Goal: Task Accomplishment & Management: Complete application form

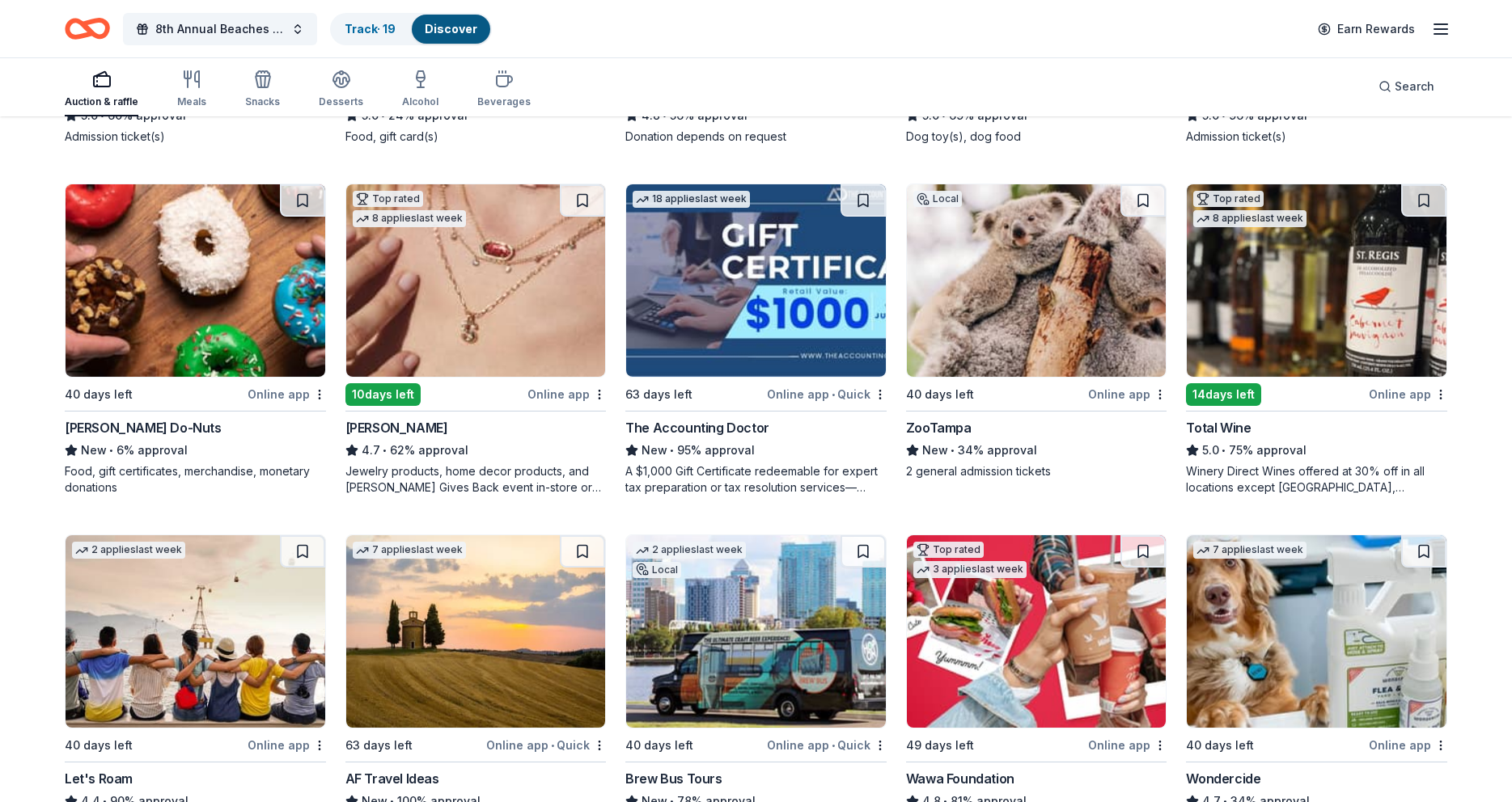
scroll to position [449, 0]
click at [1408, 275] on img at bounding box center [1317, 281] width 259 height 193
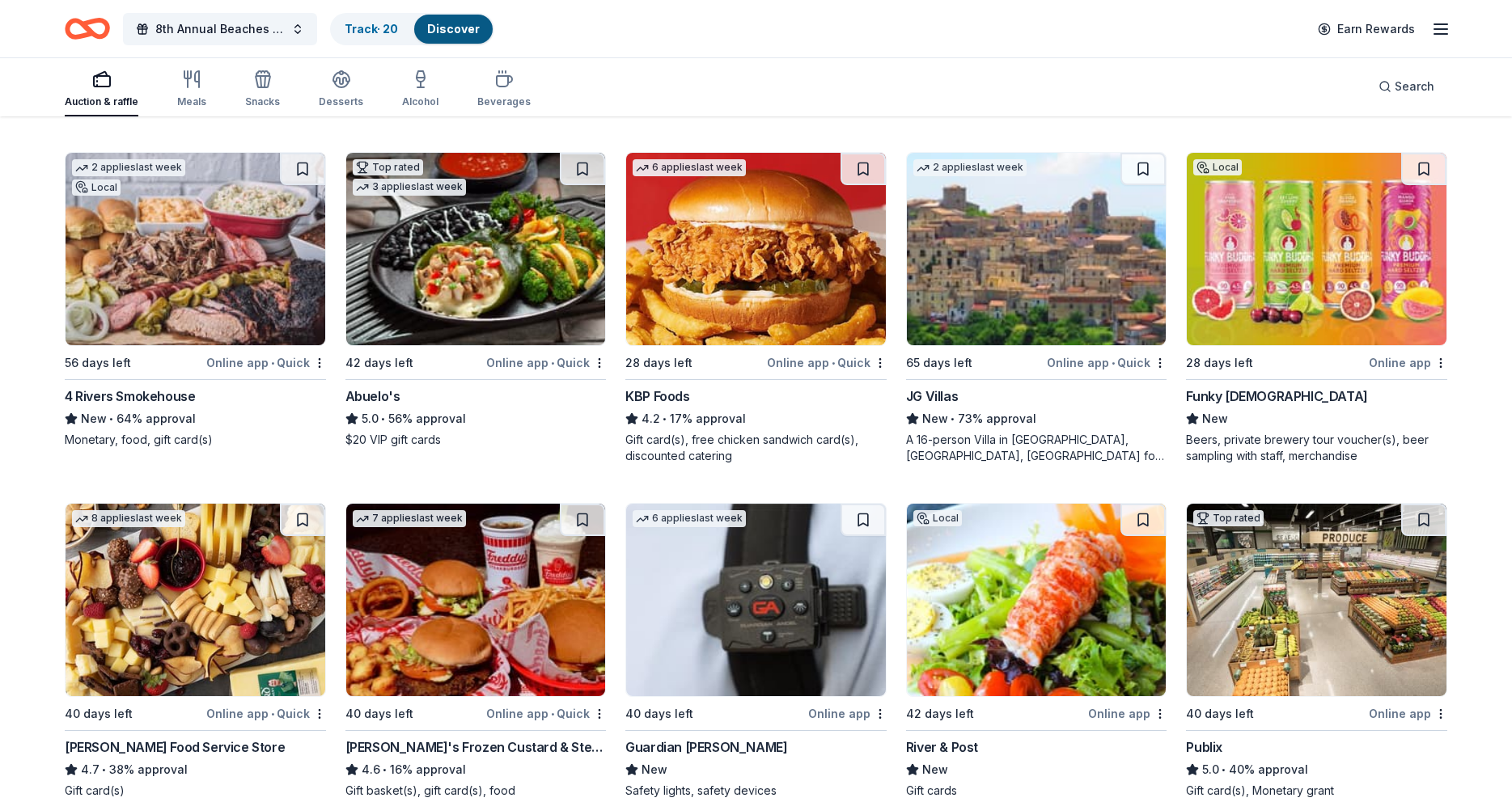
scroll to position [1541, 0]
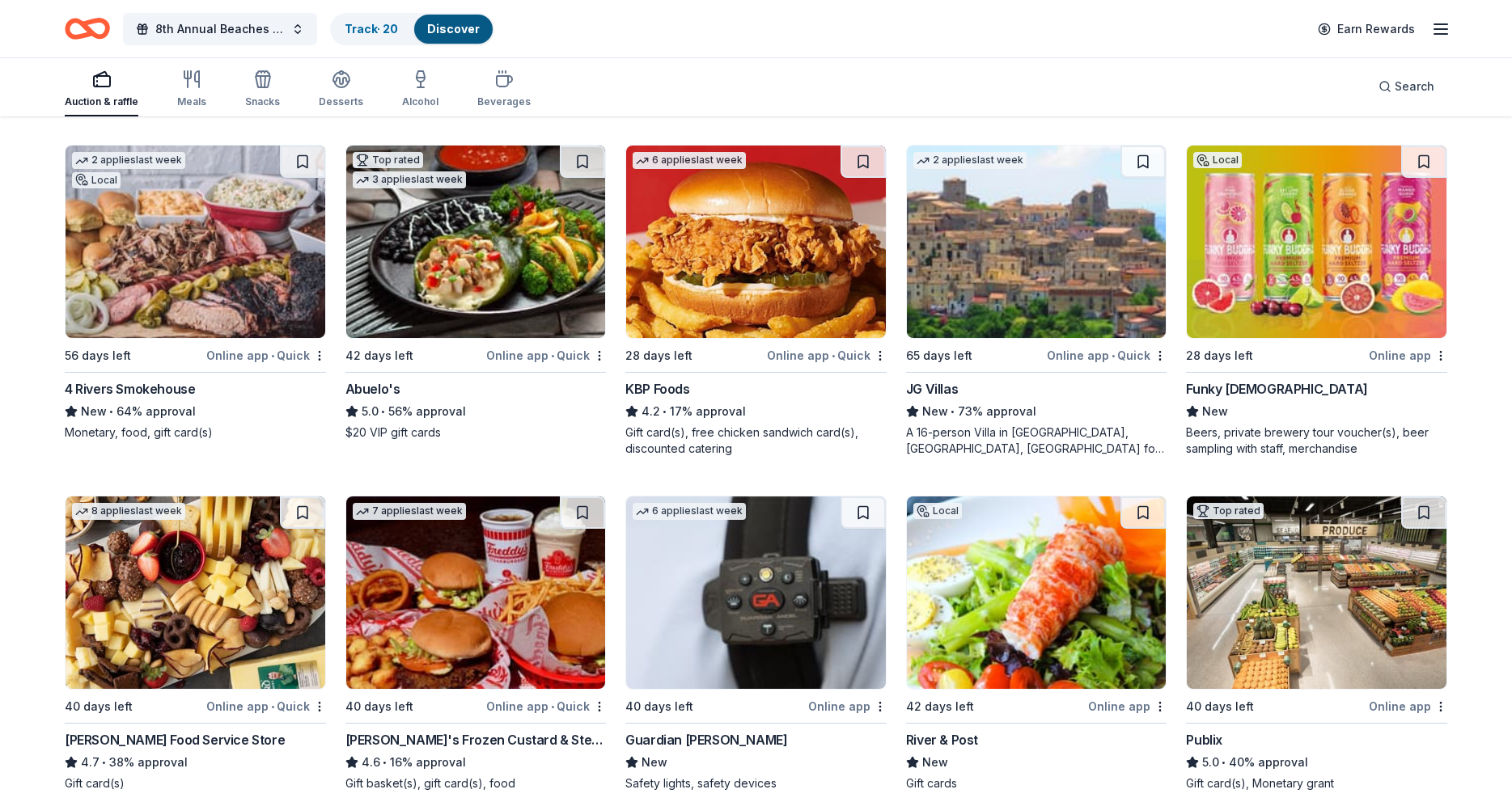
click at [1060, 295] on img at bounding box center [1036, 242] width 259 height 193
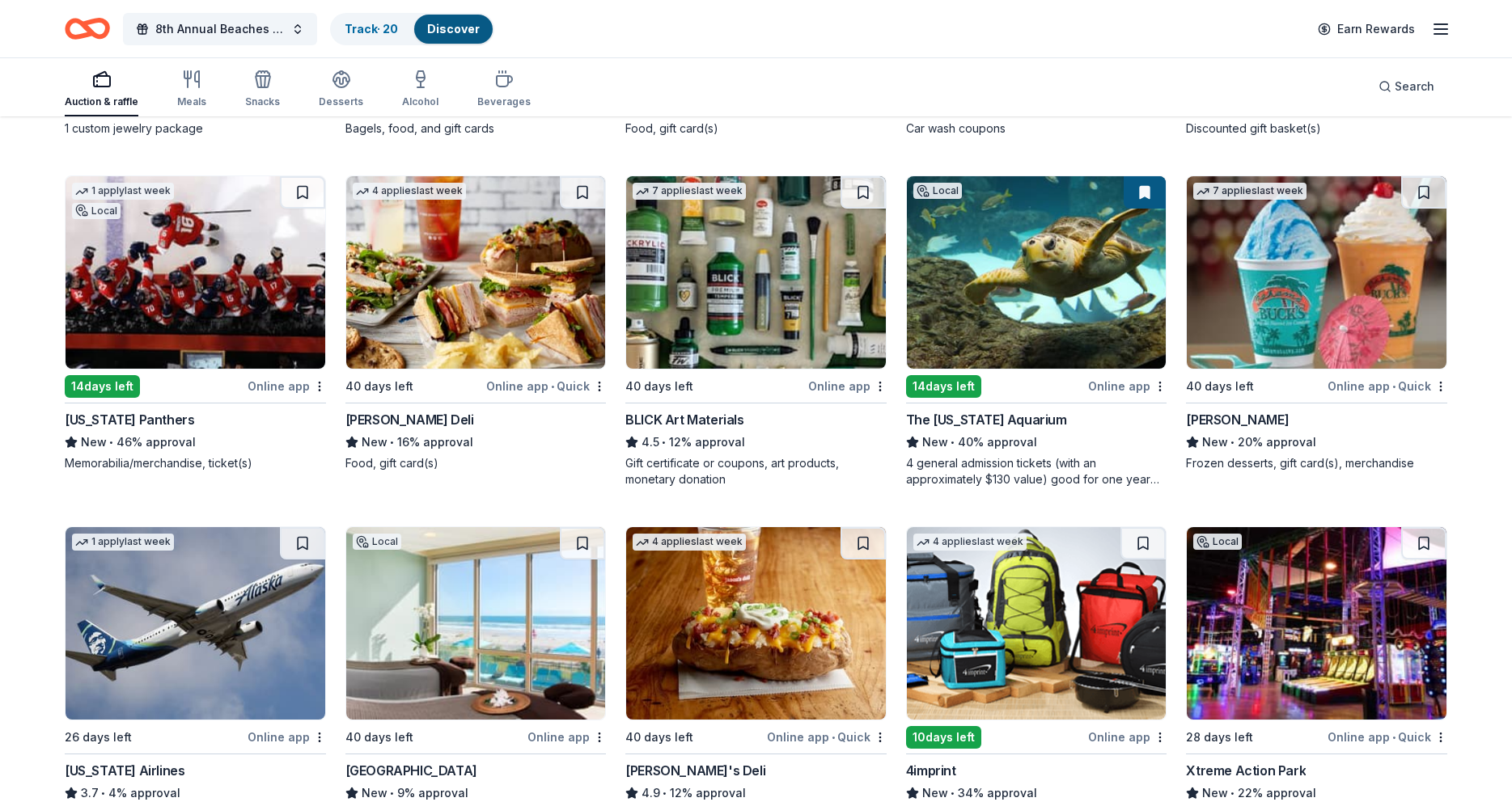
scroll to position [3904, 0]
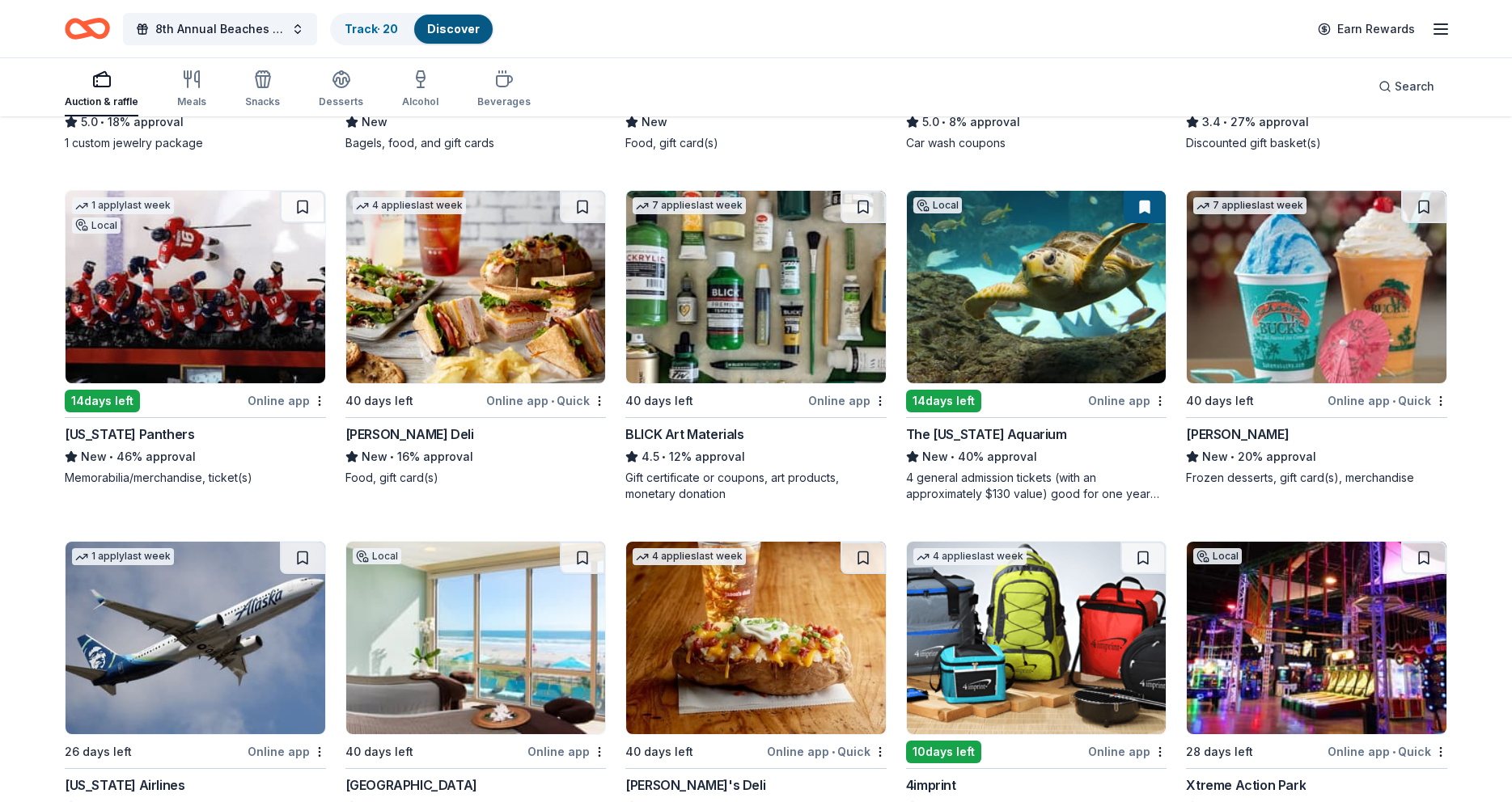
click at [1074, 293] on img at bounding box center [1036, 287] width 259 height 193
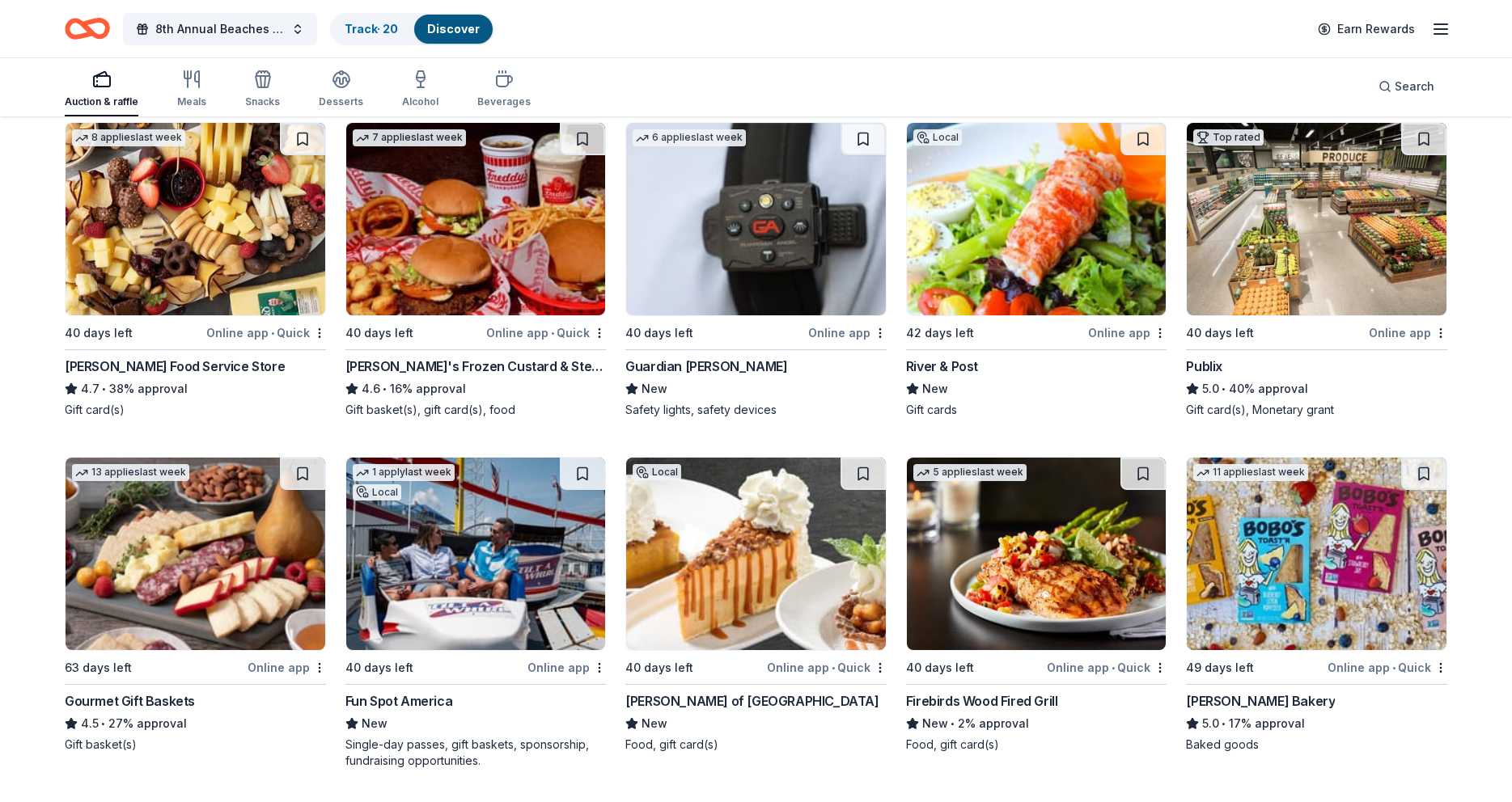
scroll to position [0, 0]
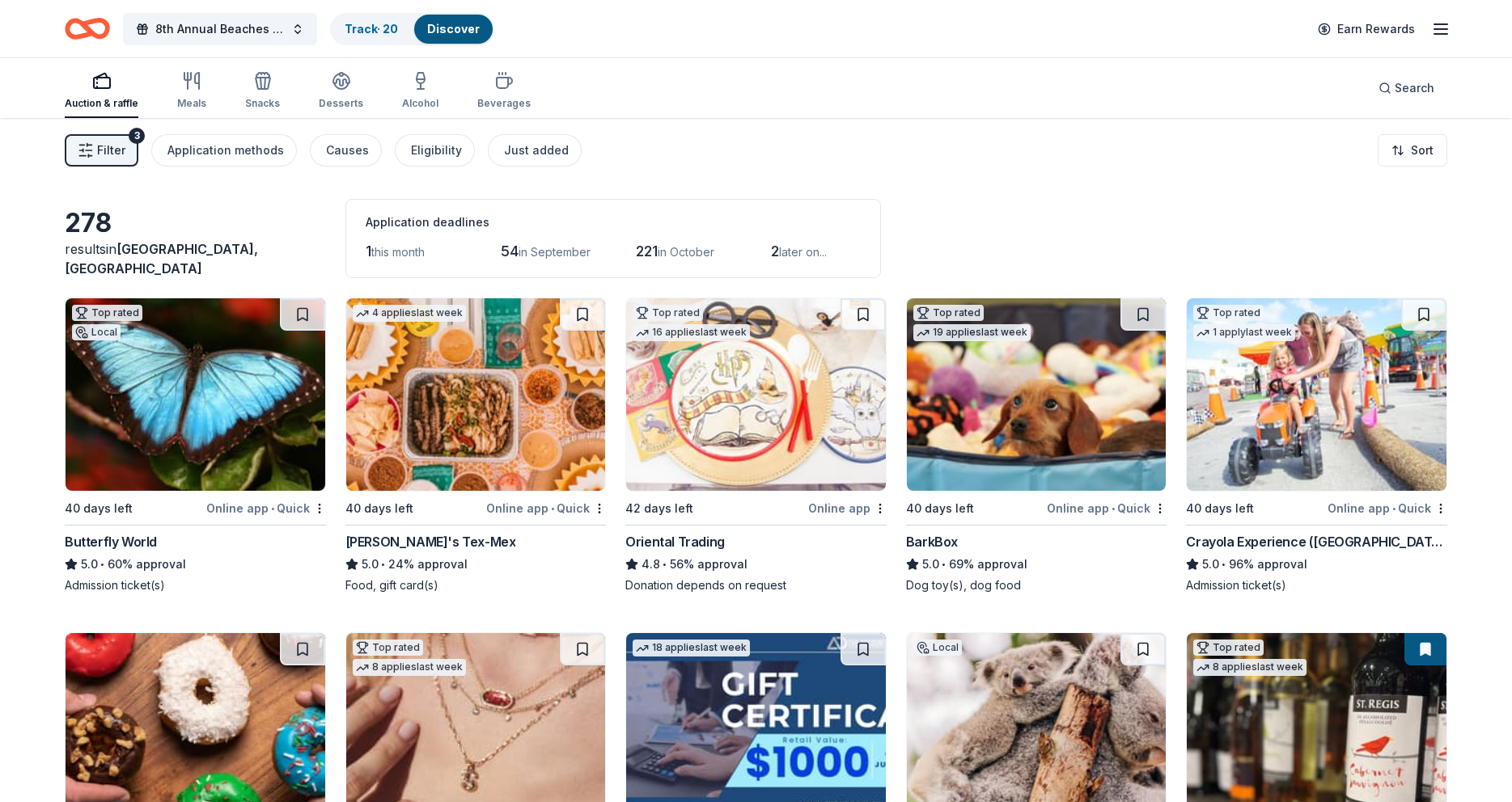
click at [116, 153] on span "Filter" at bounding box center [111, 151] width 28 height 19
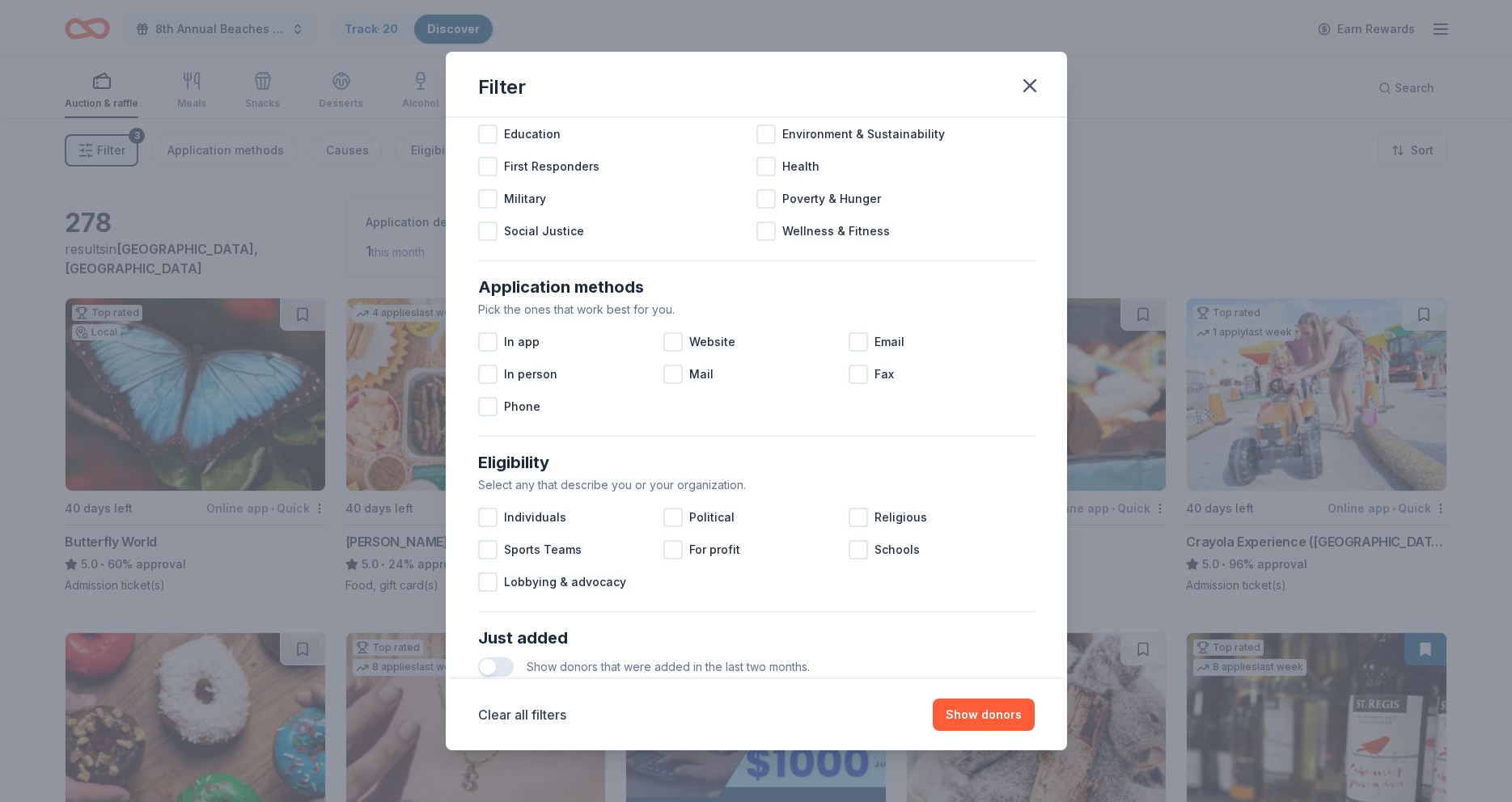
scroll to position [503, 0]
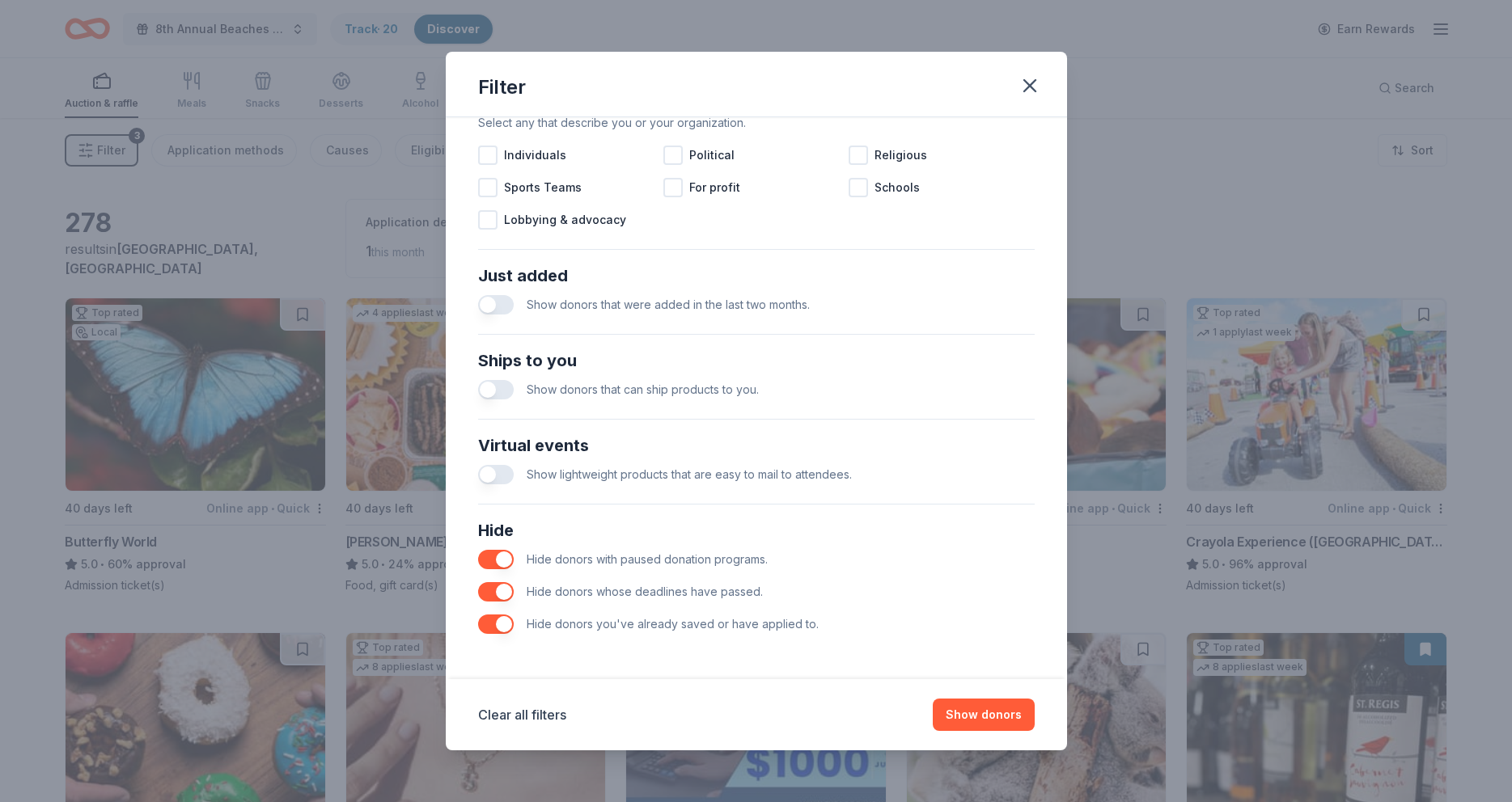
click at [502, 623] on button "button" at bounding box center [496, 624] width 36 height 19
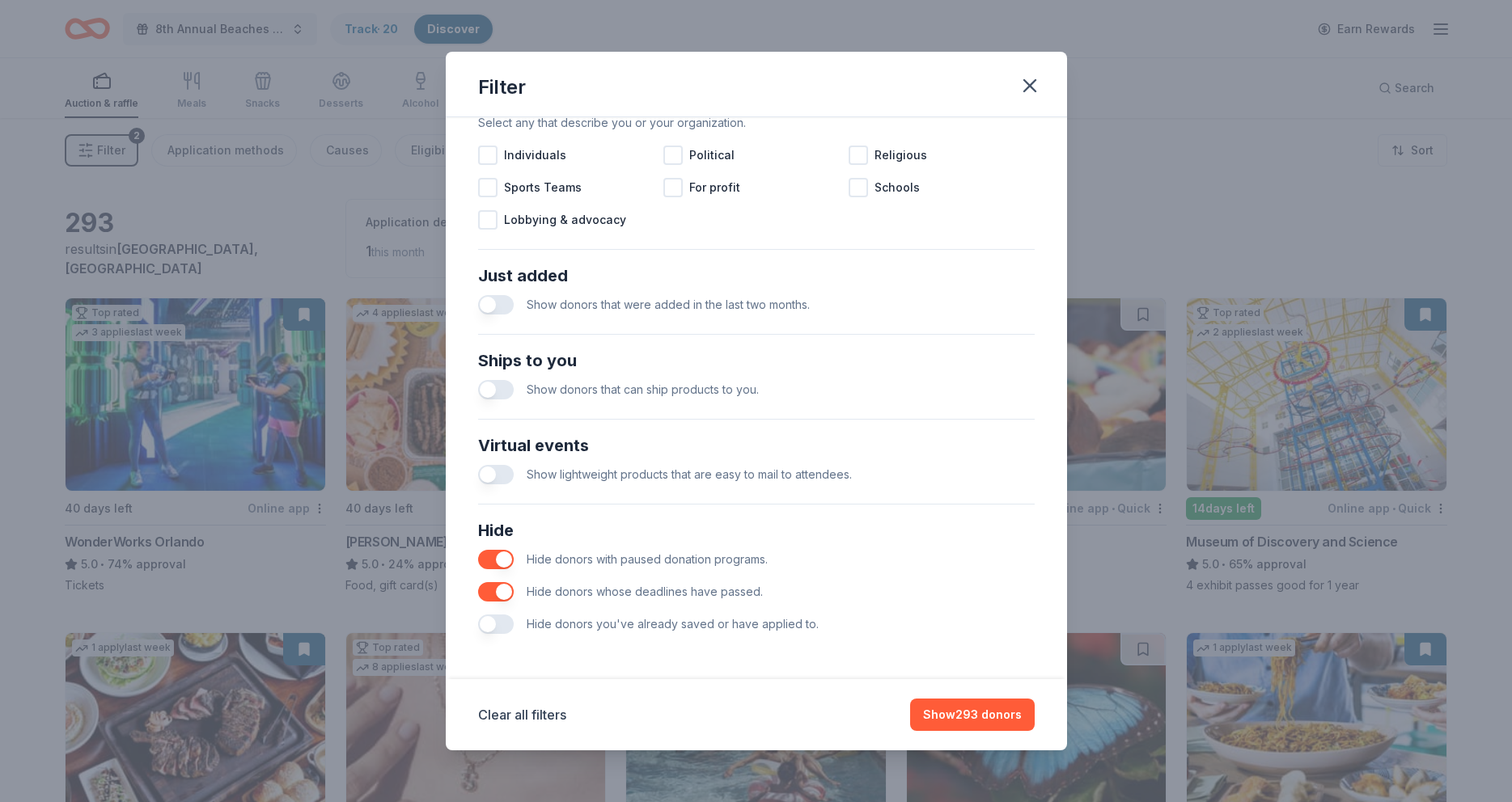
click at [502, 592] on button "button" at bounding box center [496, 592] width 36 height 19
click at [501, 558] on button "button" at bounding box center [496, 559] width 36 height 19
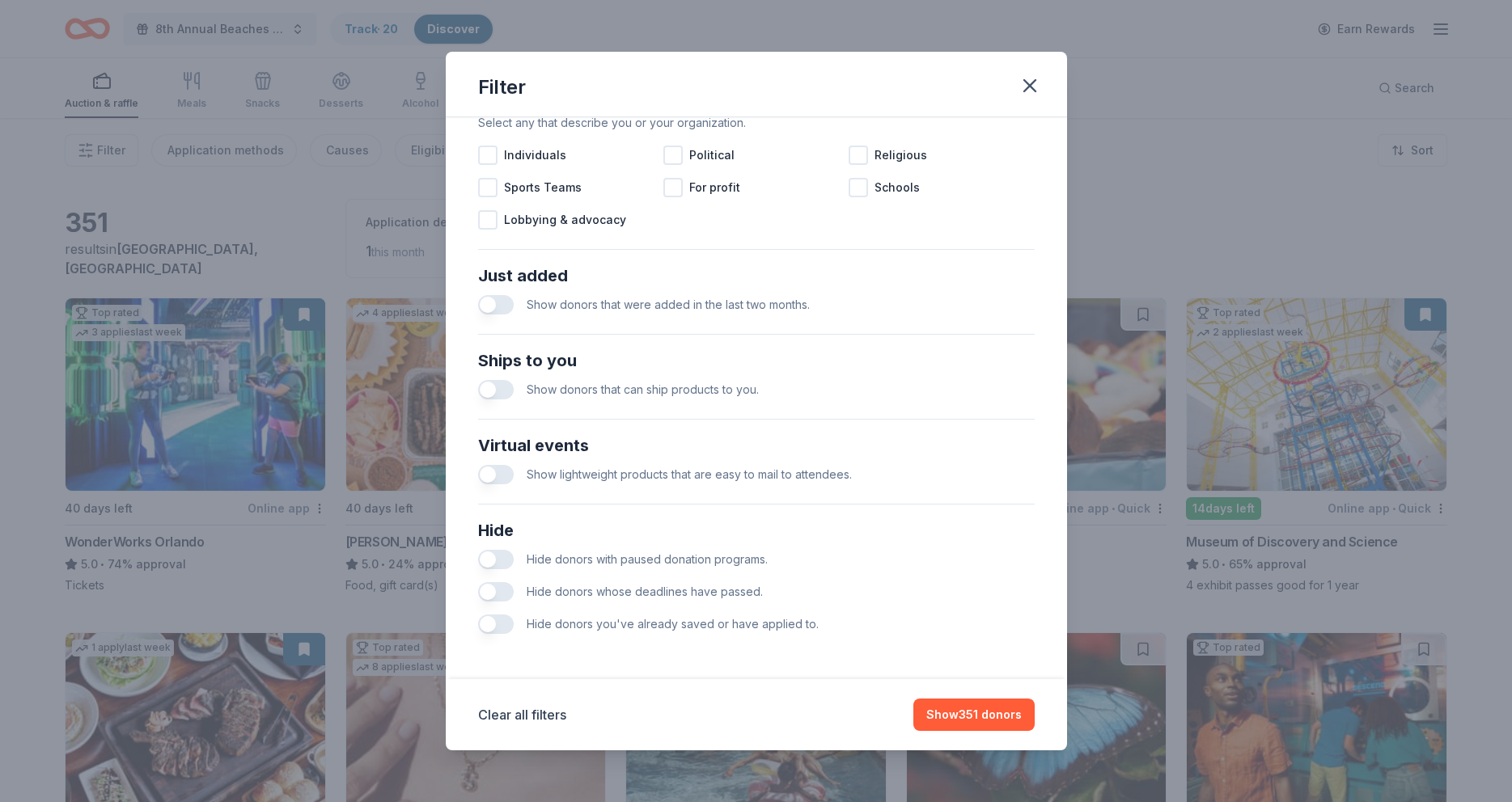
click at [486, 625] on button "button" at bounding box center [496, 624] width 36 height 19
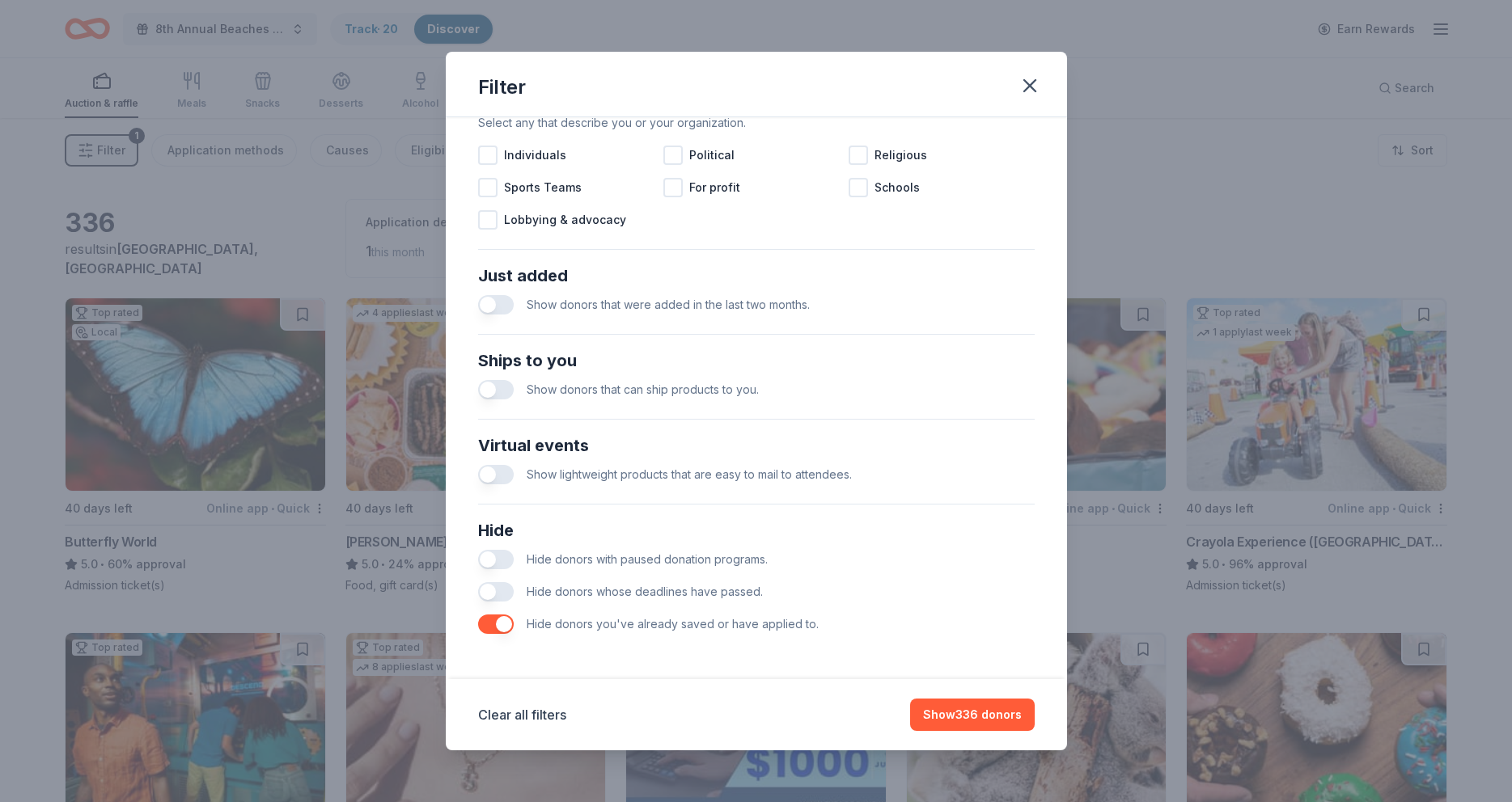
click at [492, 594] on button "button" at bounding box center [496, 592] width 36 height 19
click at [488, 556] on button "button" at bounding box center [496, 559] width 36 height 19
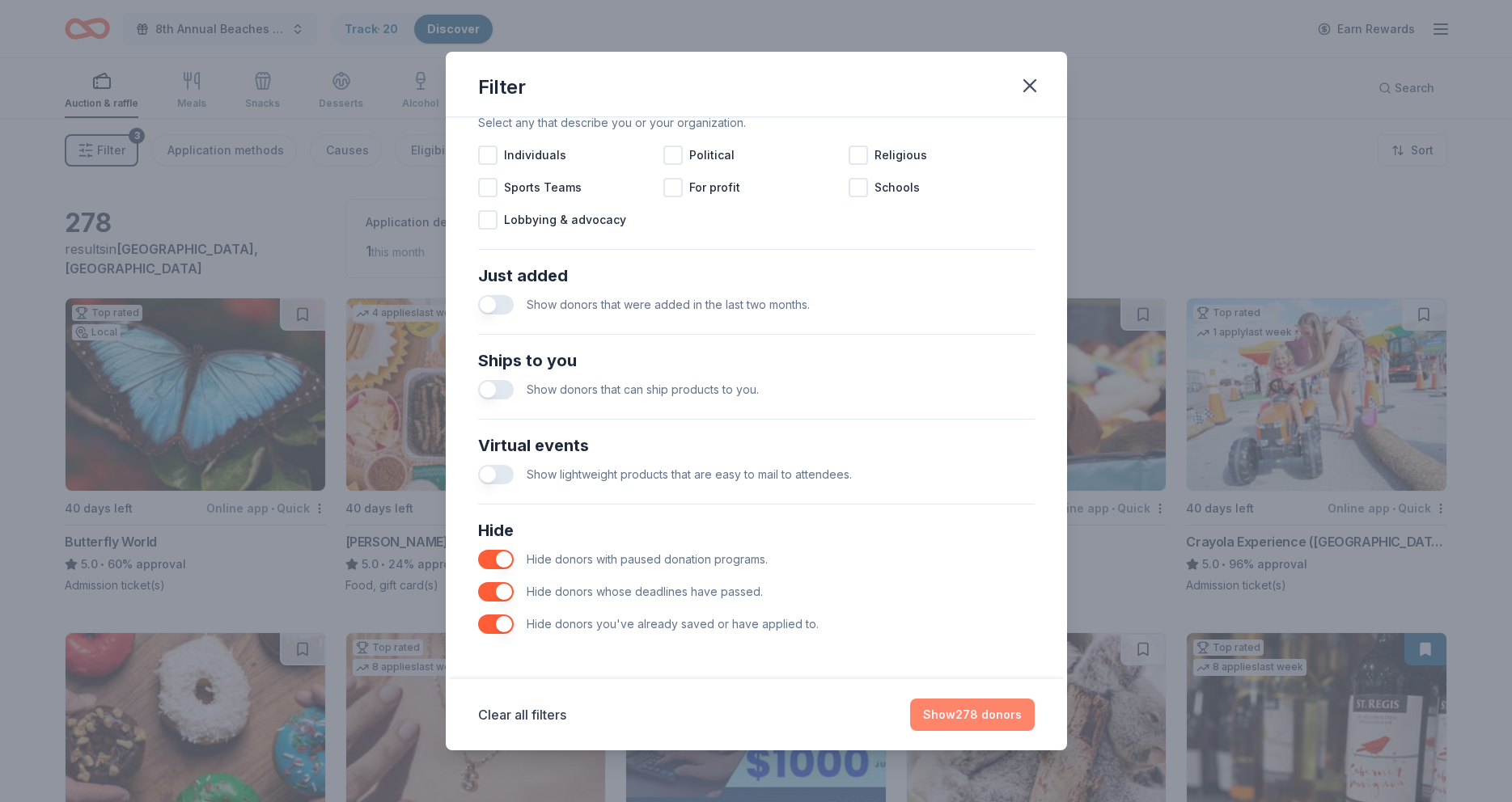
click at [972, 719] on button "Show 278 donors" at bounding box center [972, 714] width 124 height 32
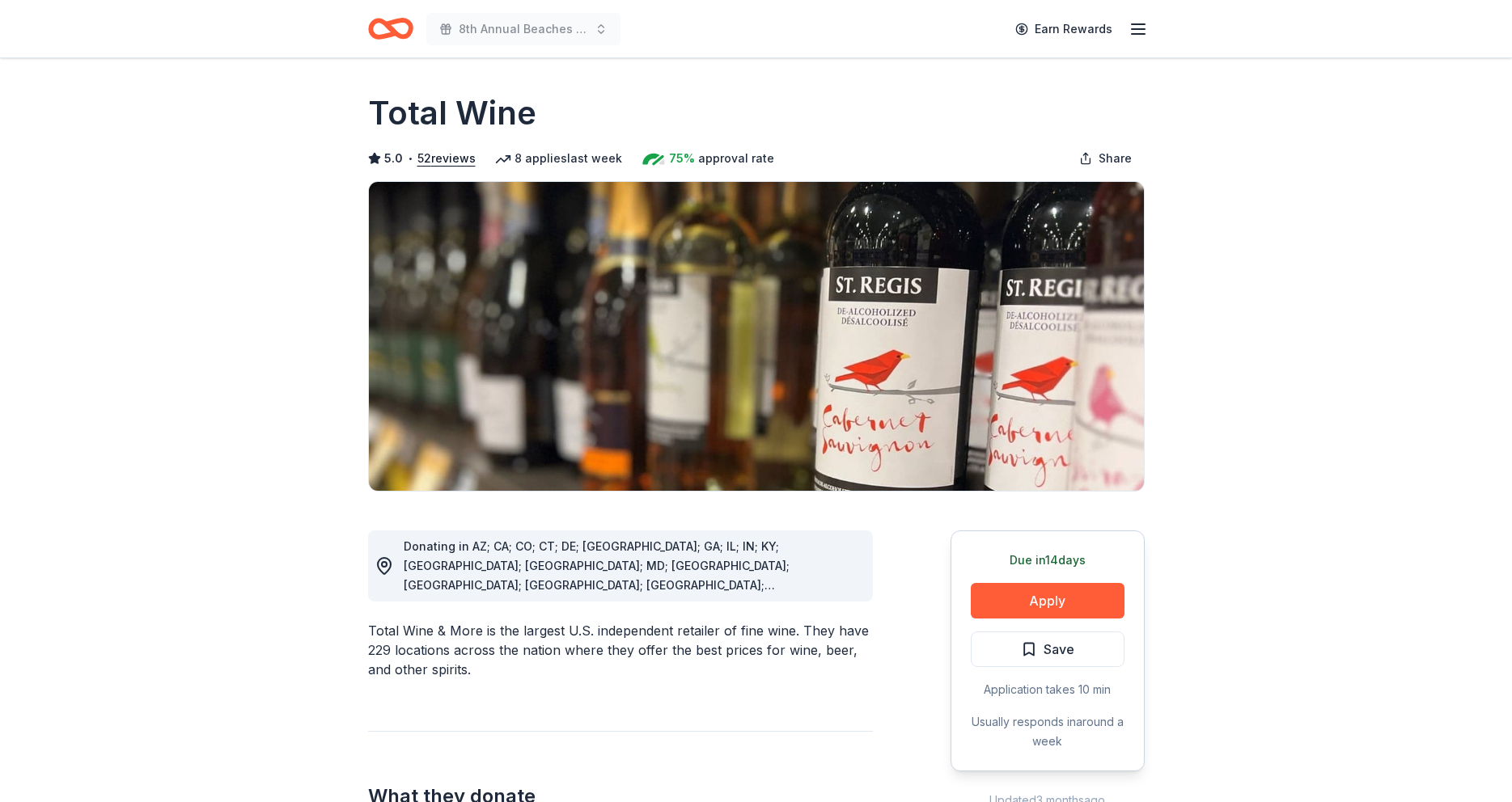
click at [1083, 643] on button "Save" at bounding box center [1047, 649] width 153 height 36
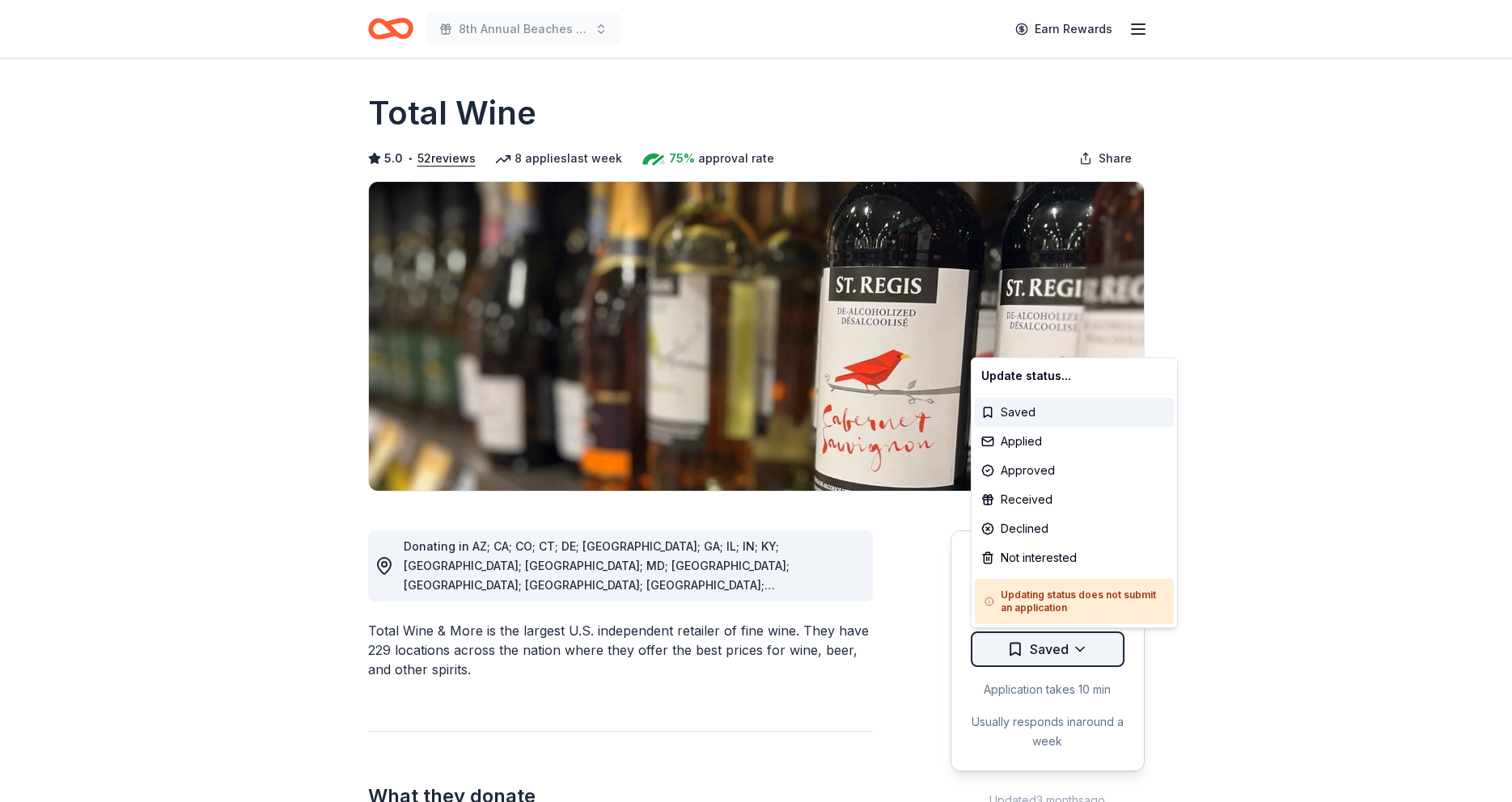
click at [1079, 646] on html "8th Annual Beaches Tour of Homes Earn Rewards Due in 14 days Share Total Wine 5…" at bounding box center [756, 401] width 1512 height 802
click at [1041, 440] on div "Applied" at bounding box center [1074, 441] width 199 height 29
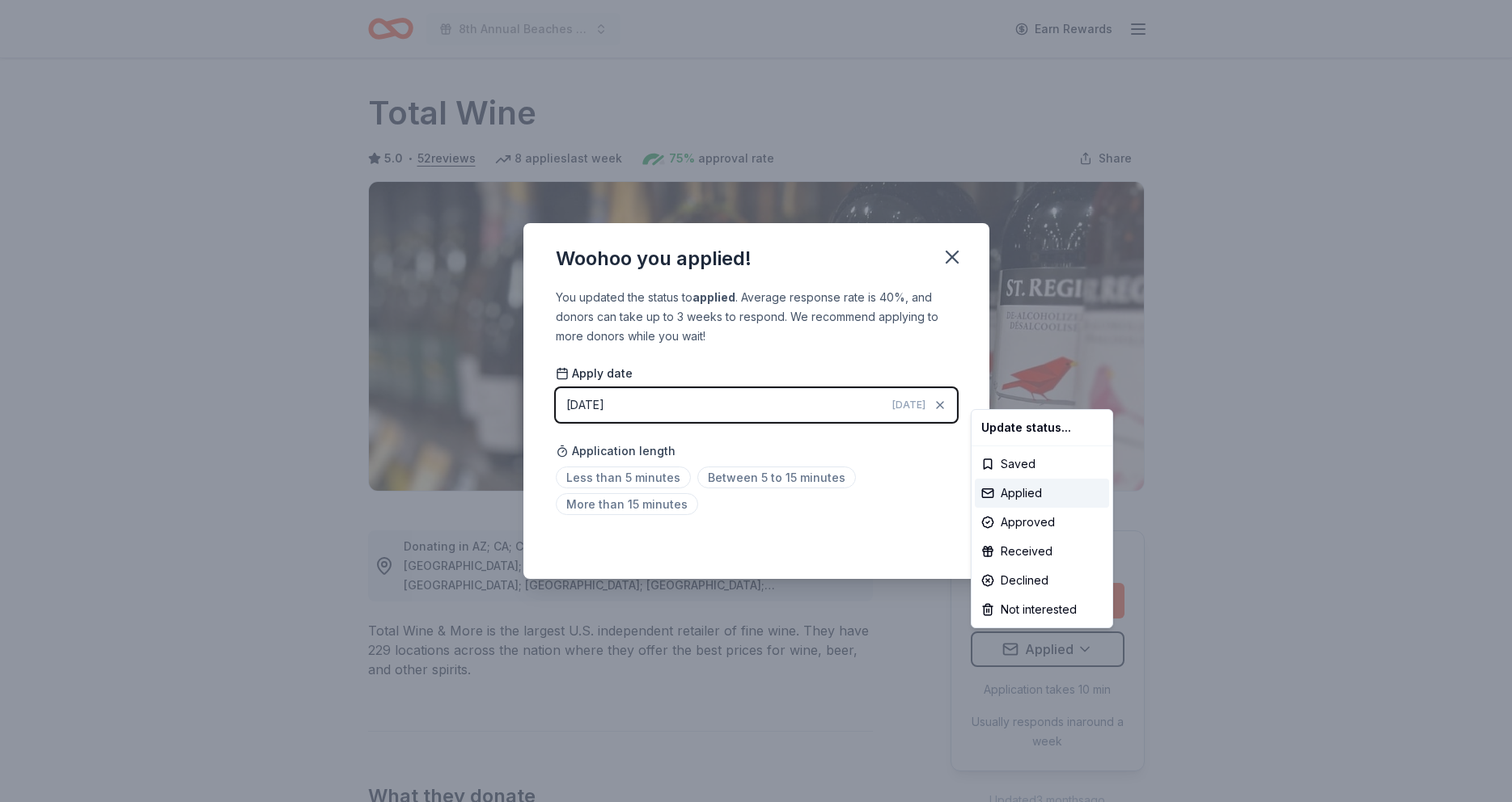
click at [665, 504] on html "8th Annual Beaches Tour of Homes Earn Rewards Due in 14 days Share Total Wine 5…" at bounding box center [756, 401] width 1512 height 802
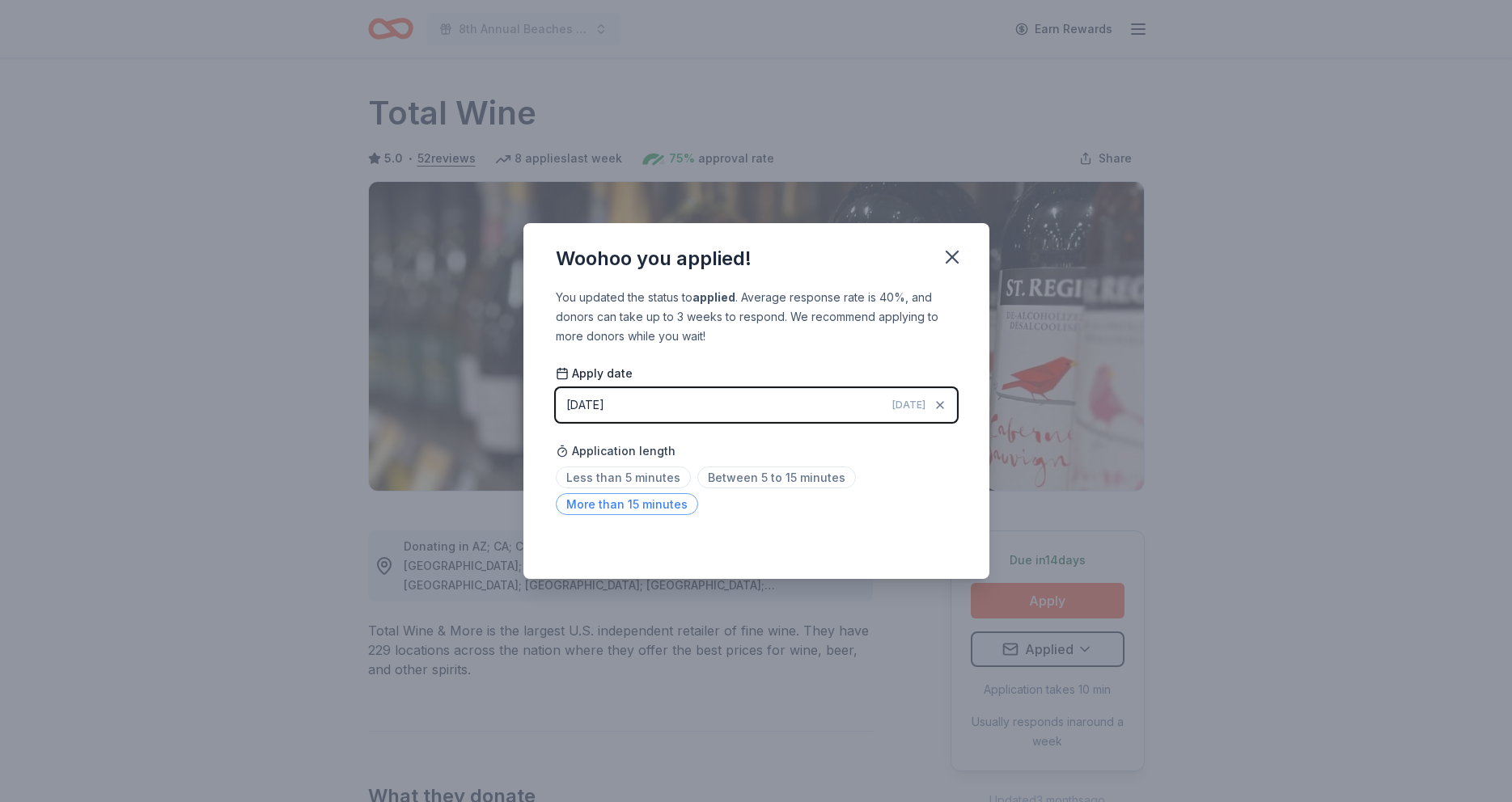
click at [679, 503] on span "More than 15 minutes" at bounding box center [627, 503] width 143 height 22
click at [953, 258] on icon "button" at bounding box center [952, 257] width 11 height 11
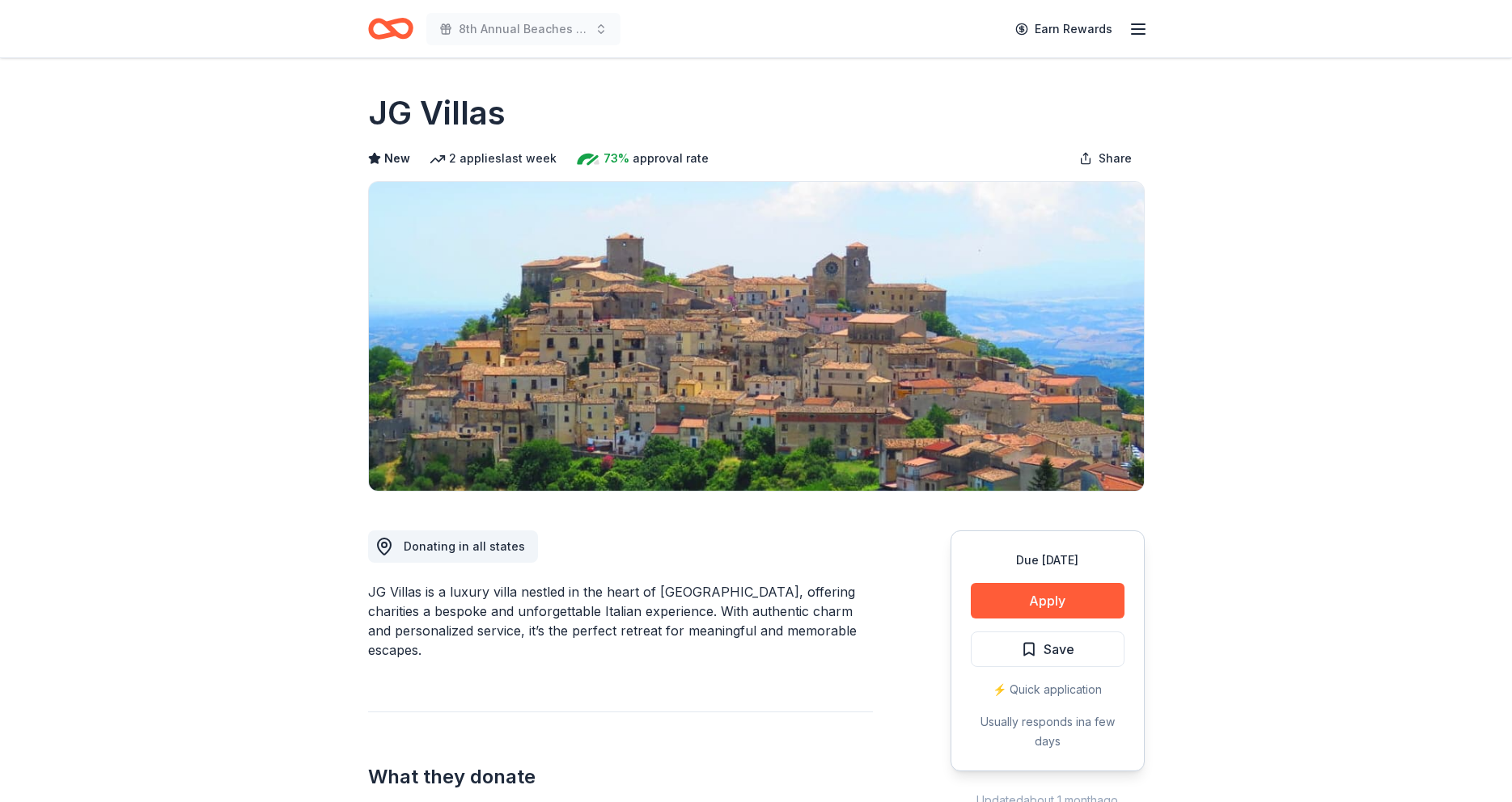
drag, startPoint x: 369, startPoint y: 588, endPoint x: 566, endPoint y: 596, distance: 197.2
click at [566, 596] on div "JG Villas is a luxury villa nestled in the heart of Calabria, offering charitie…" at bounding box center [620, 621] width 505 height 78
drag, startPoint x: 396, startPoint y: 595, endPoint x: 383, endPoint y: 595, distance: 13.0
click at [398, 595] on div "JG Villas is a luxury villa nestled in the heart of Calabria, offering charitie…" at bounding box center [620, 621] width 505 height 78
drag, startPoint x: 369, startPoint y: 592, endPoint x: 708, endPoint y: 603, distance: 339.2
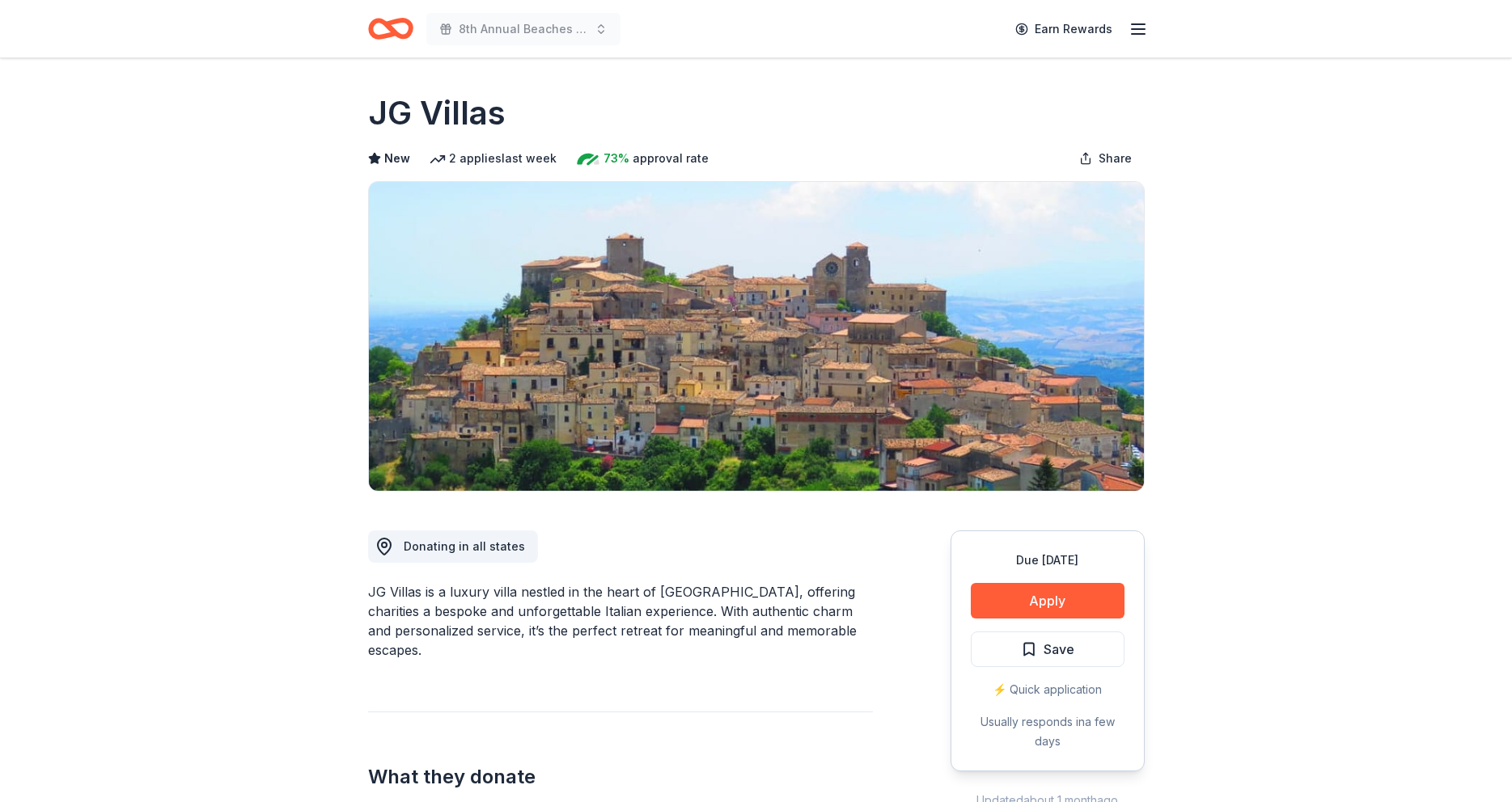
click at [708, 603] on div "JG Villas is a luxury villa nestled in the heart of Calabria, offering charitie…" at bounding box center [620, 621] width 505 height 78
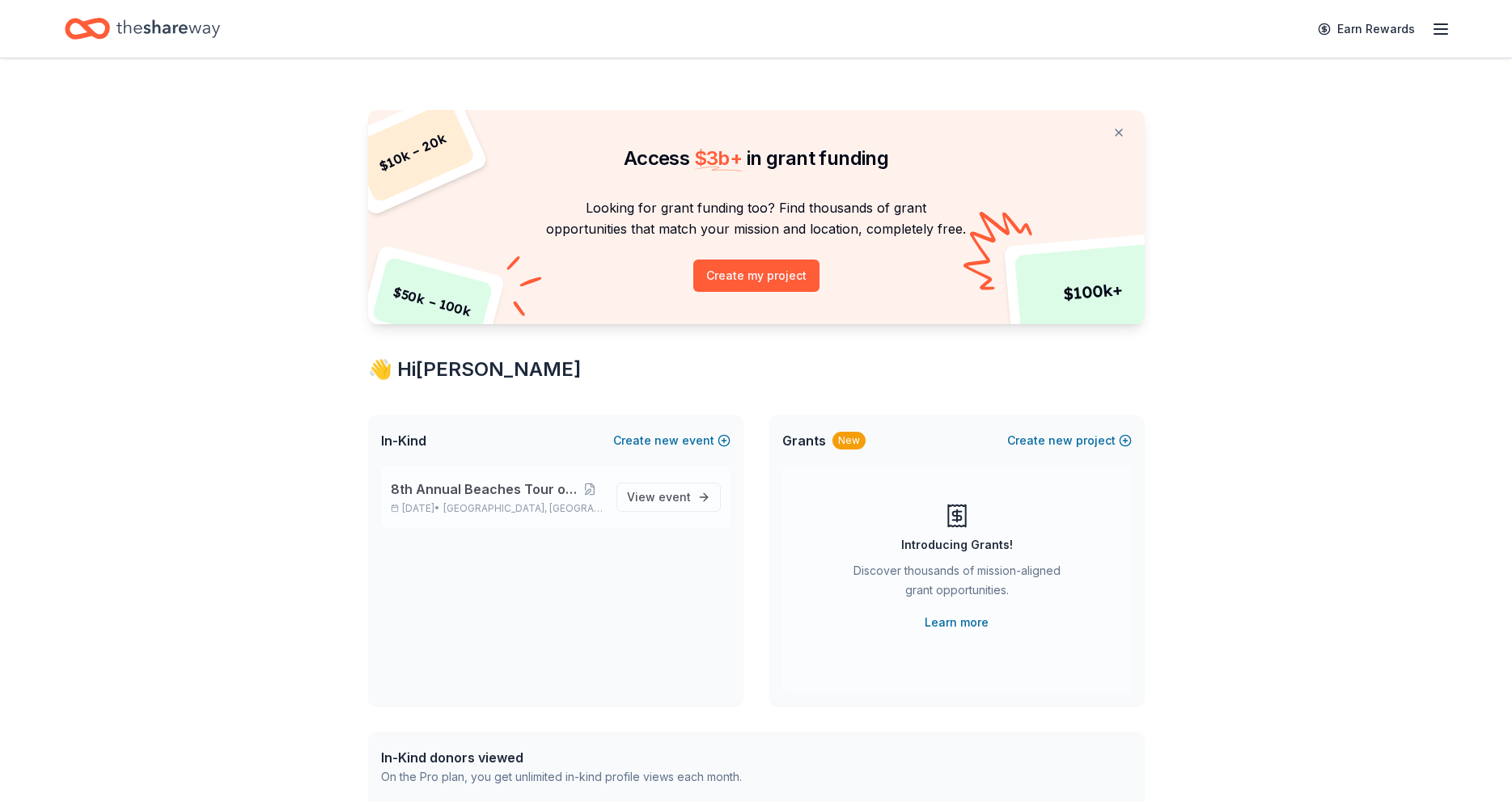
click at [505, 486] on span "8th Annual Beaches Tour of Homes" at bounding box center [484, 489] width 186 height 19
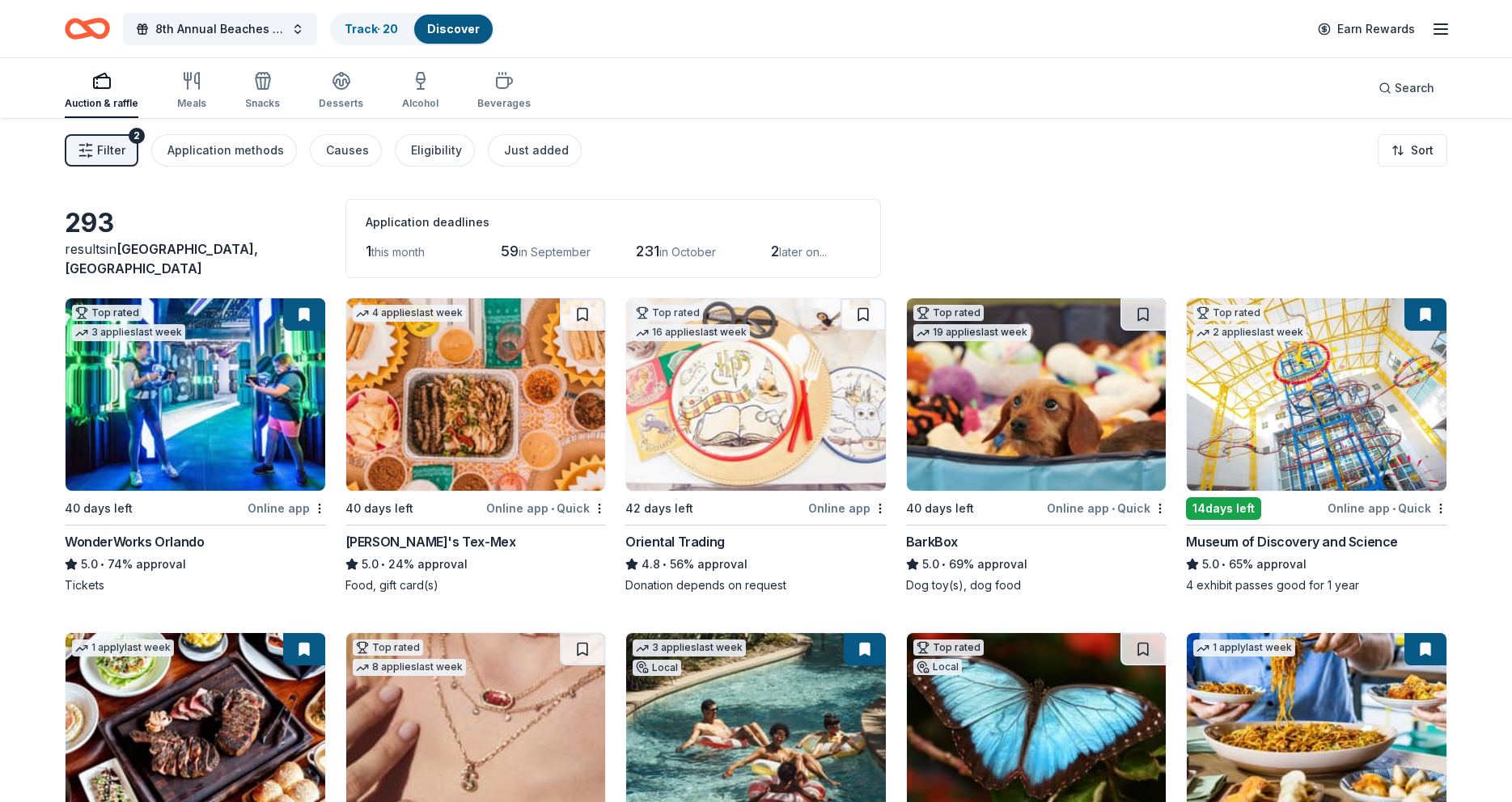
click at [99, 151] on span "Filter" at bounding box center [111, 151] width 28 height 19
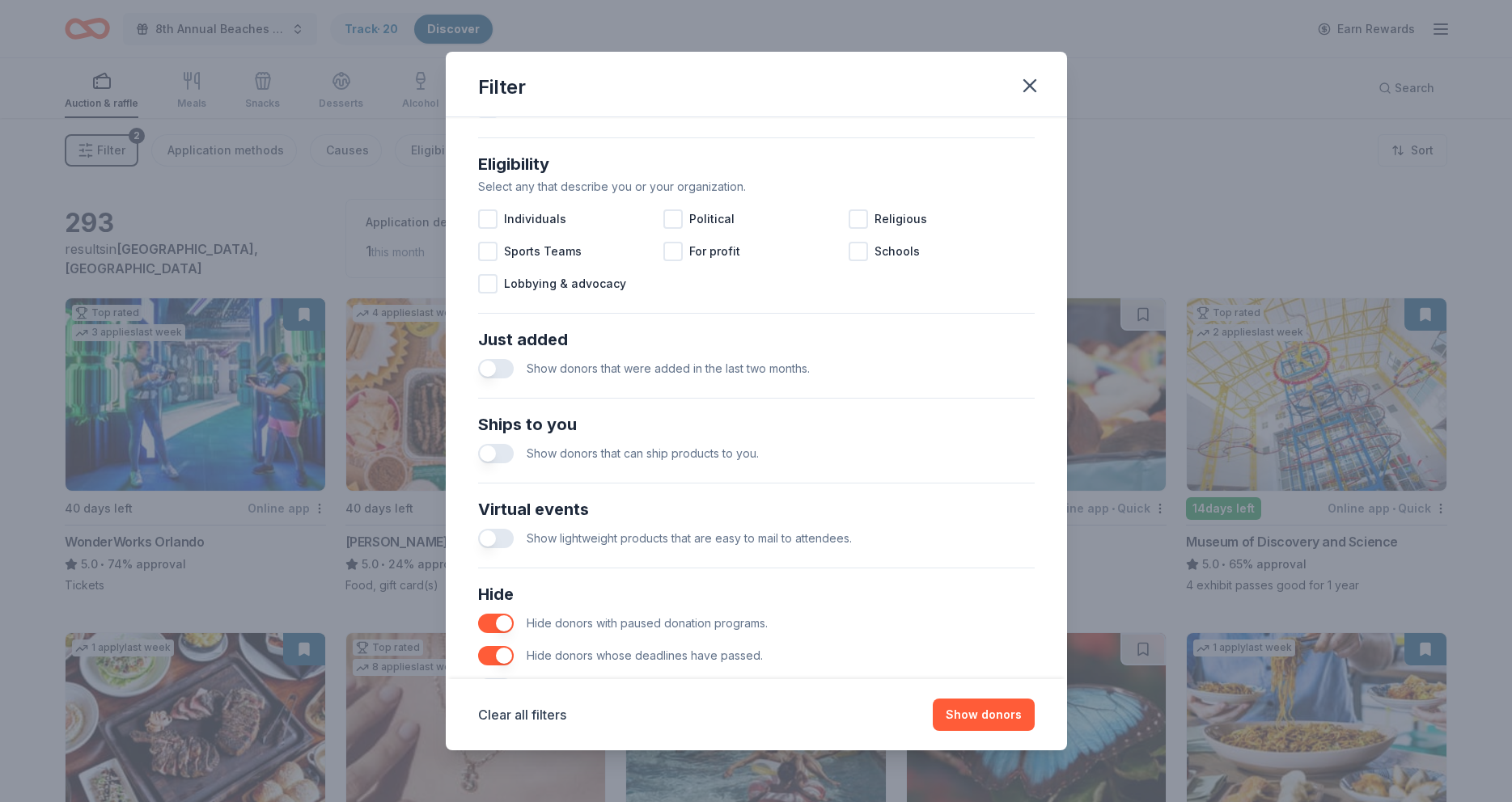
scroll to position [503, 0]
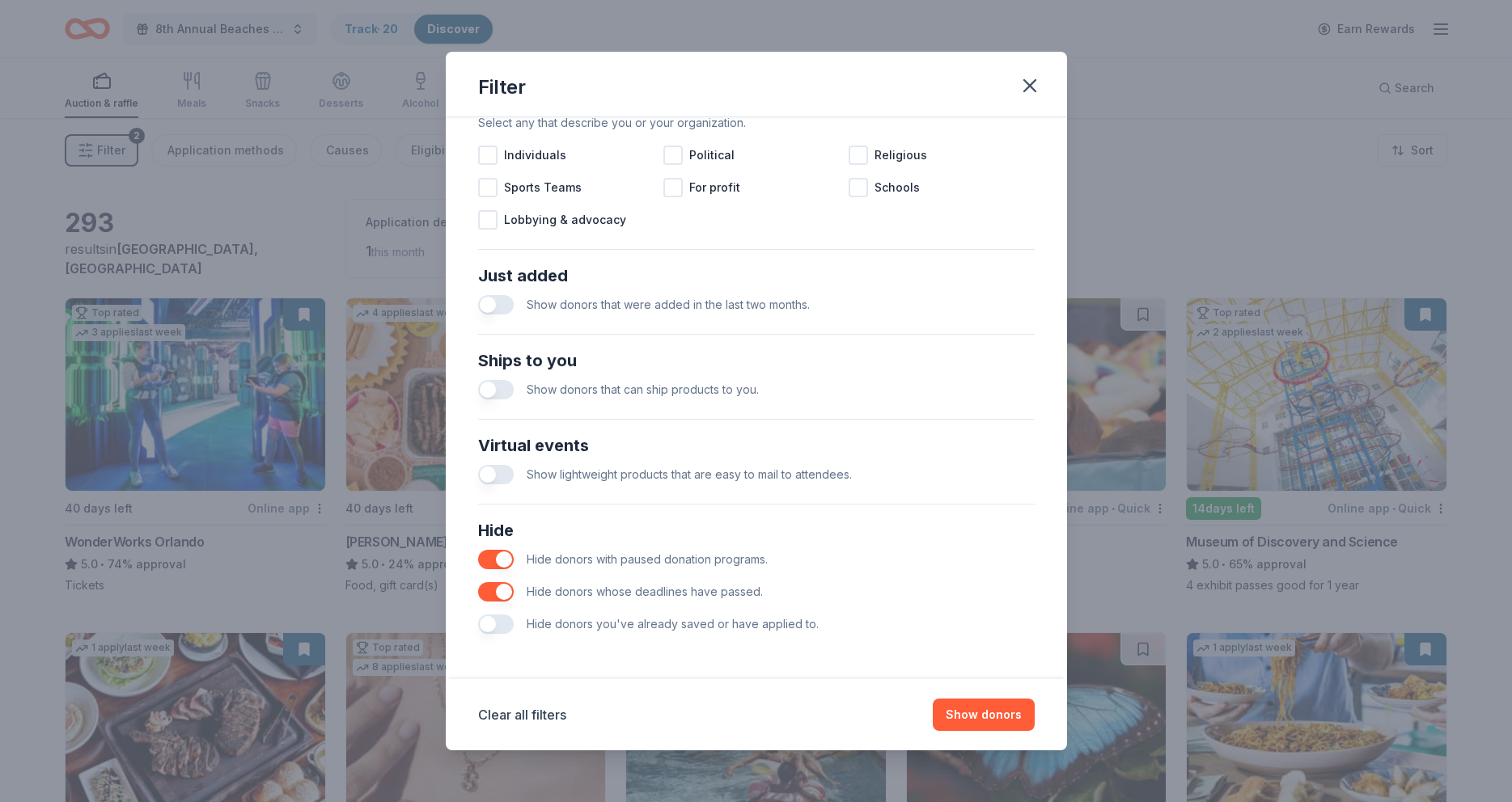
click at [489, 630] on button "button" at bounding box center [496, 624] width 36 height 19
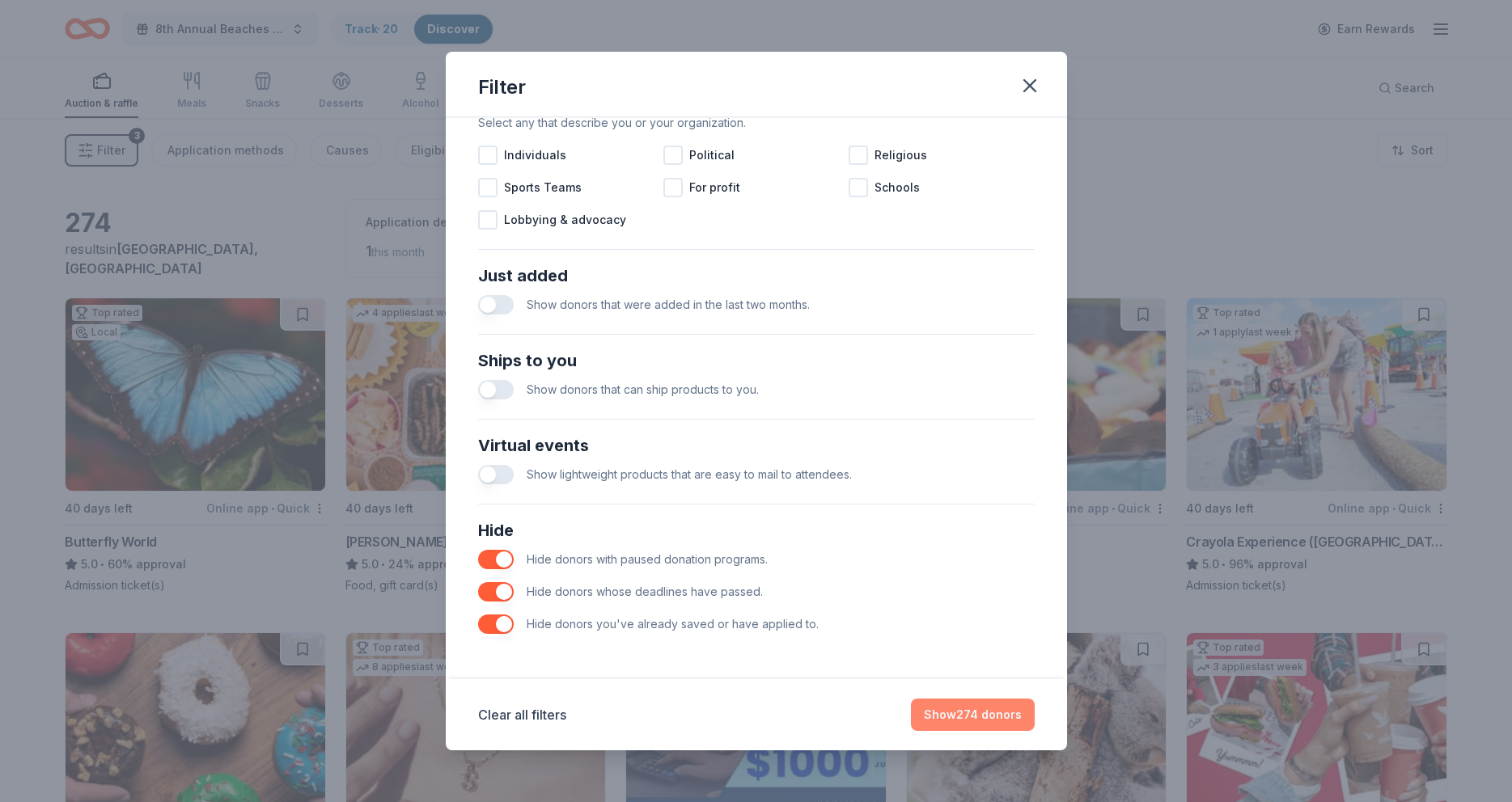
click at [984, 715] on button "Show 274 donors" at bounding box center [972, 714] width 124 height 32
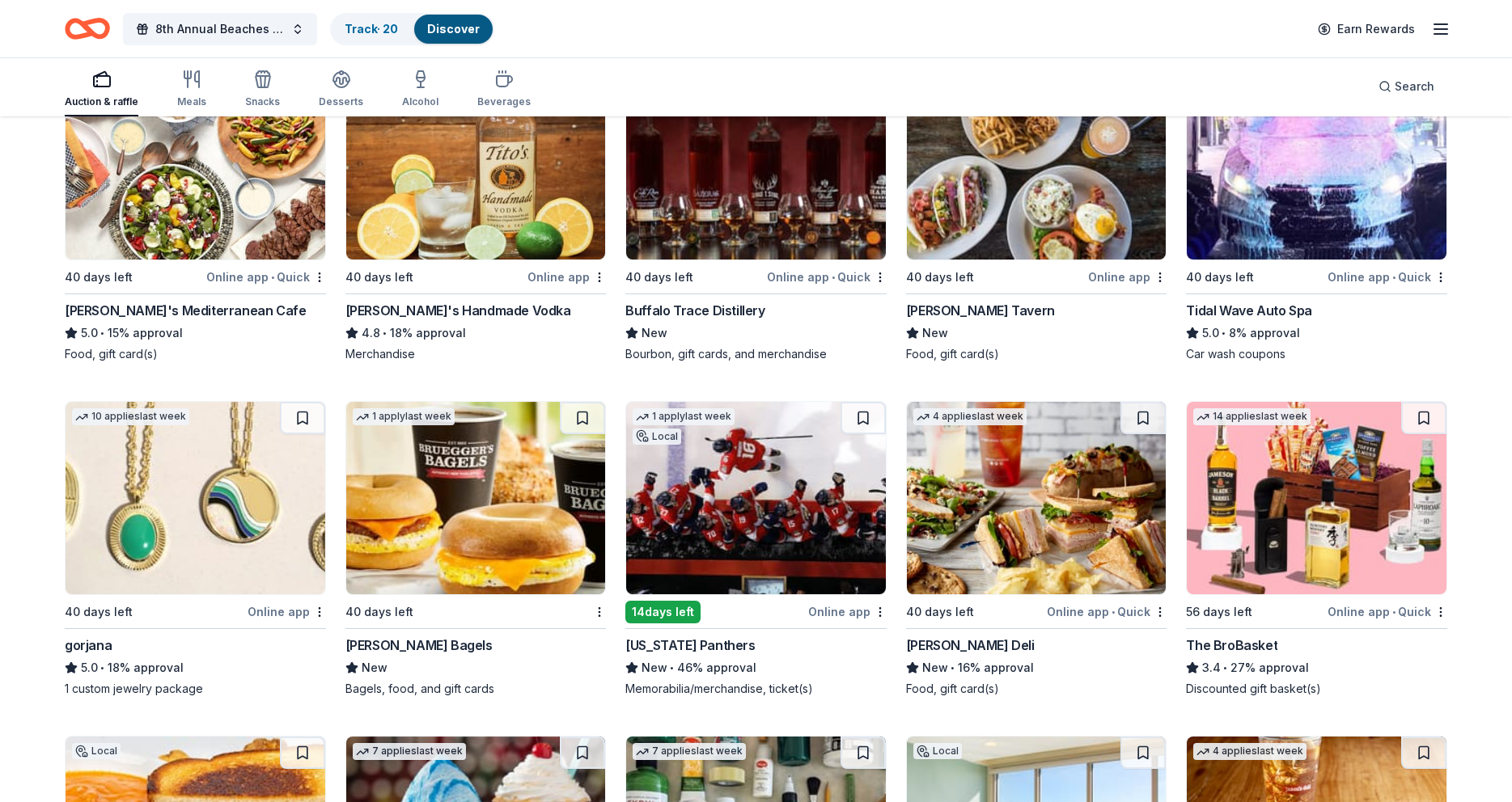
scroll to position [3364, 0]
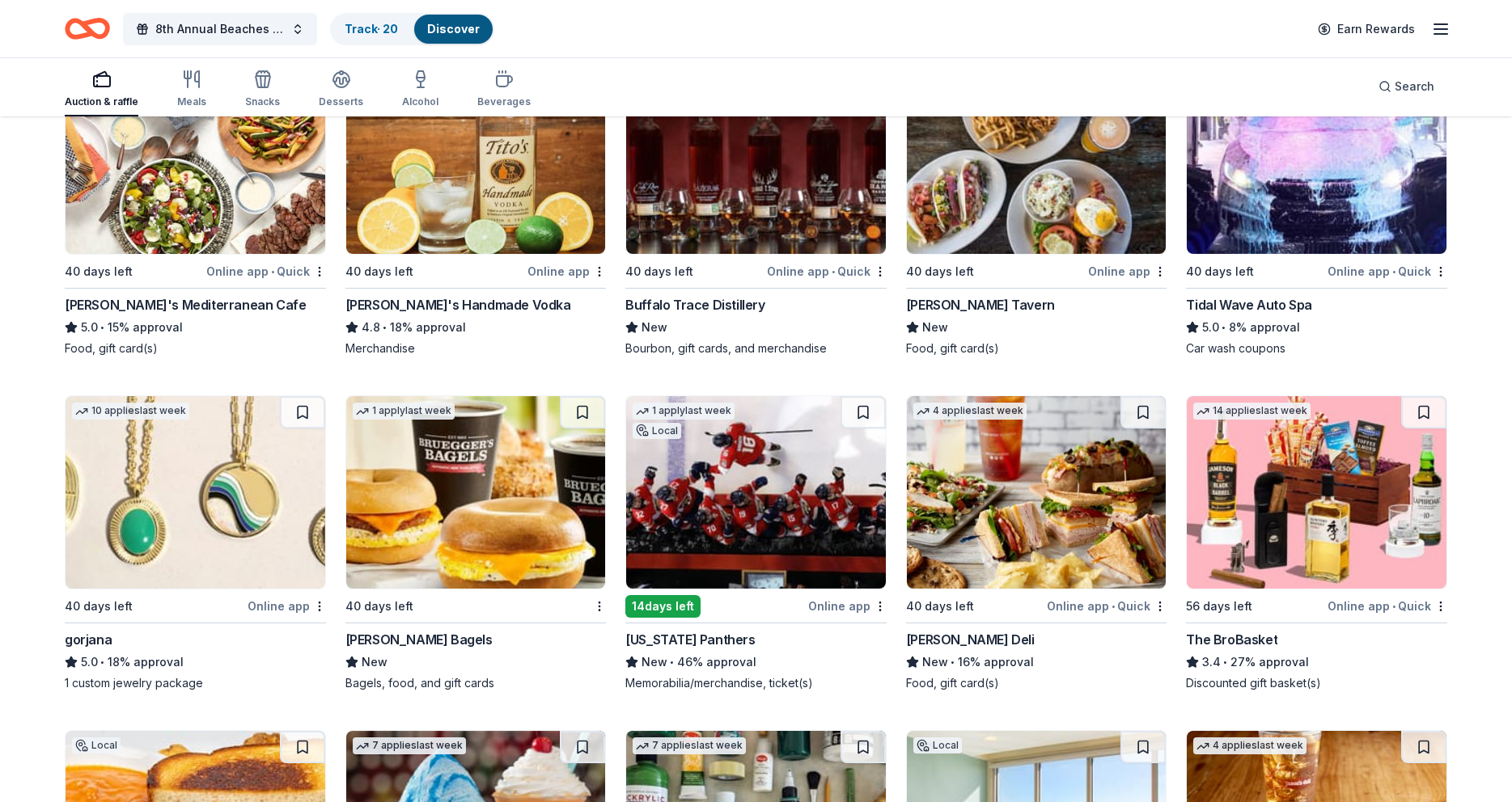
click at [760, 203] on img at bounding box center [756, 158] width 259 height 193
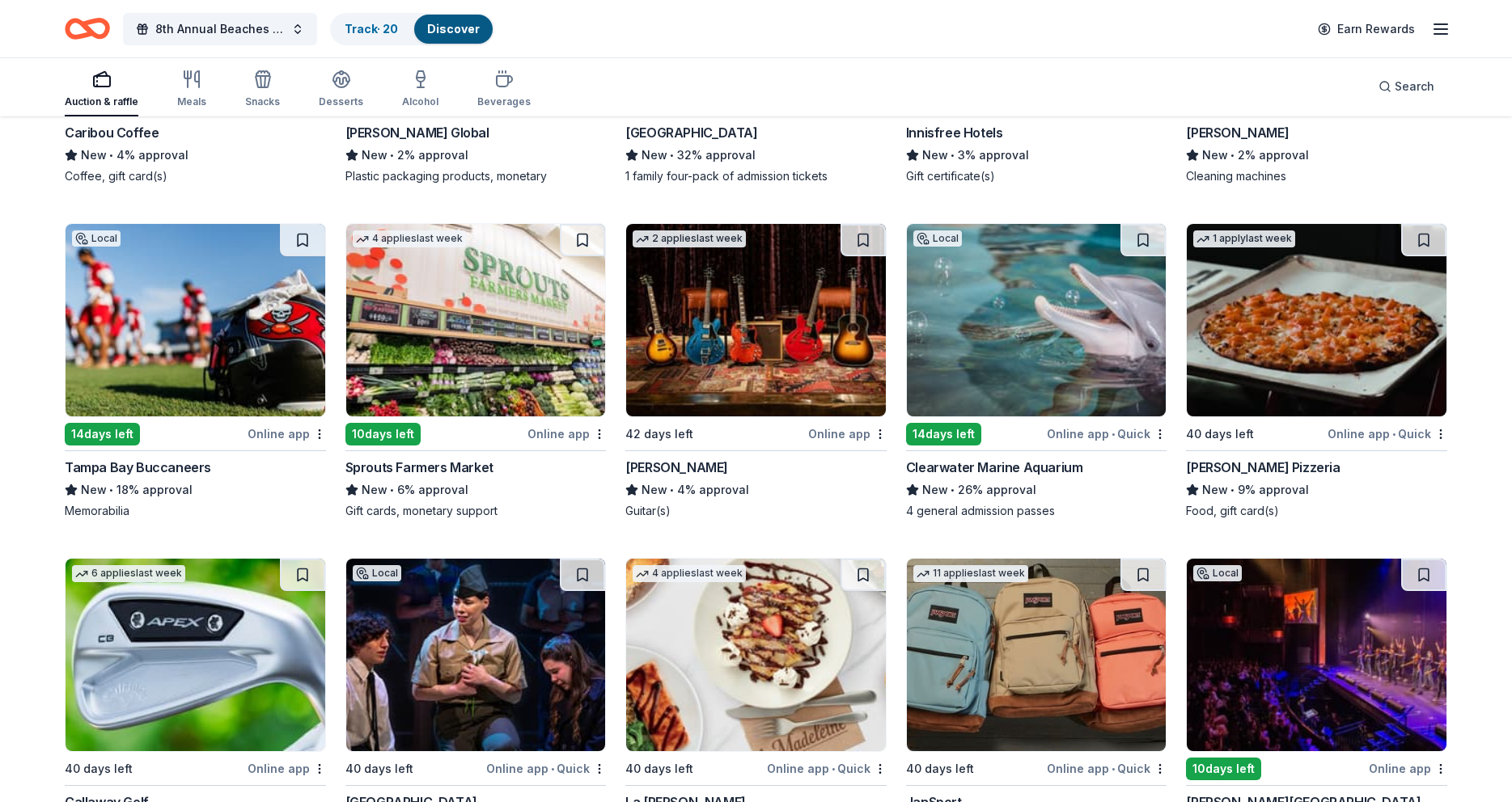
scroll to position [9029, 0]
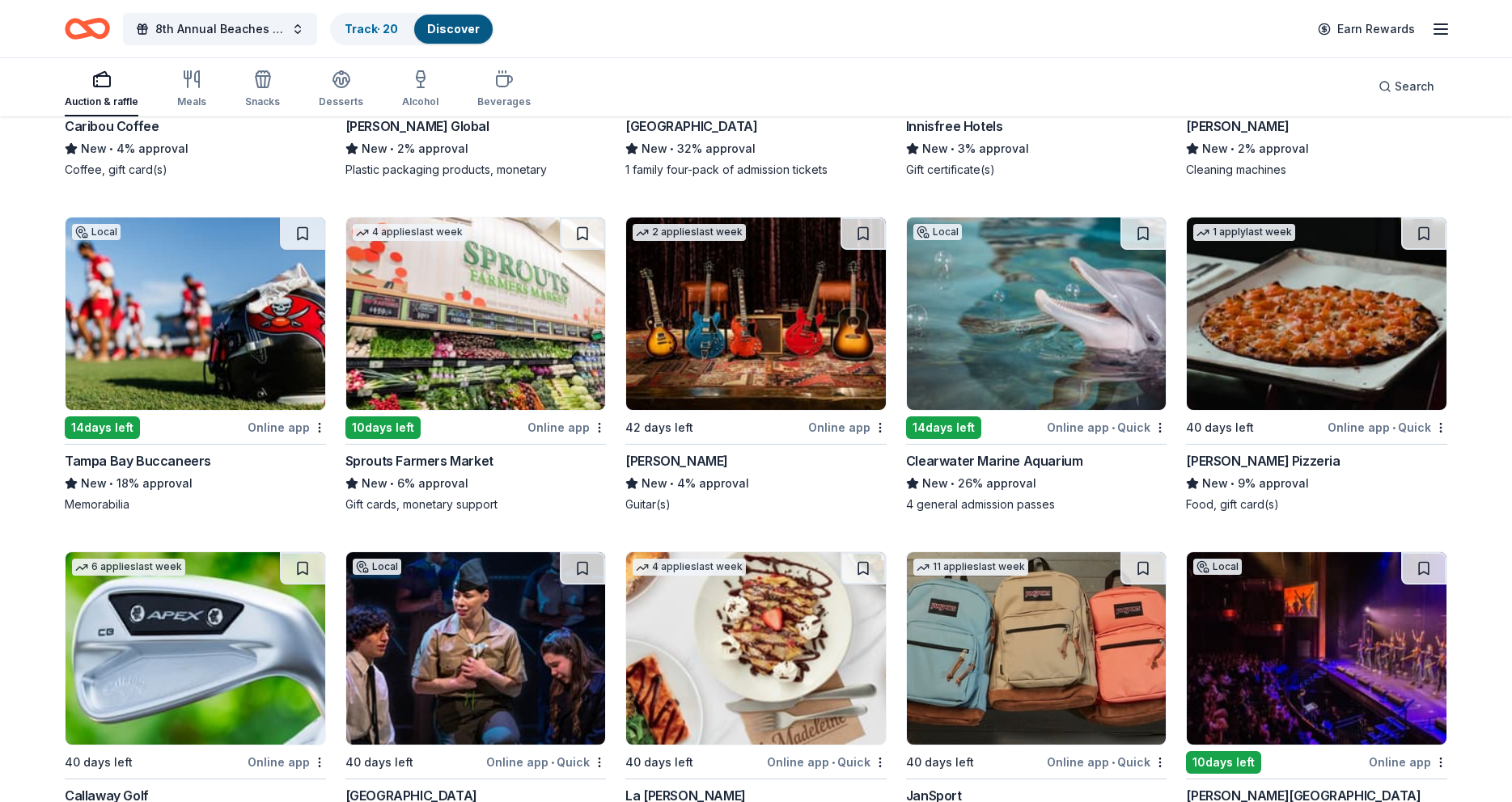
click at [1001, 327] on img at bounding box center [1036, 313] width 259 height 193
click at [1141, 230] on button at bounding box center [1143, 233] width 46 height 32
click at [1080, 334] on img at bounding box center [1036, 313] width 259 height 193
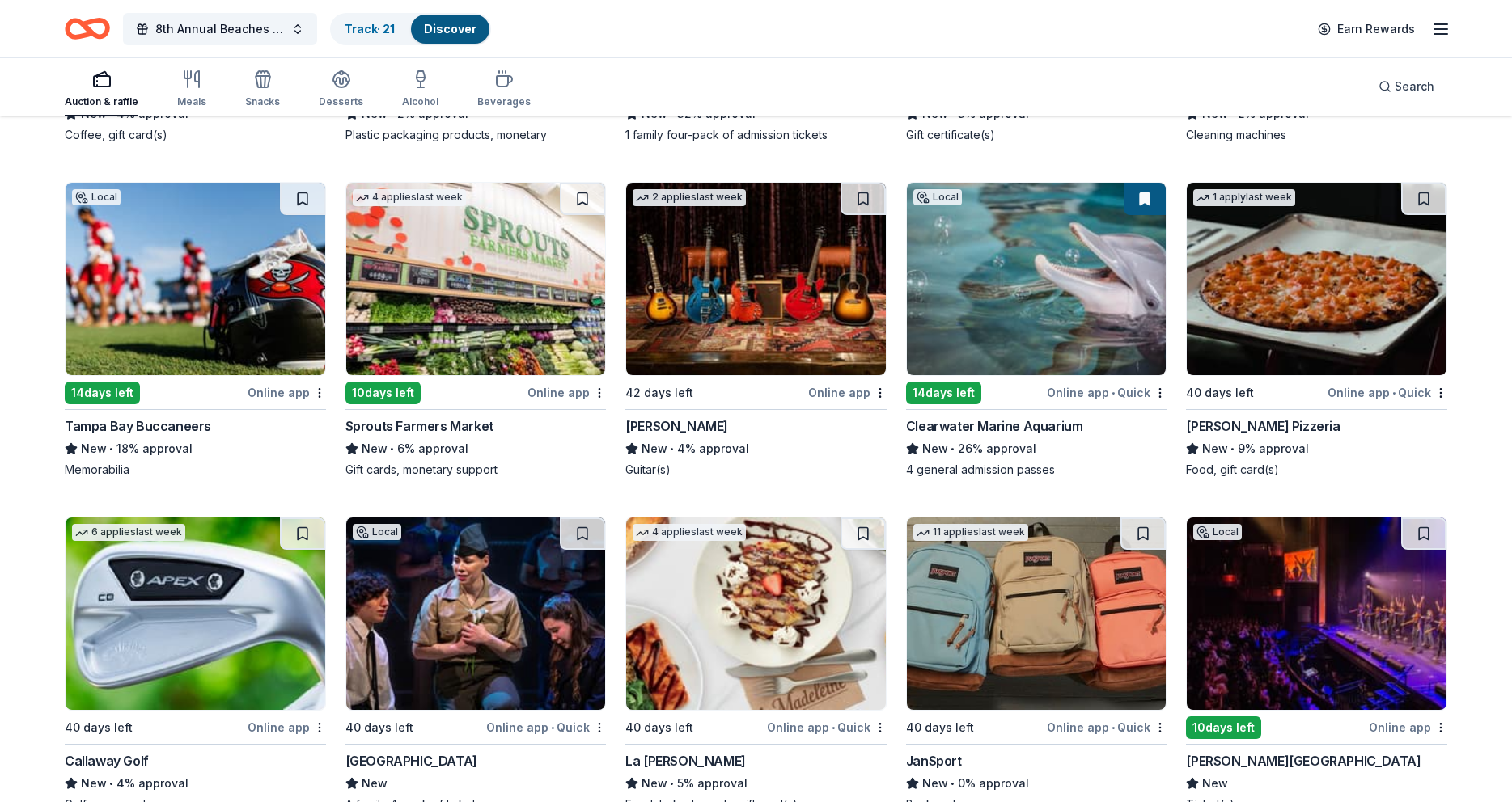
scroll to position [9070, 0]
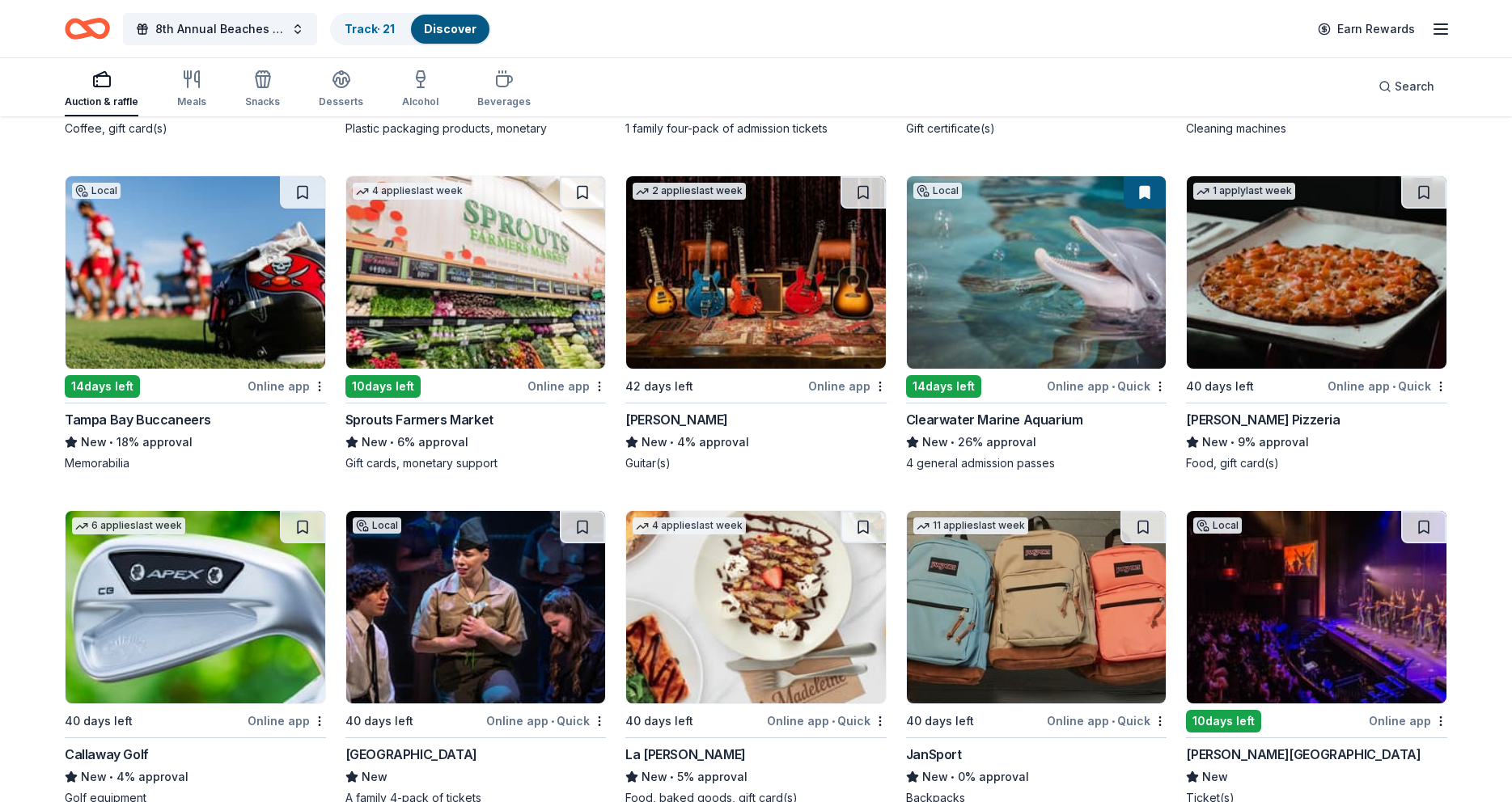
click at [205, 320] on img at bounding box center [195, 272] width 259 height 193
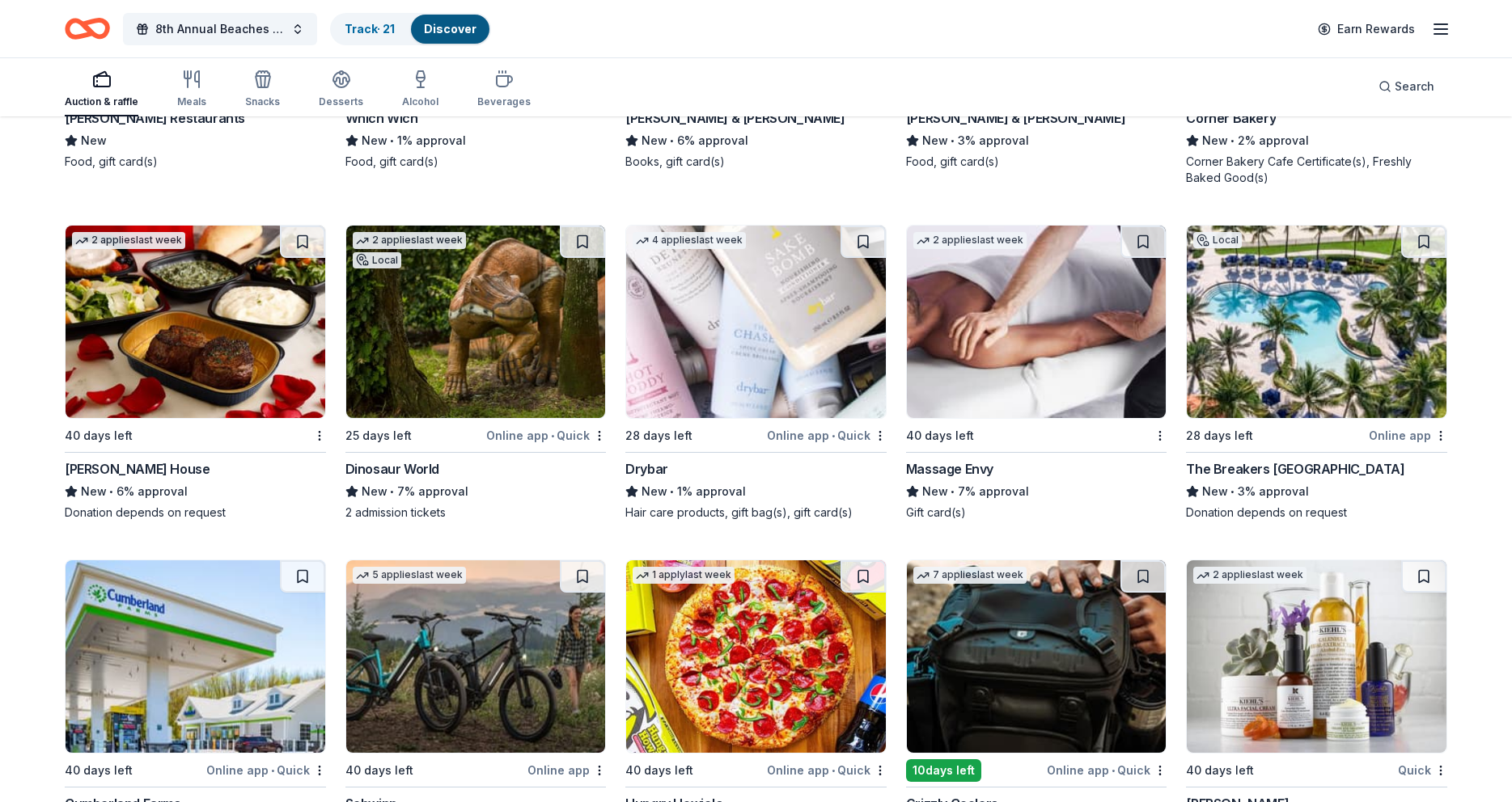
scroll to position [14546, 0]
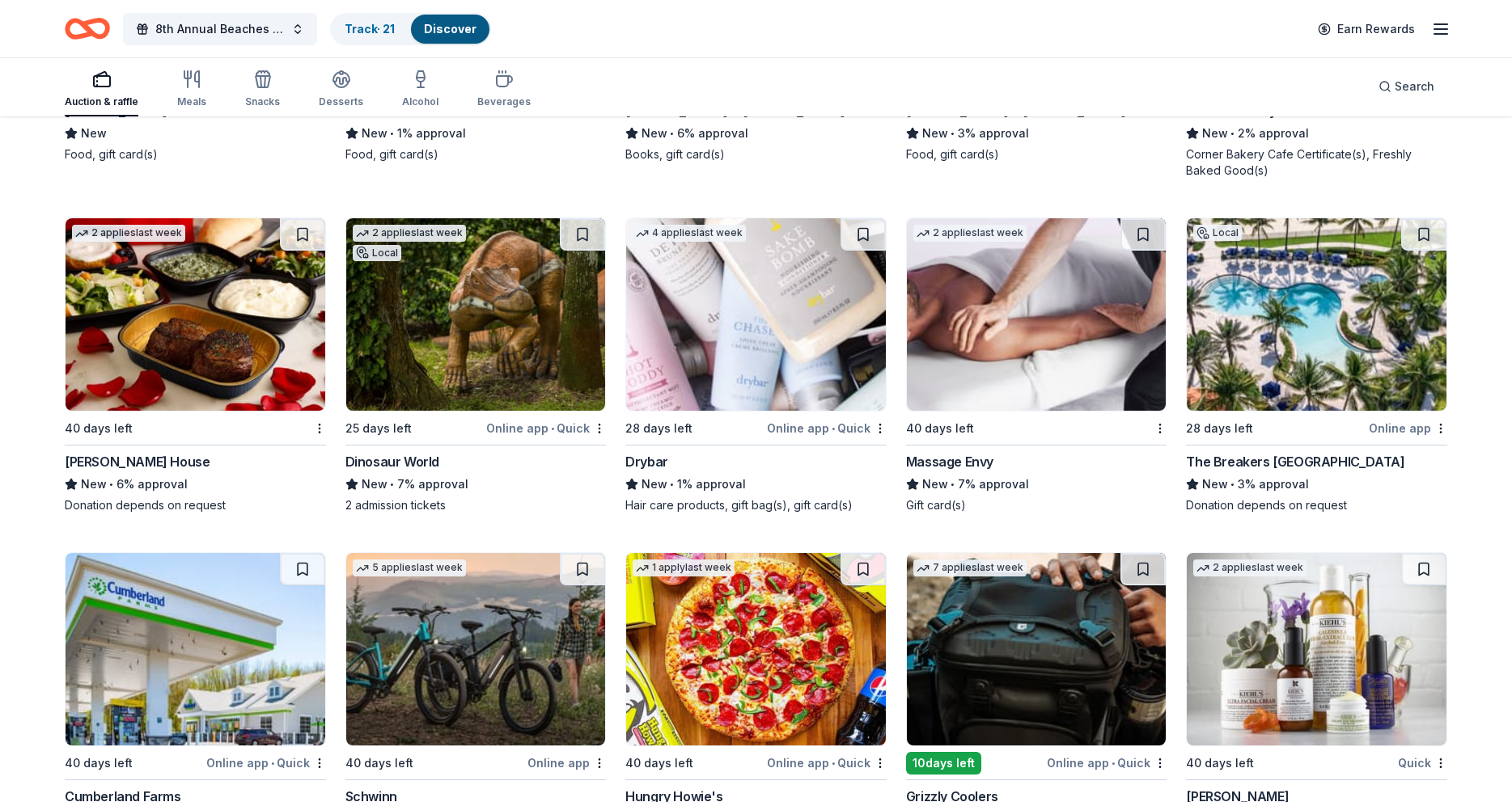
click at [1335, 371] on img at bounding box center [1317, 314] width 259 height 193
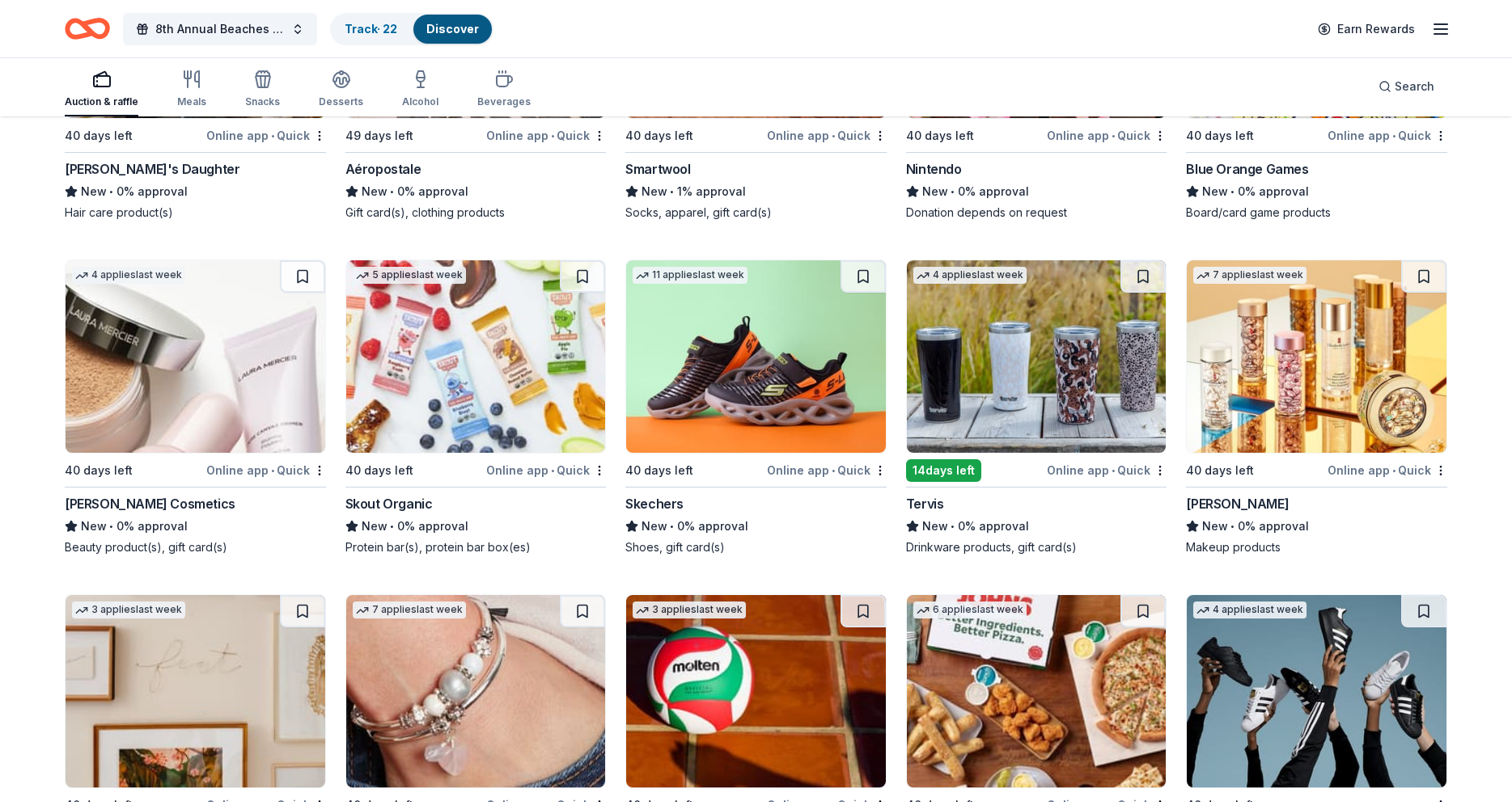
scroll to position [17929, 0]
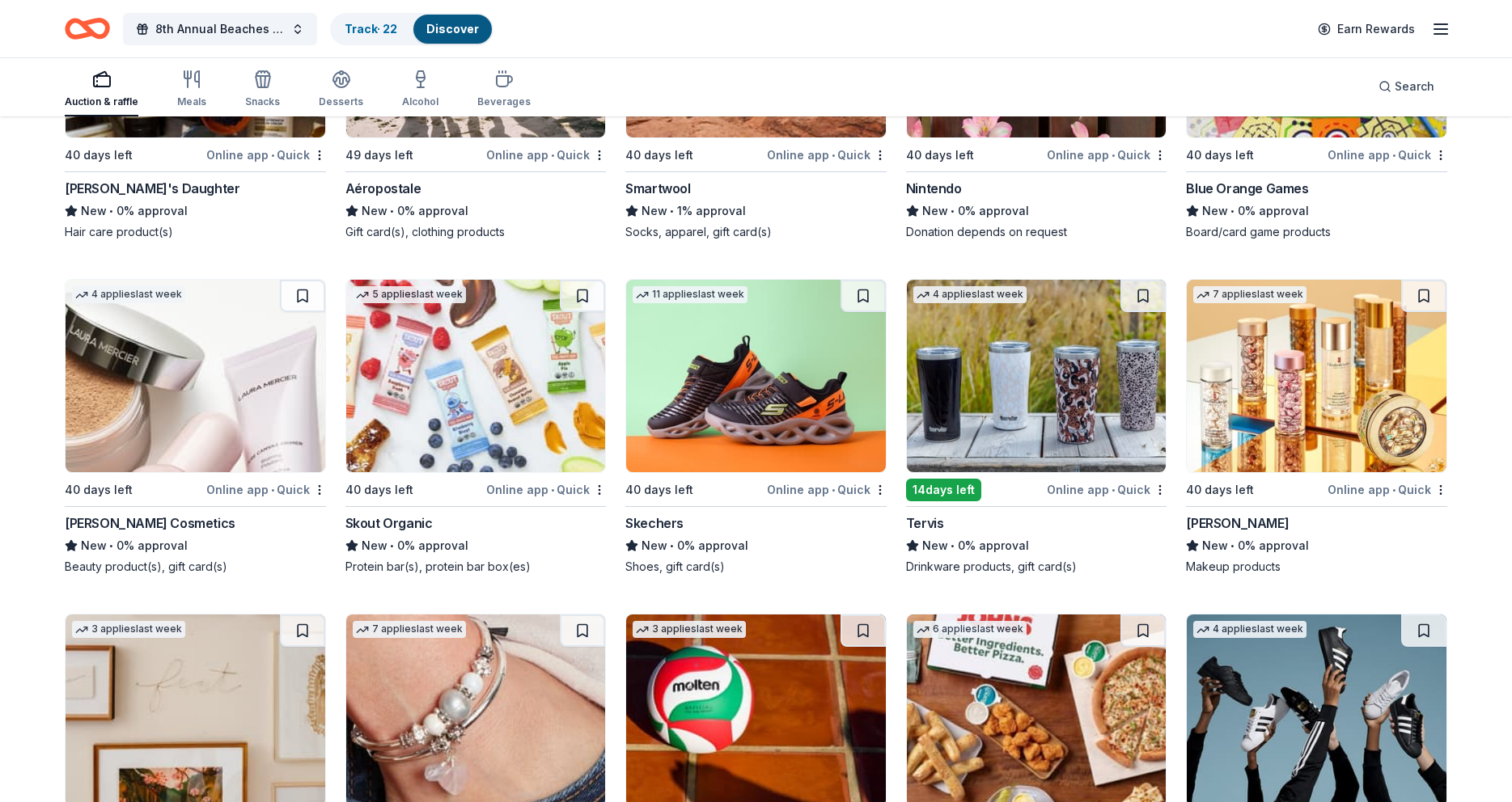
click at [1017, 434] on img at bounding box center [1036, 376] width 259 height 193
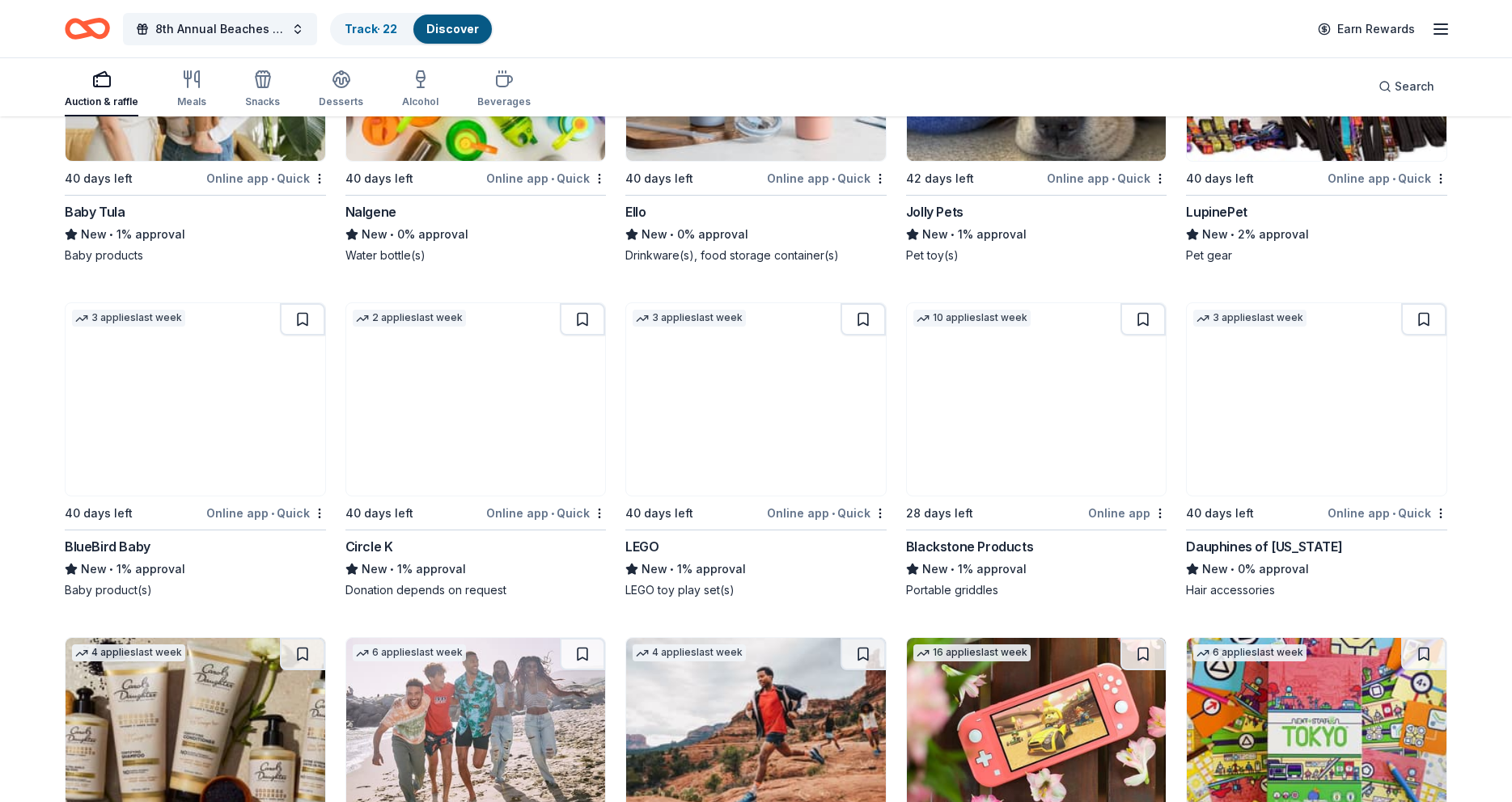
scroll to position [17177, 0]
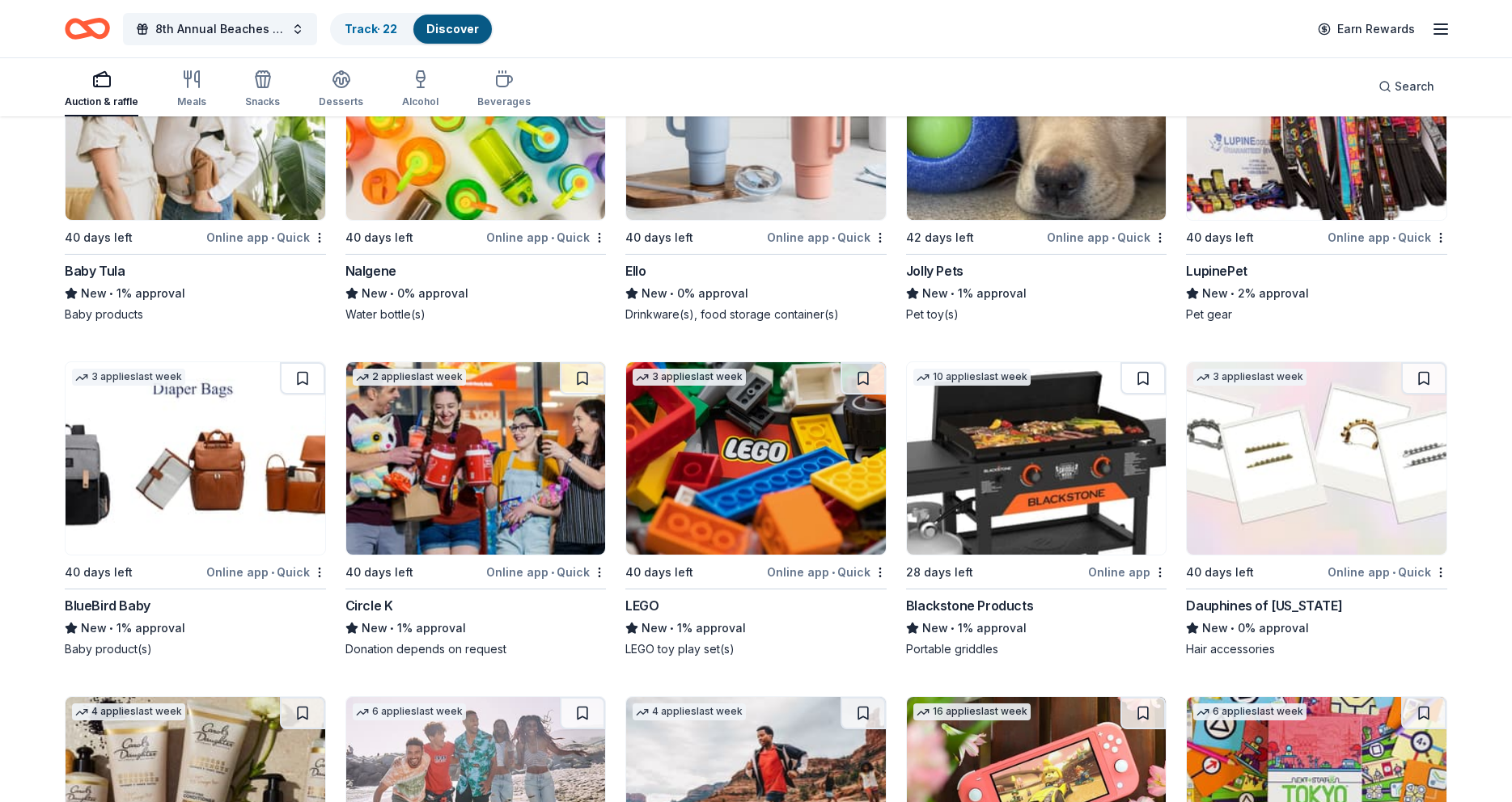
click at [977, 516] on img at bounding box center [1036, 459] width 259 height 193
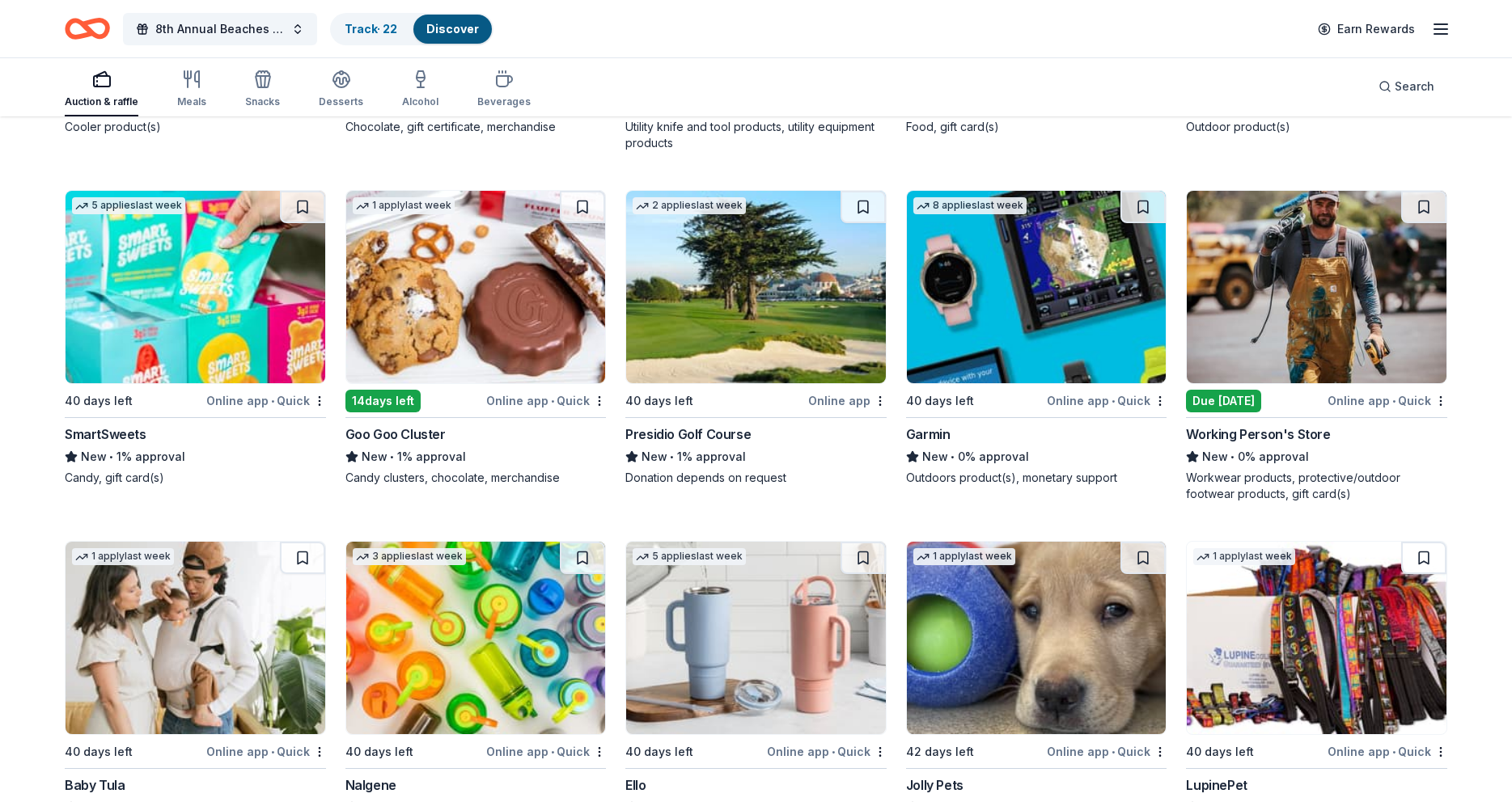
scroll to position [16643, 0]
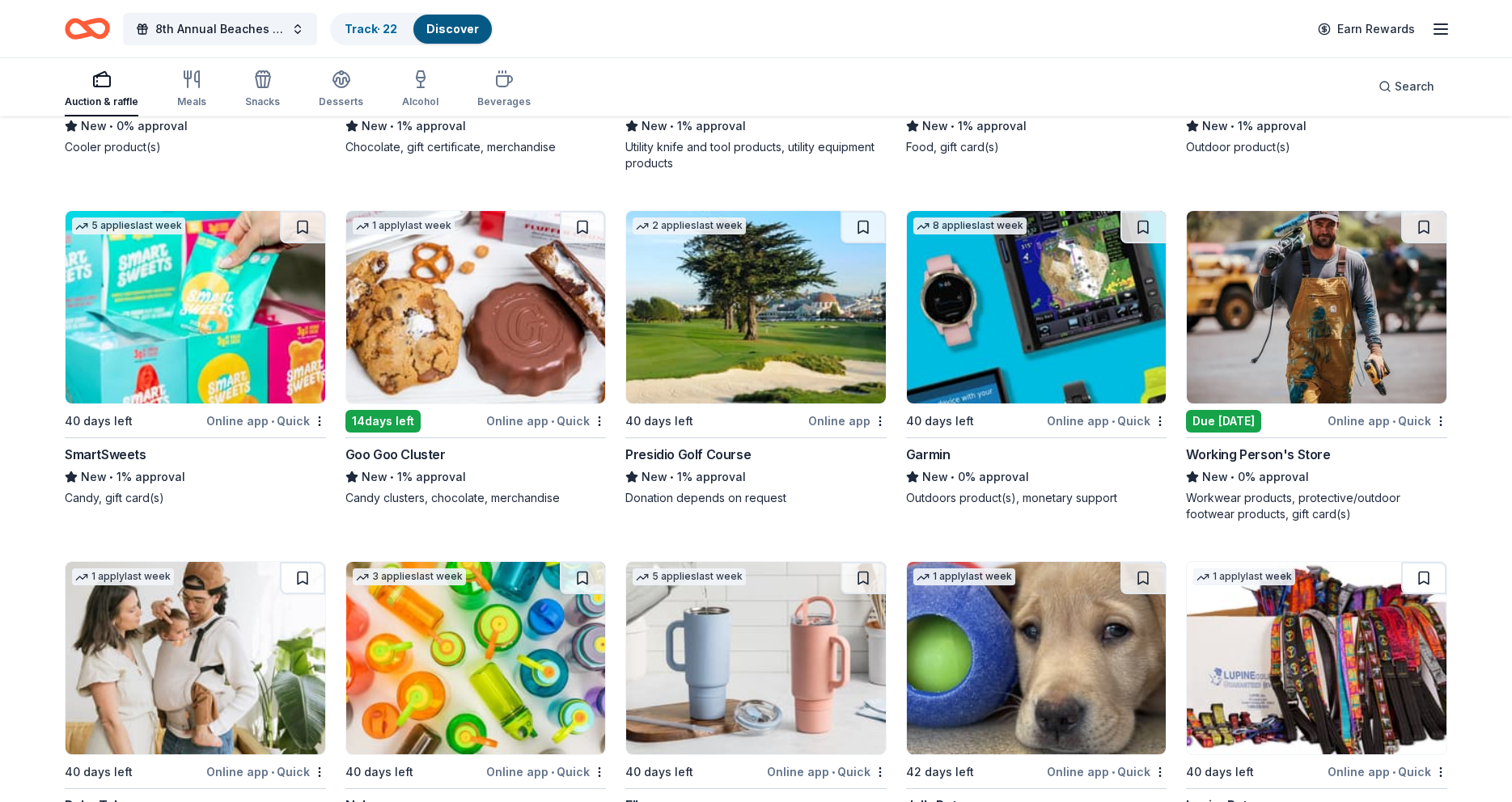
click at [736, 323] on img at bounding box center [756, 307] width 259 height 193
click at [864, 229] on button at bounding box center [864, 227] width 46 height 32
click at [790, 308] on img at bounding box center [756, 307] width 259 height 193
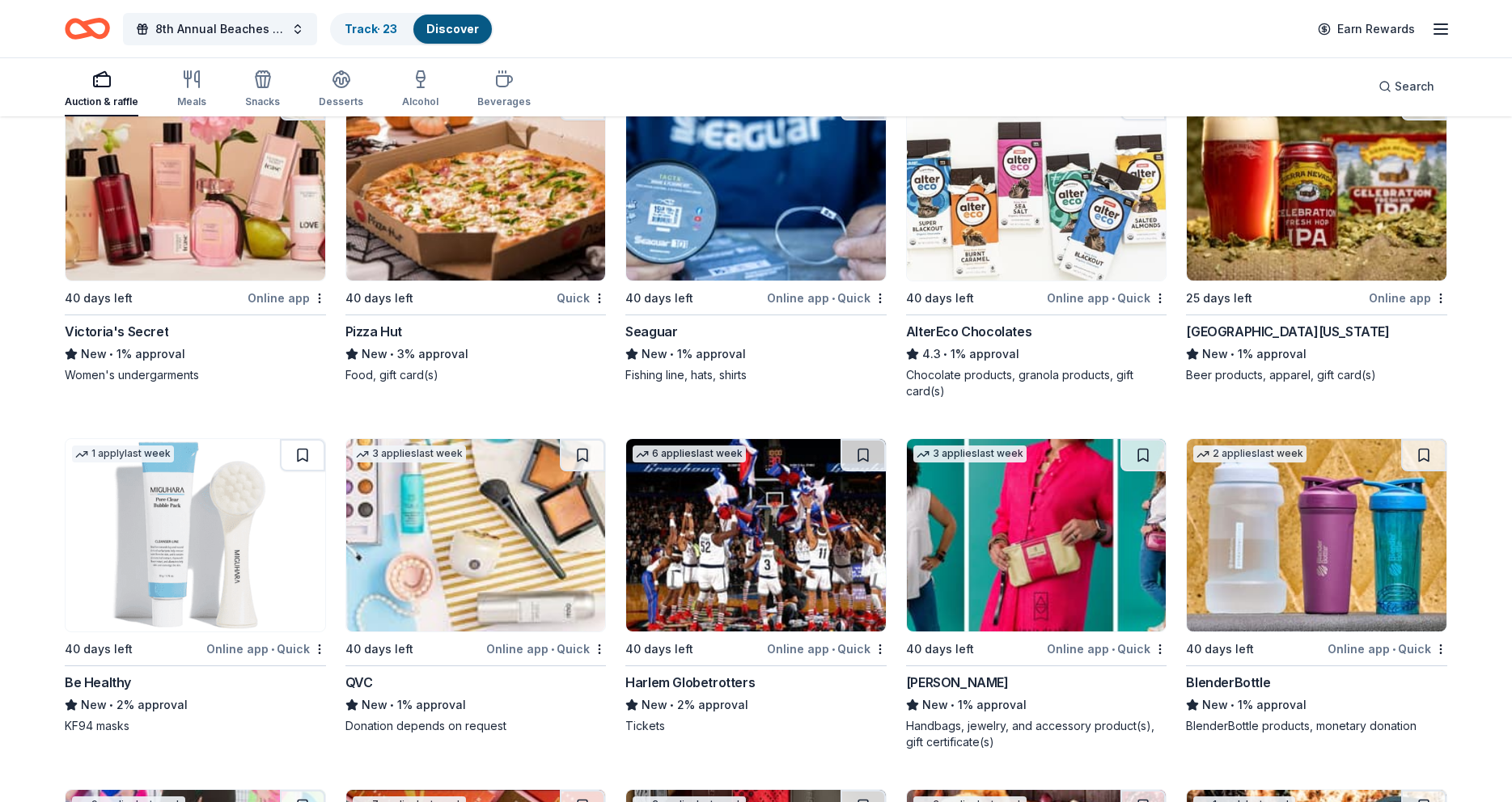
scroll to position [15693, 0]
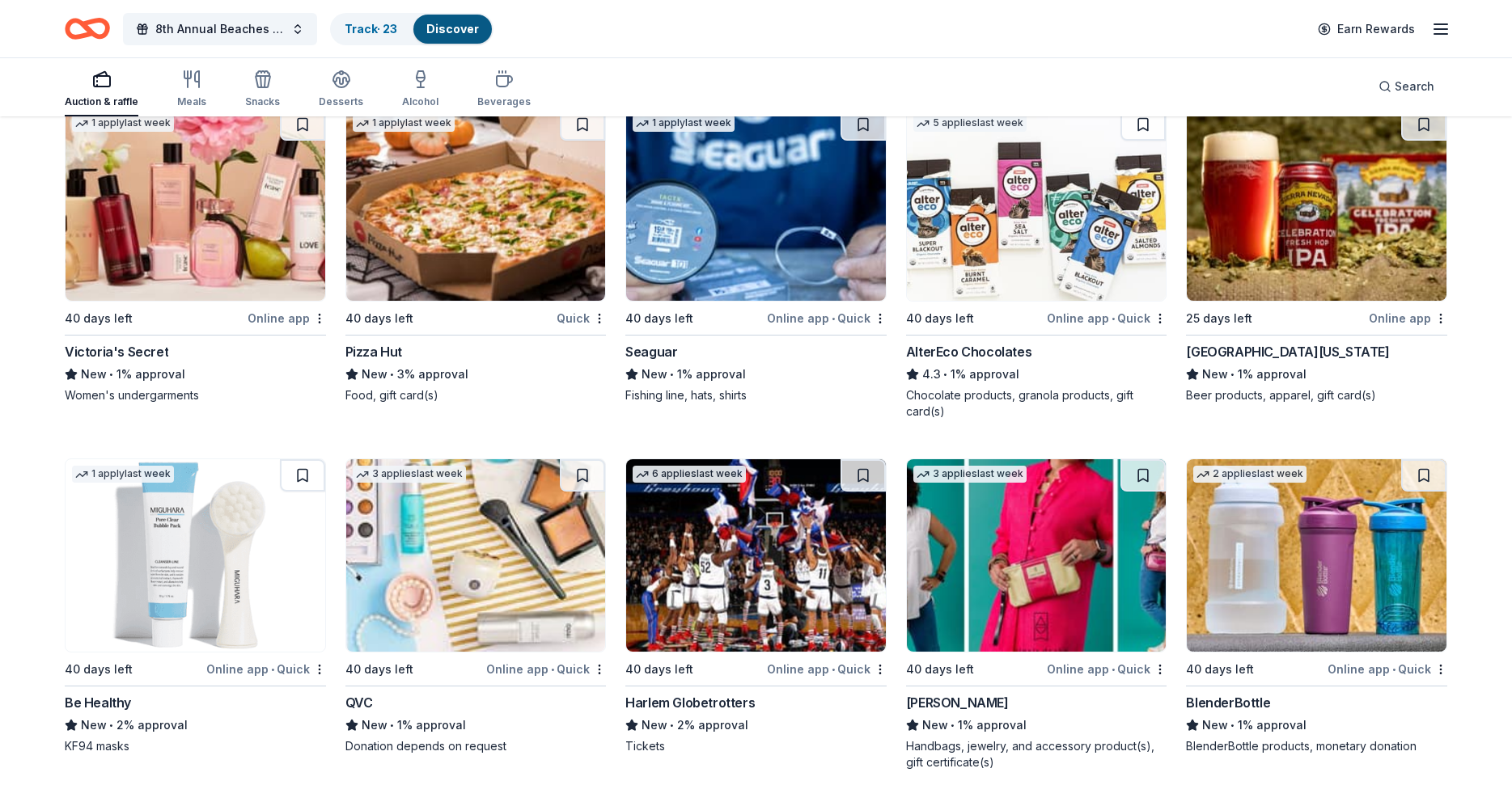
click at [745, 545] on img at bounding box center [756, 556] width 259 height 193
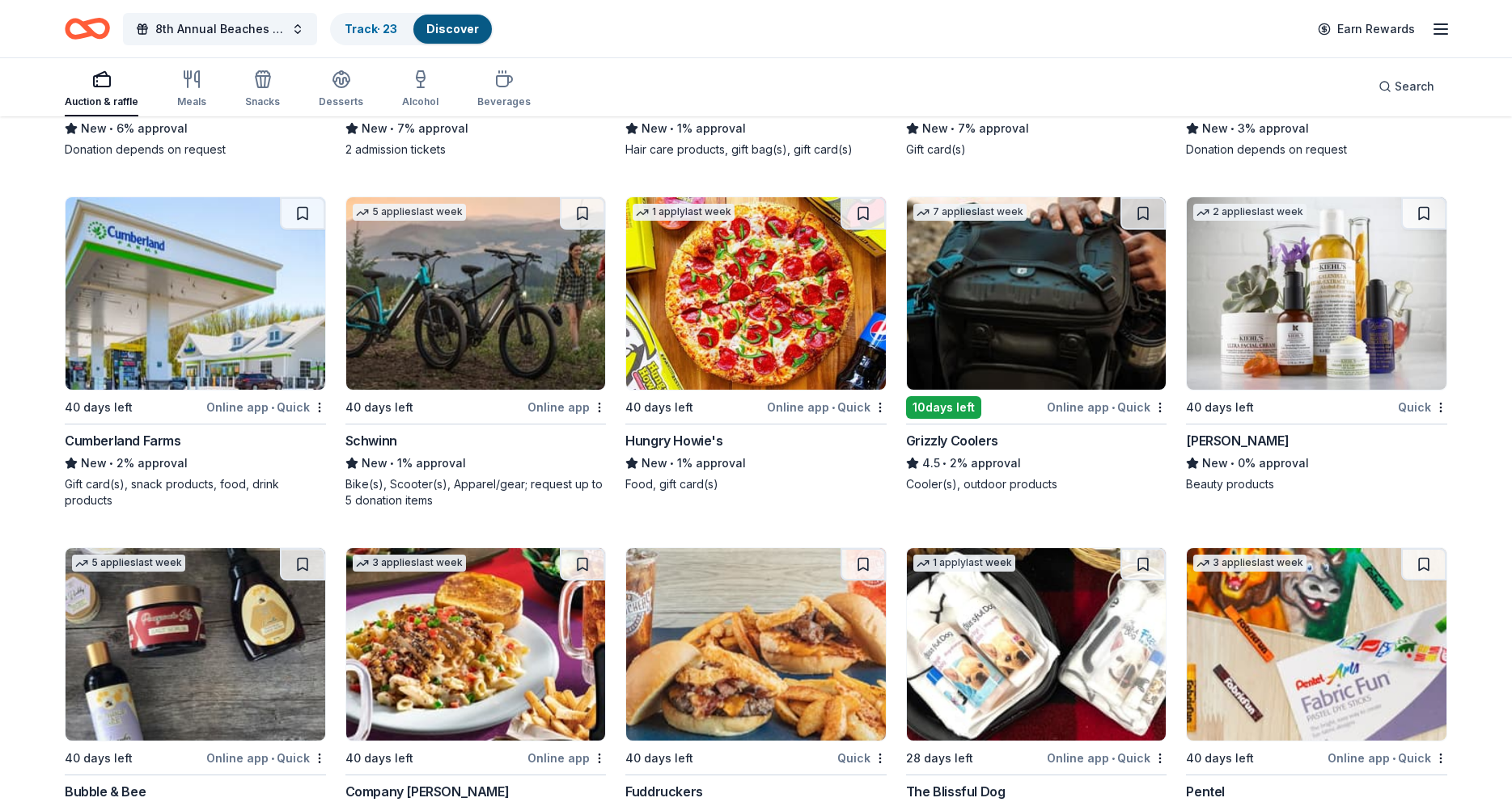
scroll to position [14743, 0]
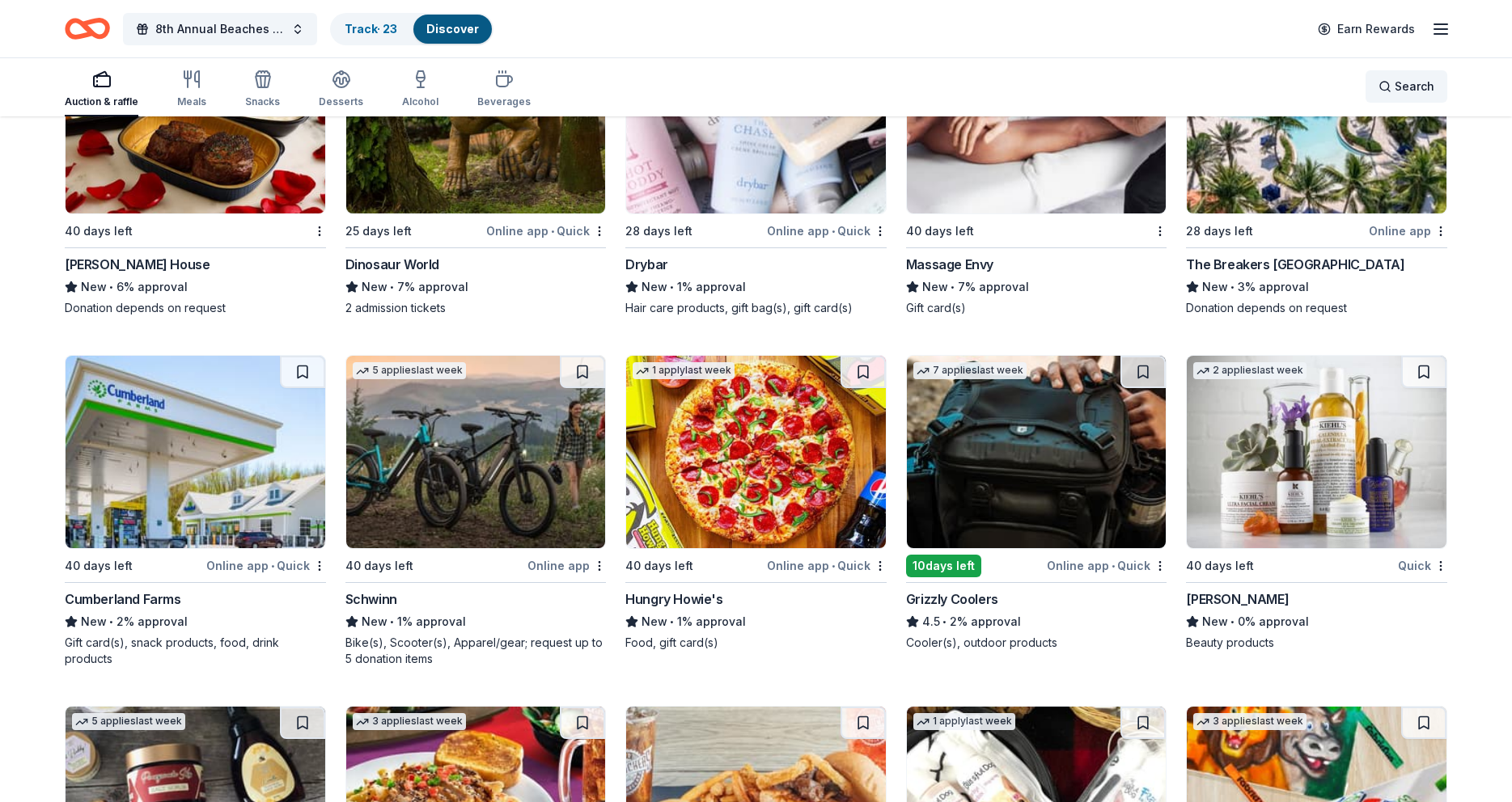
click at [1392, 89] on div "Search" at bounding box center [1407, 87] width 56 height 19
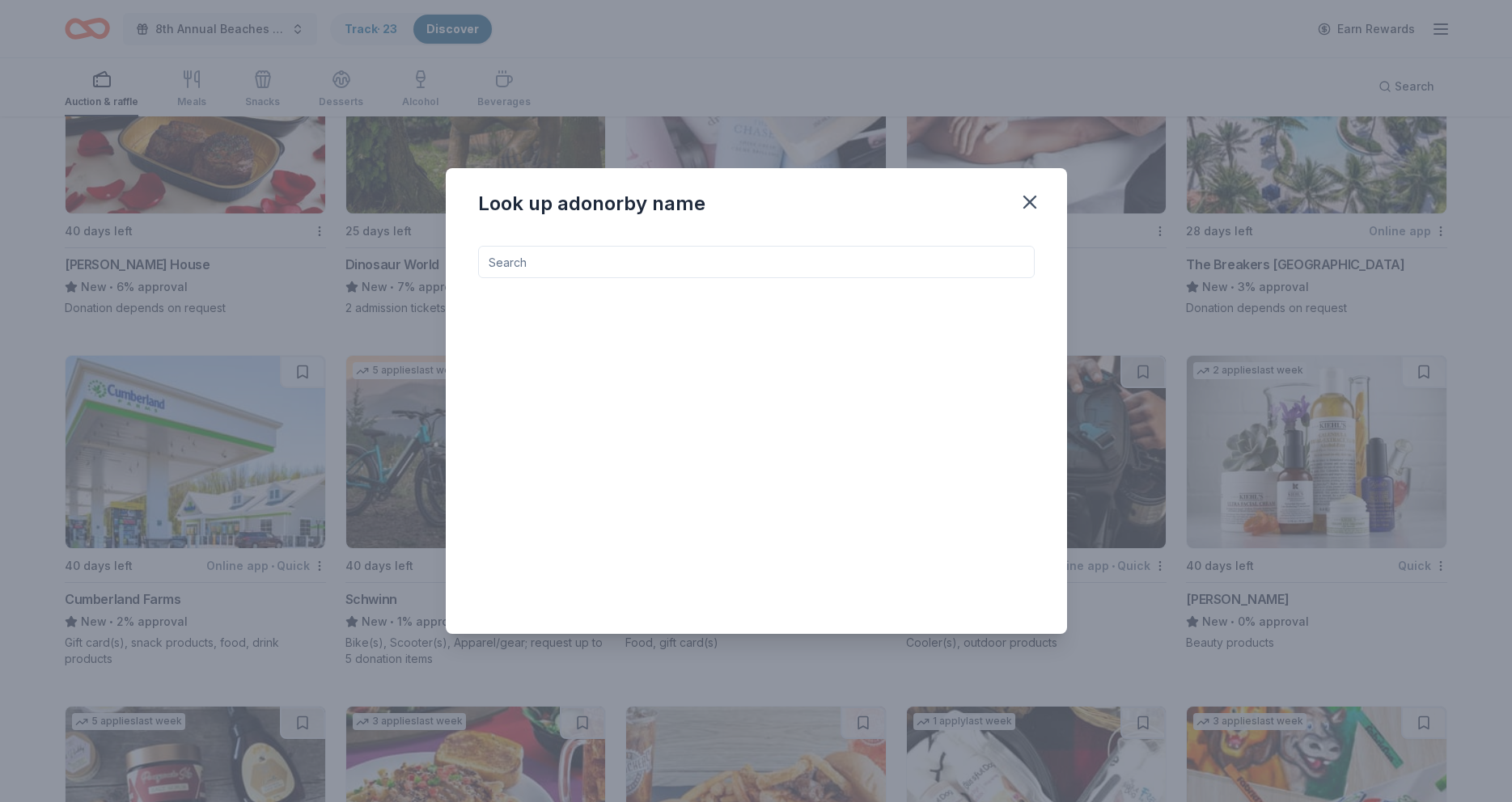
click at [553, 260] on input at bounding box center [756, 262] width 556 height 32
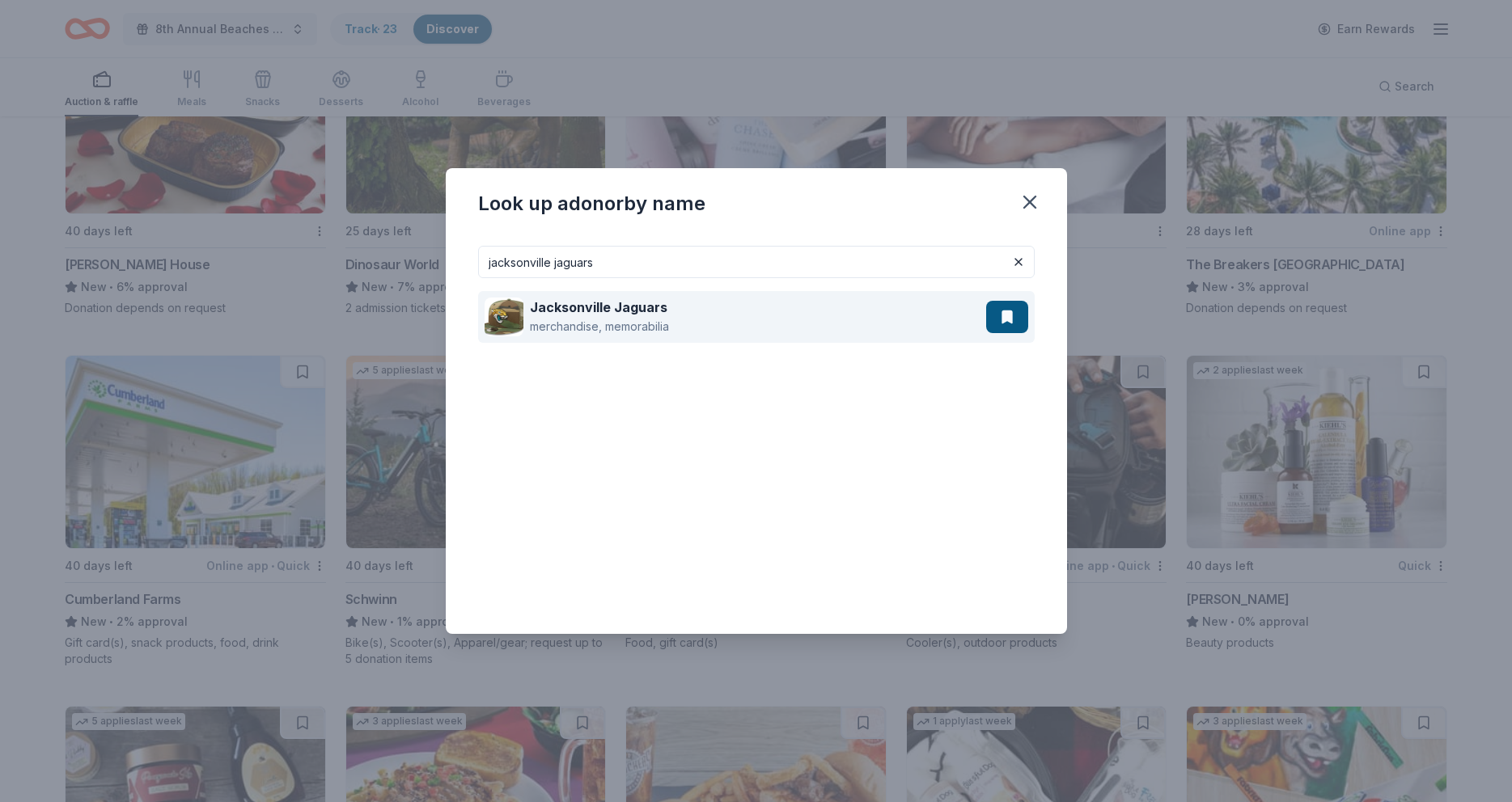
type input "jacksonville jaguars"
click at [567, 319] on div "merchandise, memorabilia" at bounding box center [599, 327] width 139 height 19
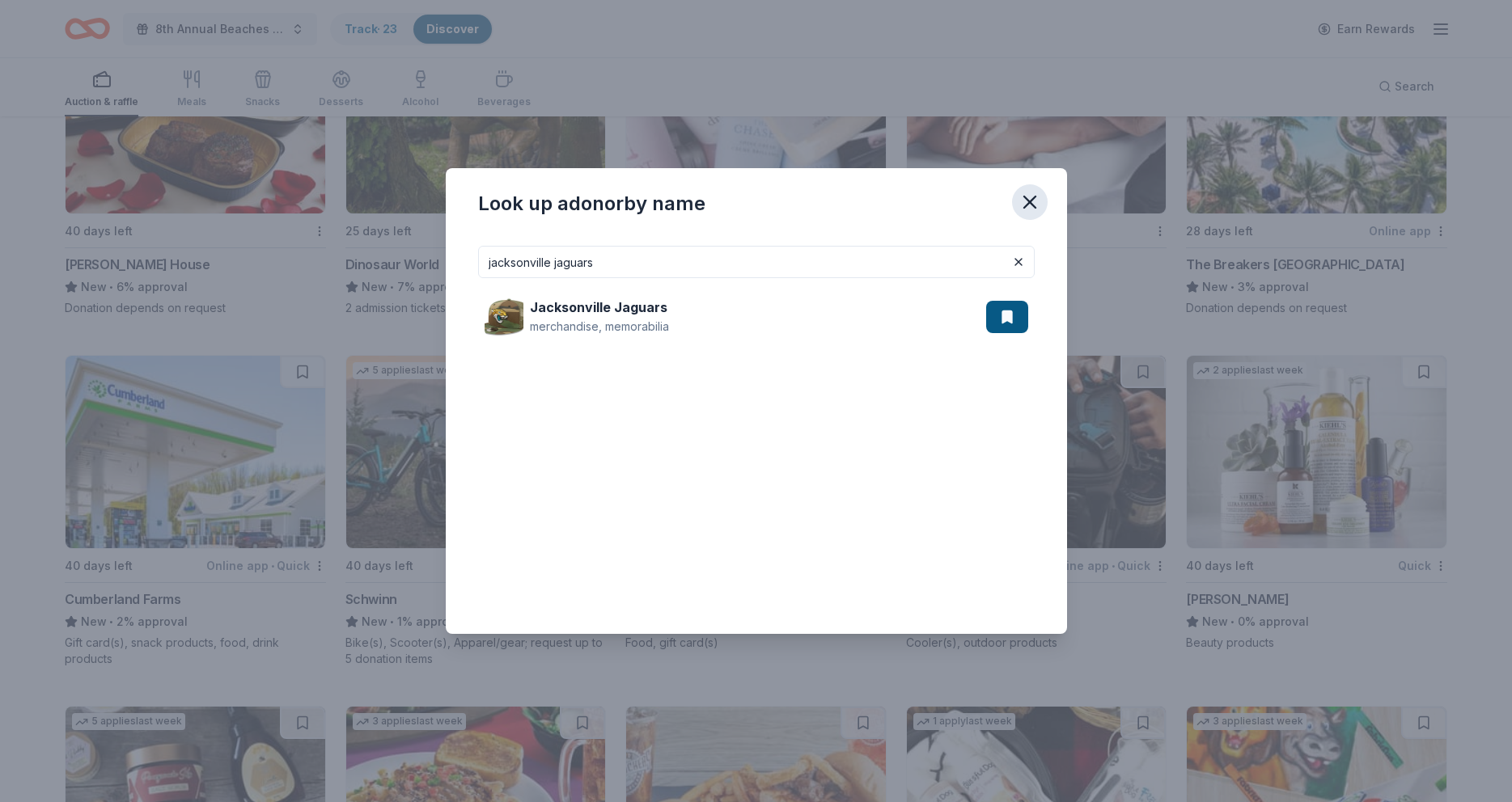
click at [1032, 201] on icon "button" at bounding box center [1030, 202] width 23 height 23
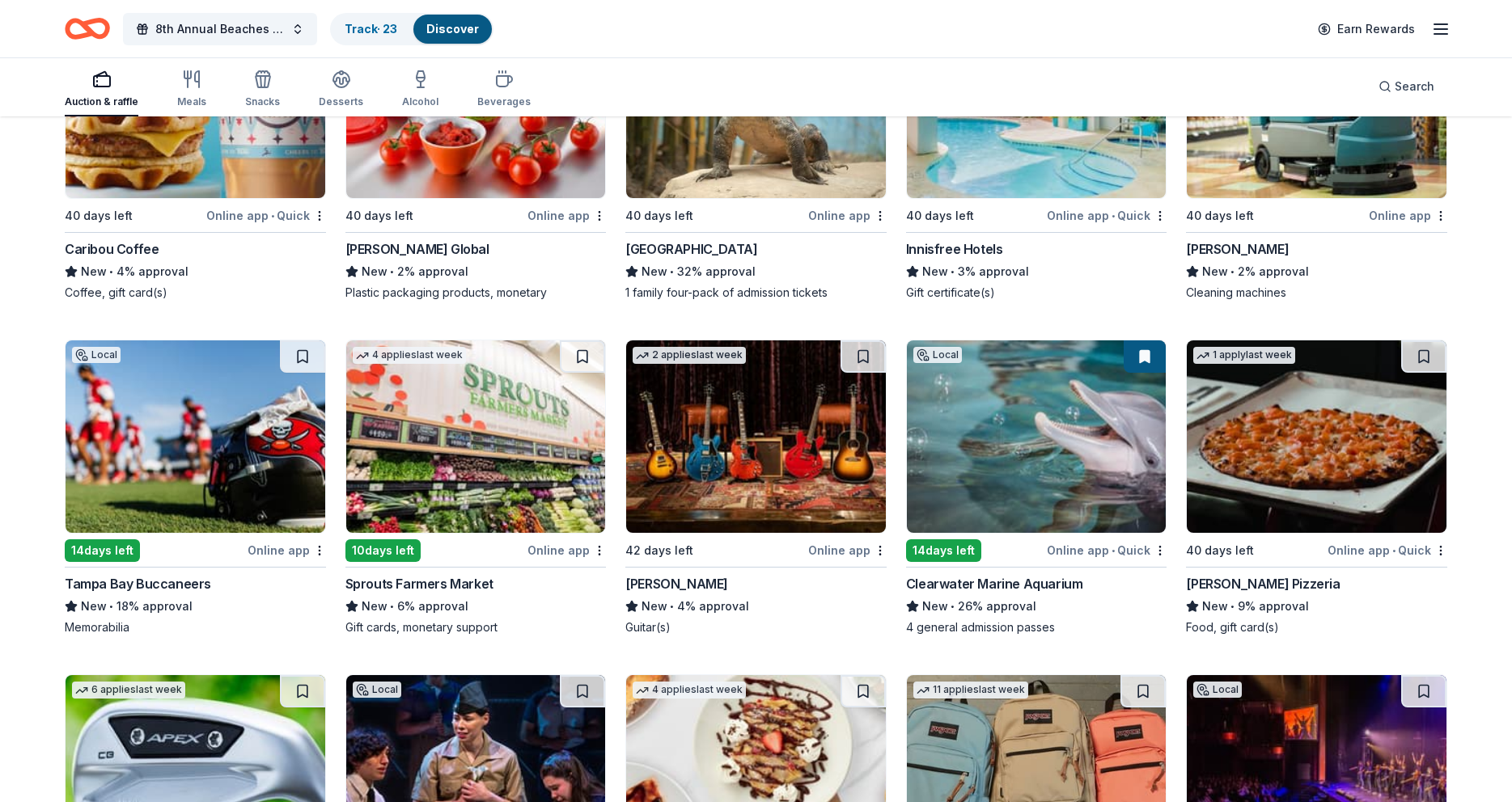
scroll to position [0, 0]
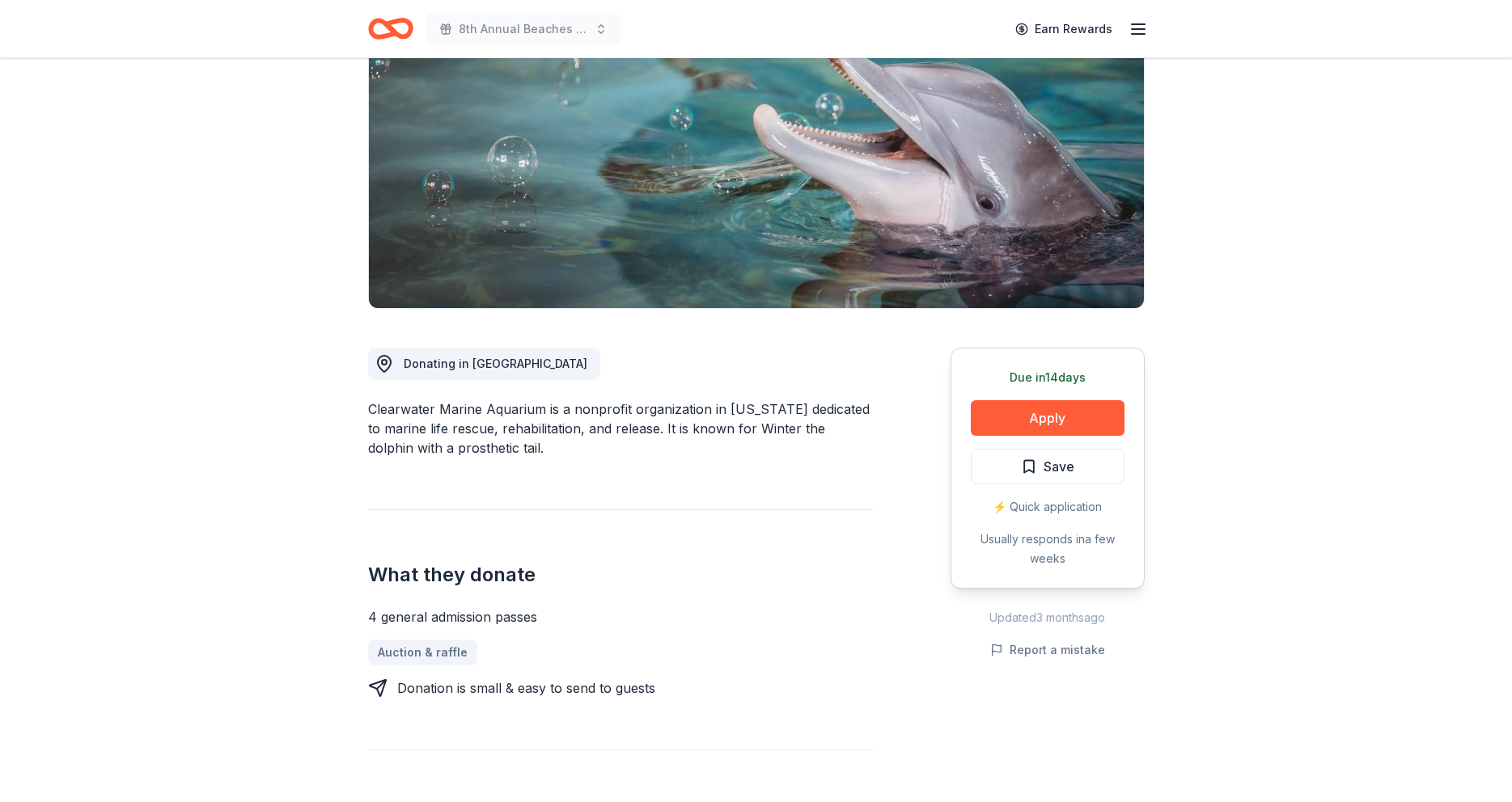
scroll to position [169, 0]
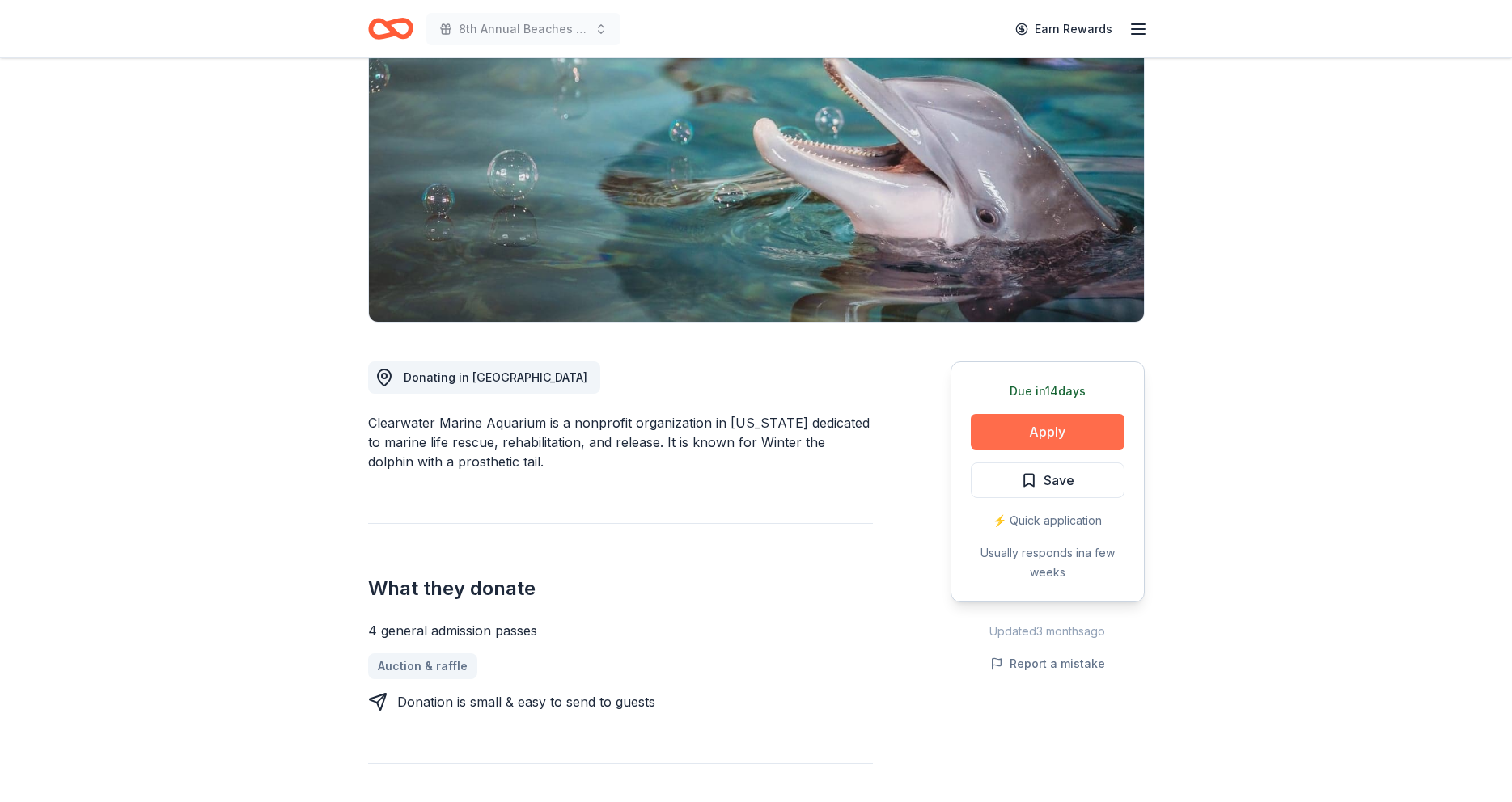
click at [1044, 437] on button "Apply" at bounding box center [1047, 432] width 153 height 36
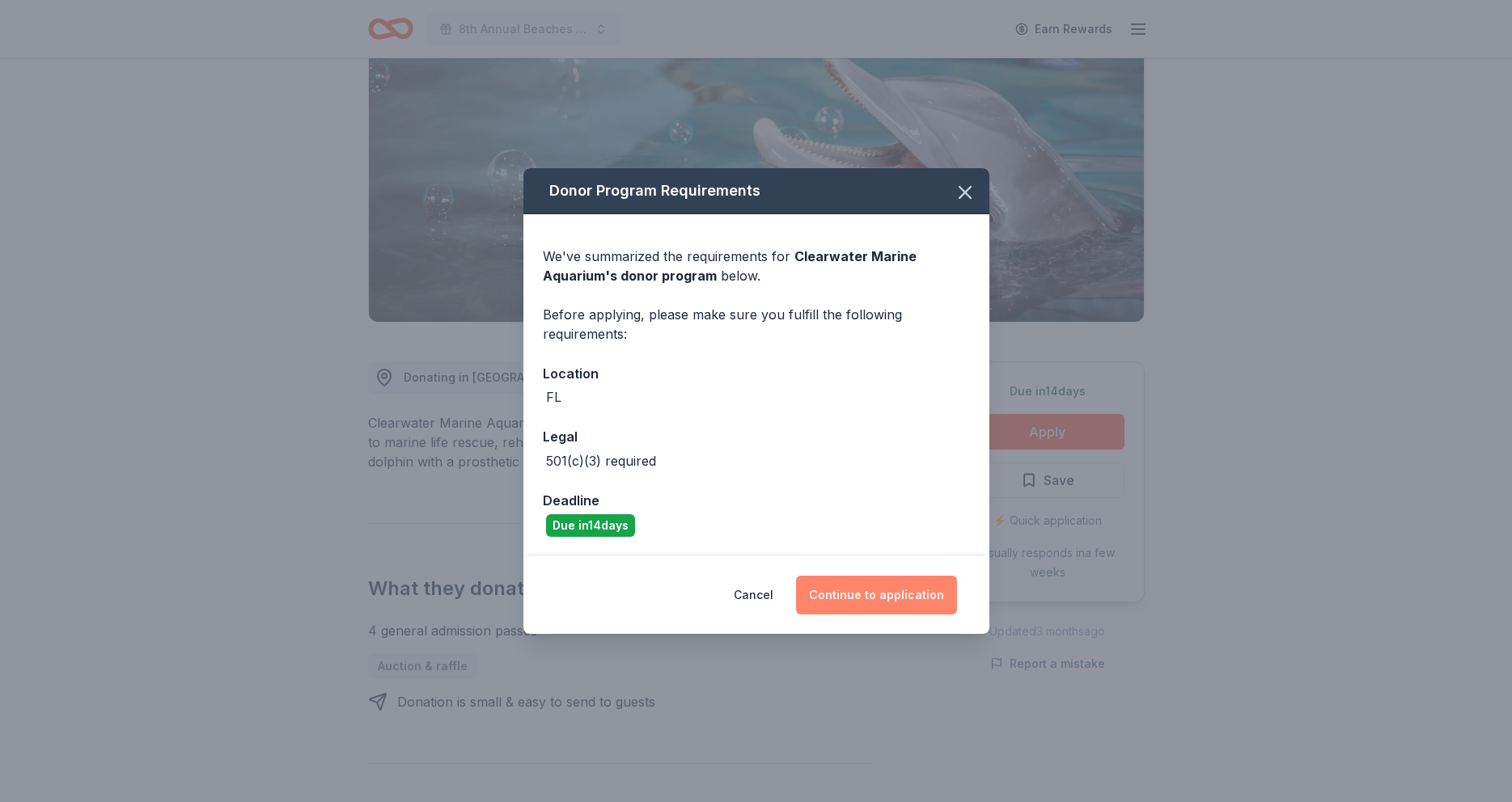
click at [858, 597] on button "Continue to application" at bounding box center [877, 595] width 161 height 39
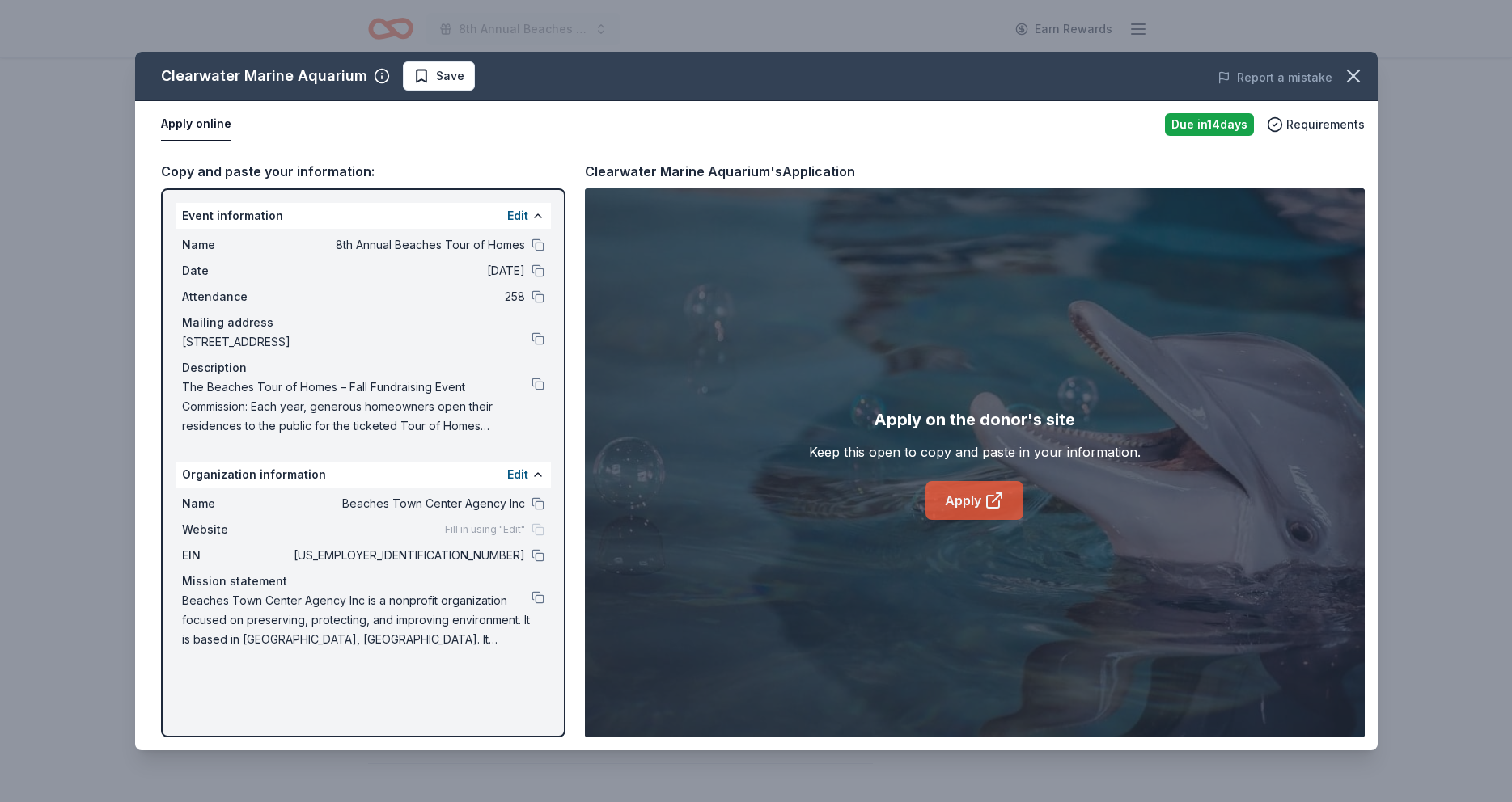
click at [966, 498] on link "Apply" at bounding box center [975, 501] width 98 height 39
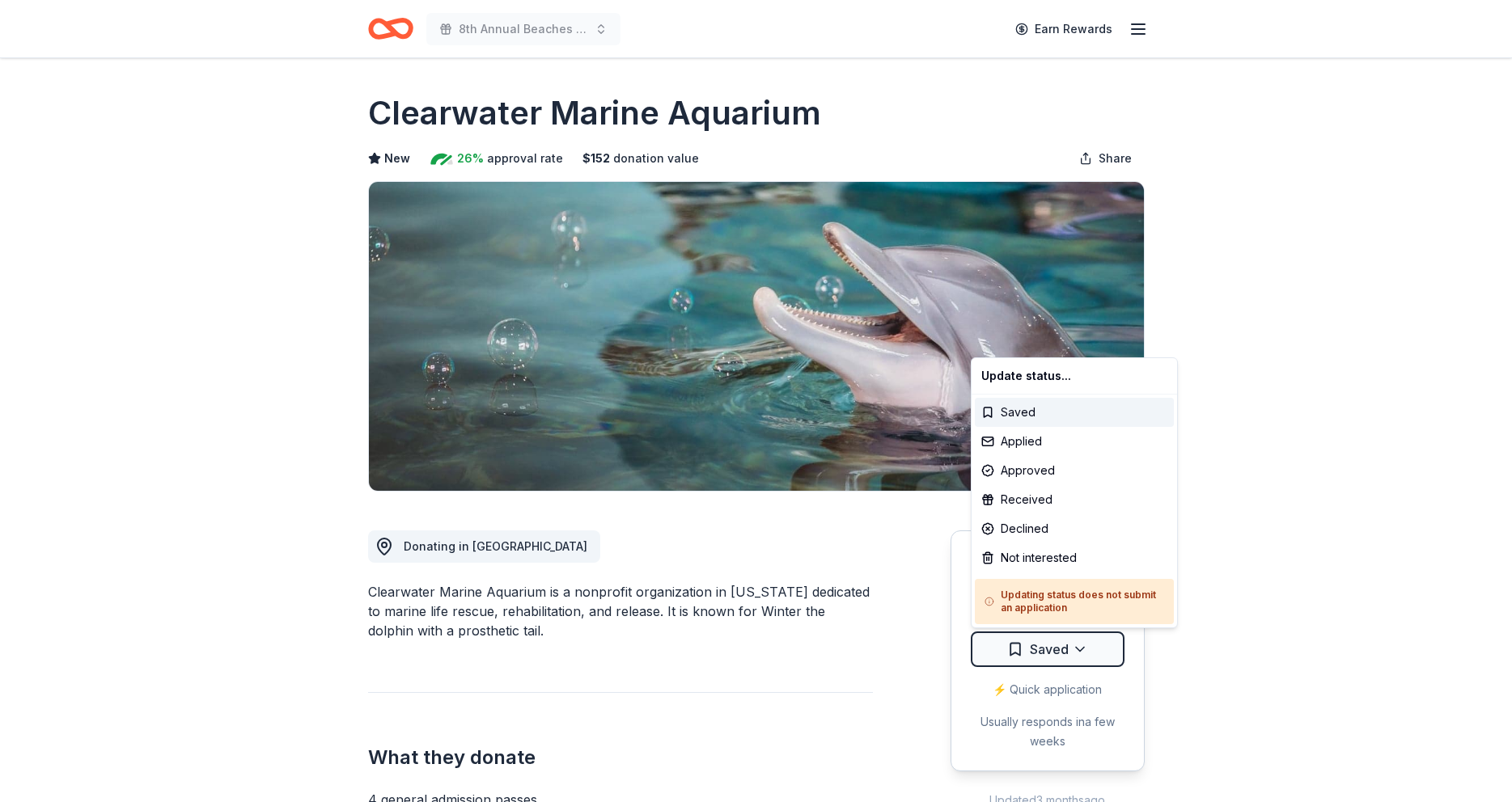
click at [1084, 653] on html "8th Annual Beaches Tour of Homes Earn Rewards Due [DATE] Share Clearwater Marin…" at bounding box center [756, 401] width 1512 height 802
click at [1063, 440] on div "Applied" at bounding box center [1074, 441] width 199 height 29
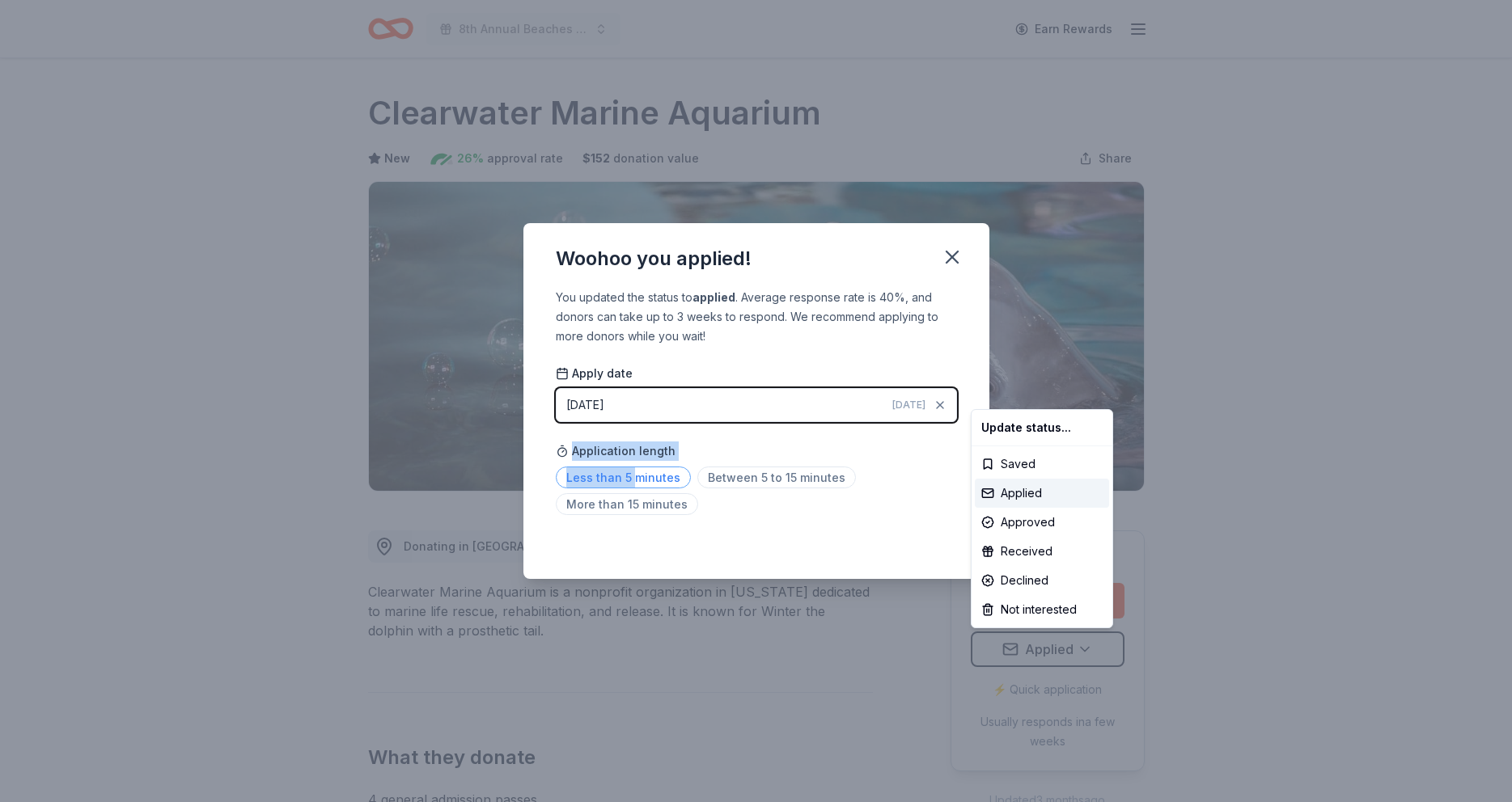
click at [631, 479] on html "8th Annual Beaches Tour of Homes Earn Rewards Due in 14 days Share Clearwater M…" at bounding box center [756, 401] width 1512 height 802
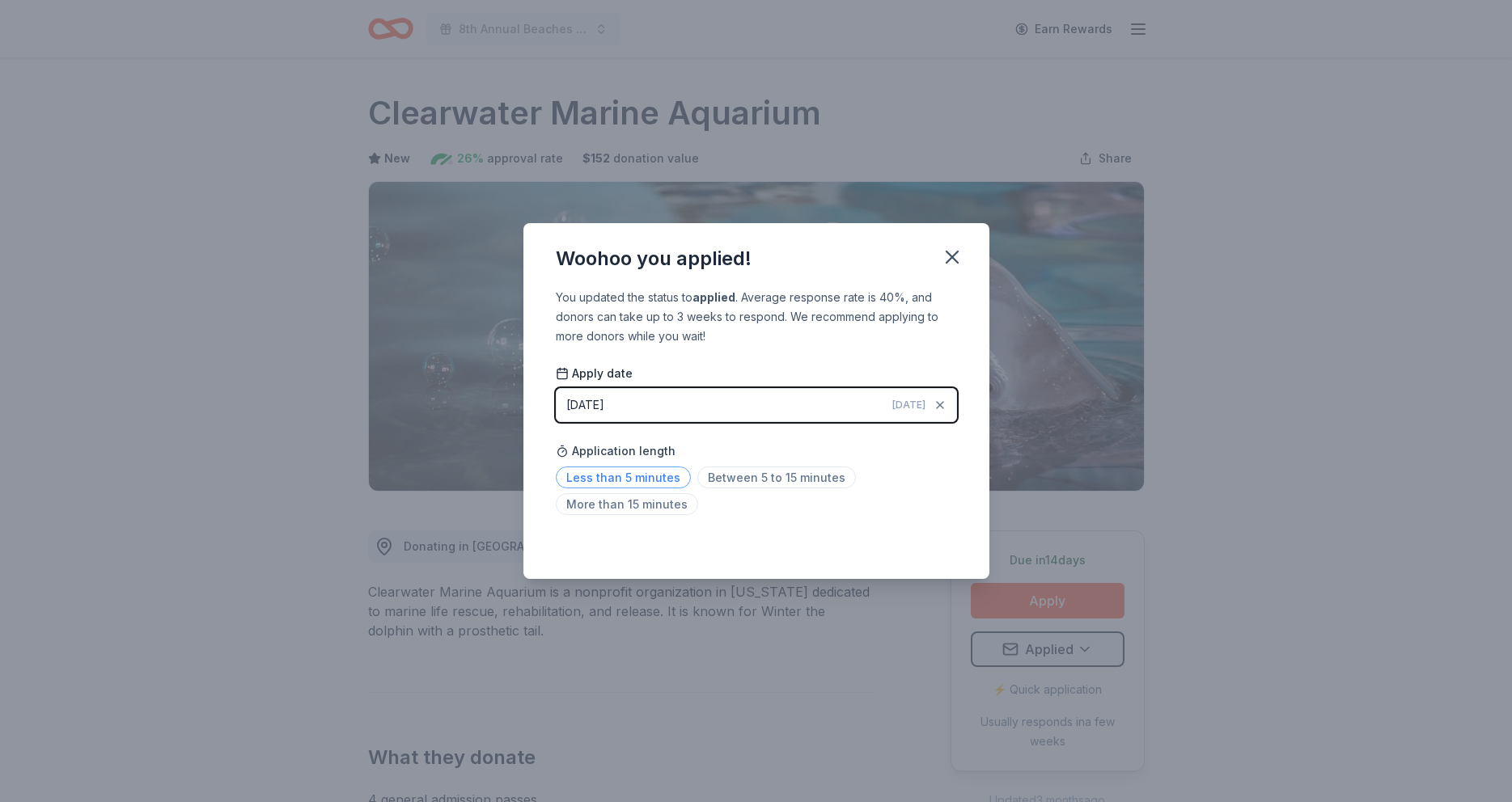
click at [667, 479] on span "Less than 5 minutes" at bounding box center [624, 477] width 135 height 22
drag, startPoint x: 949, startPoint y: 257, endPoint x: 981, endPoint y: 251, distance: 32.6
click at [949, 257] on icon "button" at bounding box center [952, 257] width 23 height 23
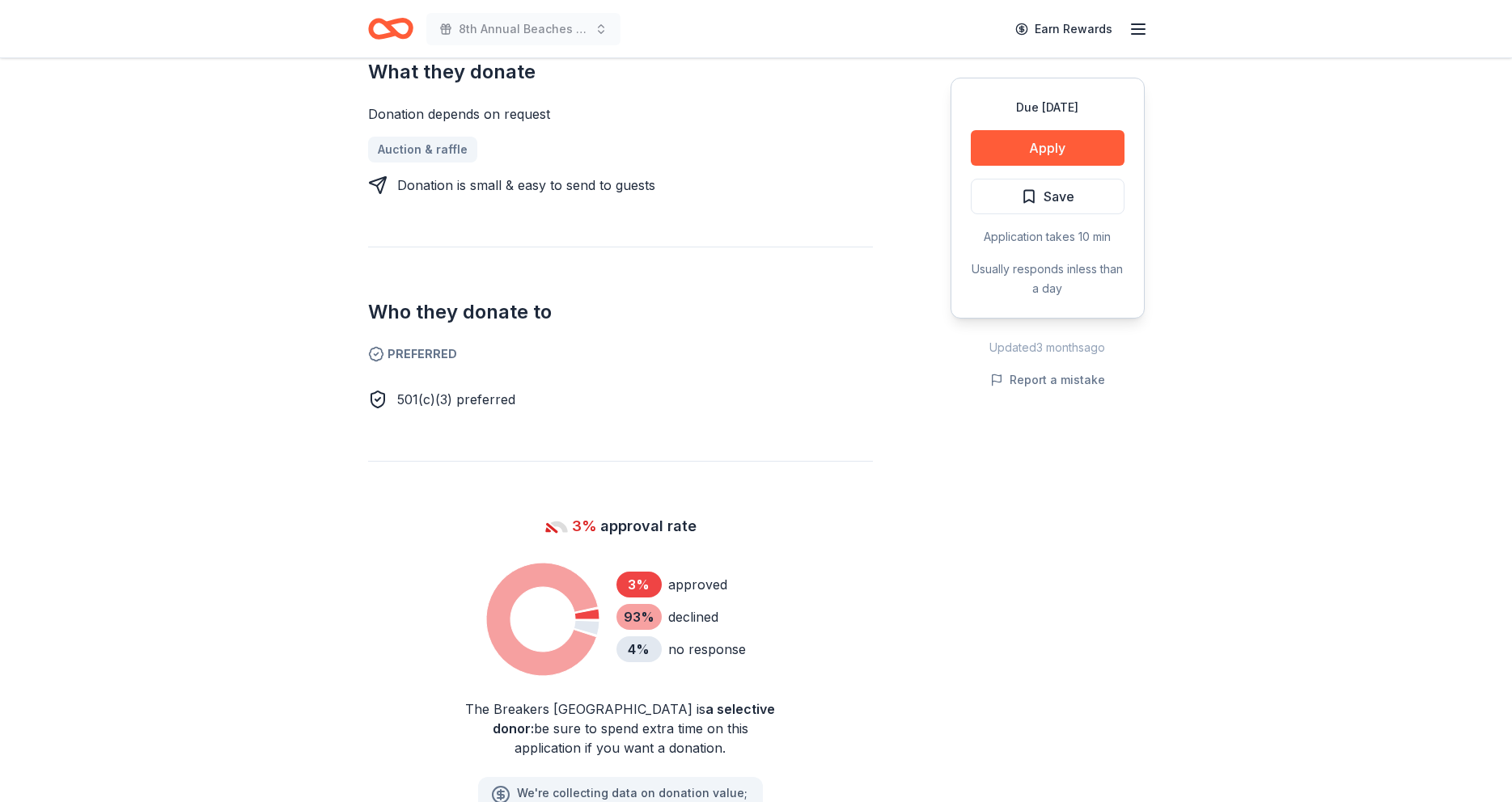
scroll to position [676, 0]
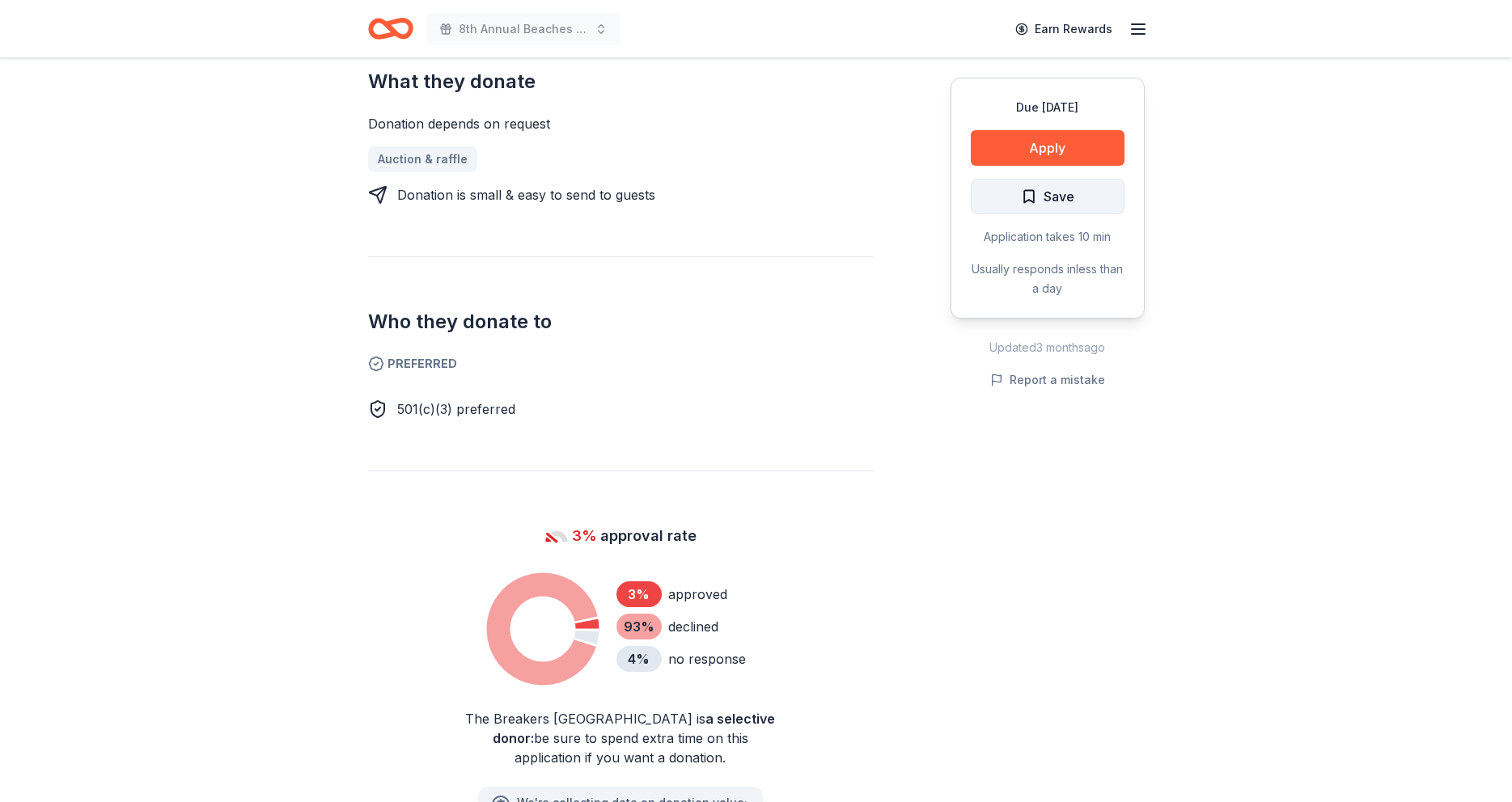
click at [1084, 200] on button "Save" at bounding box center [1047, 196] width 153 height 36
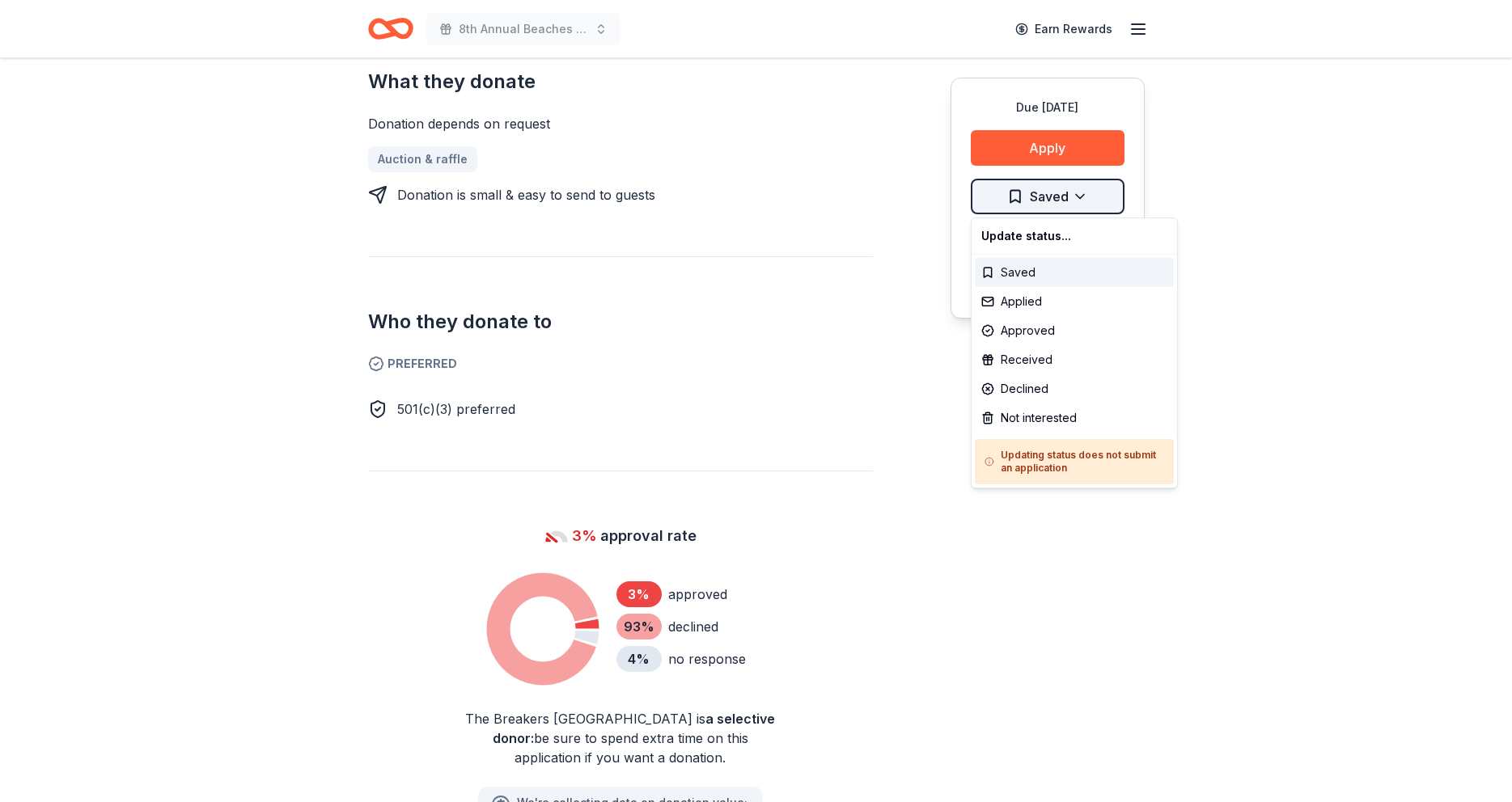
click at [1026, 302] on div "Applied" at bounding box center [1074, 301] width 199 height 29
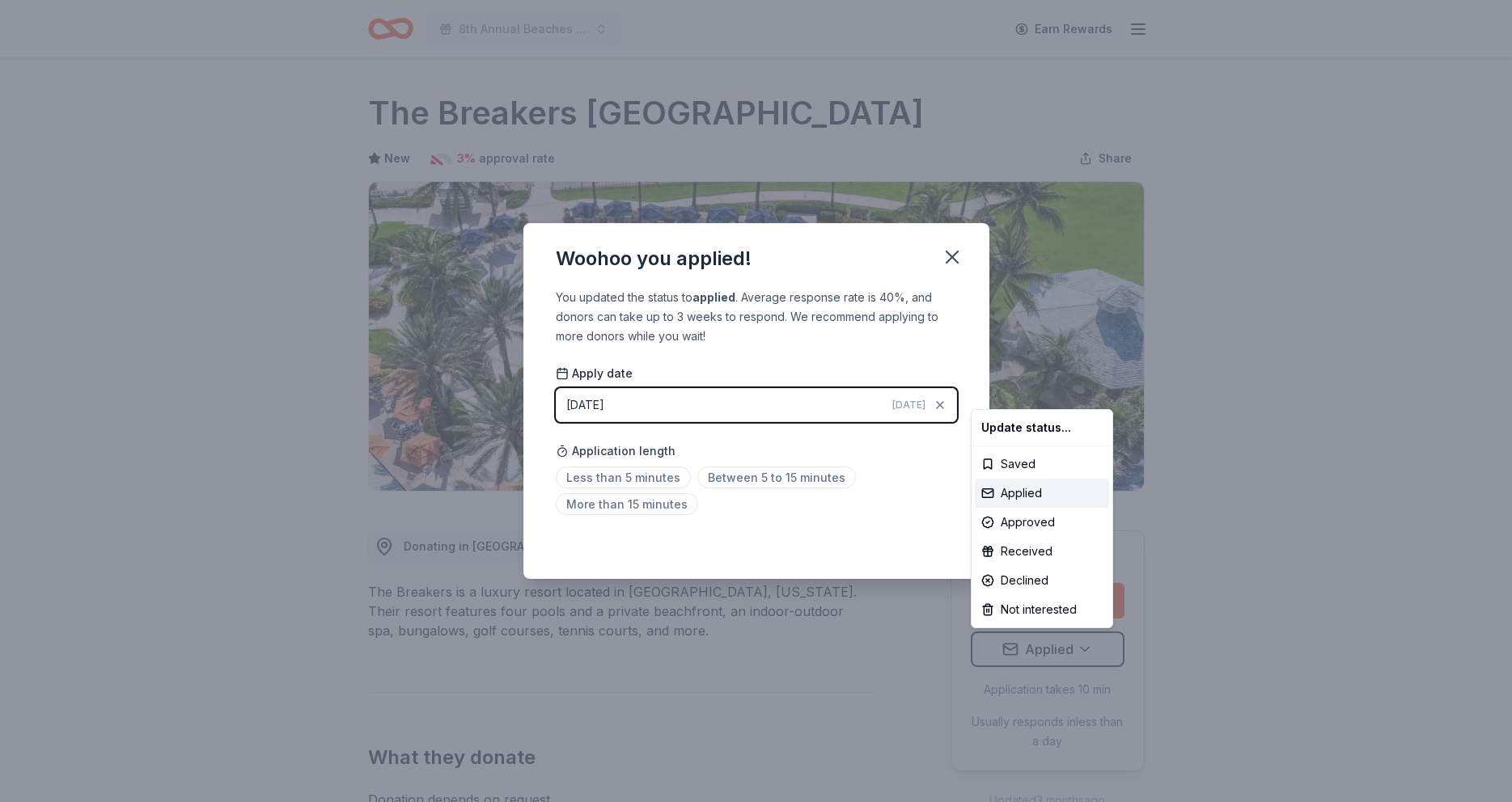
click at [646, 509] on html "8th Annual Beaches Tour of Homes Earn Rewards Due in 28 days Share The Breakers…" at bounding box center [756, 401] width 1512 height 802
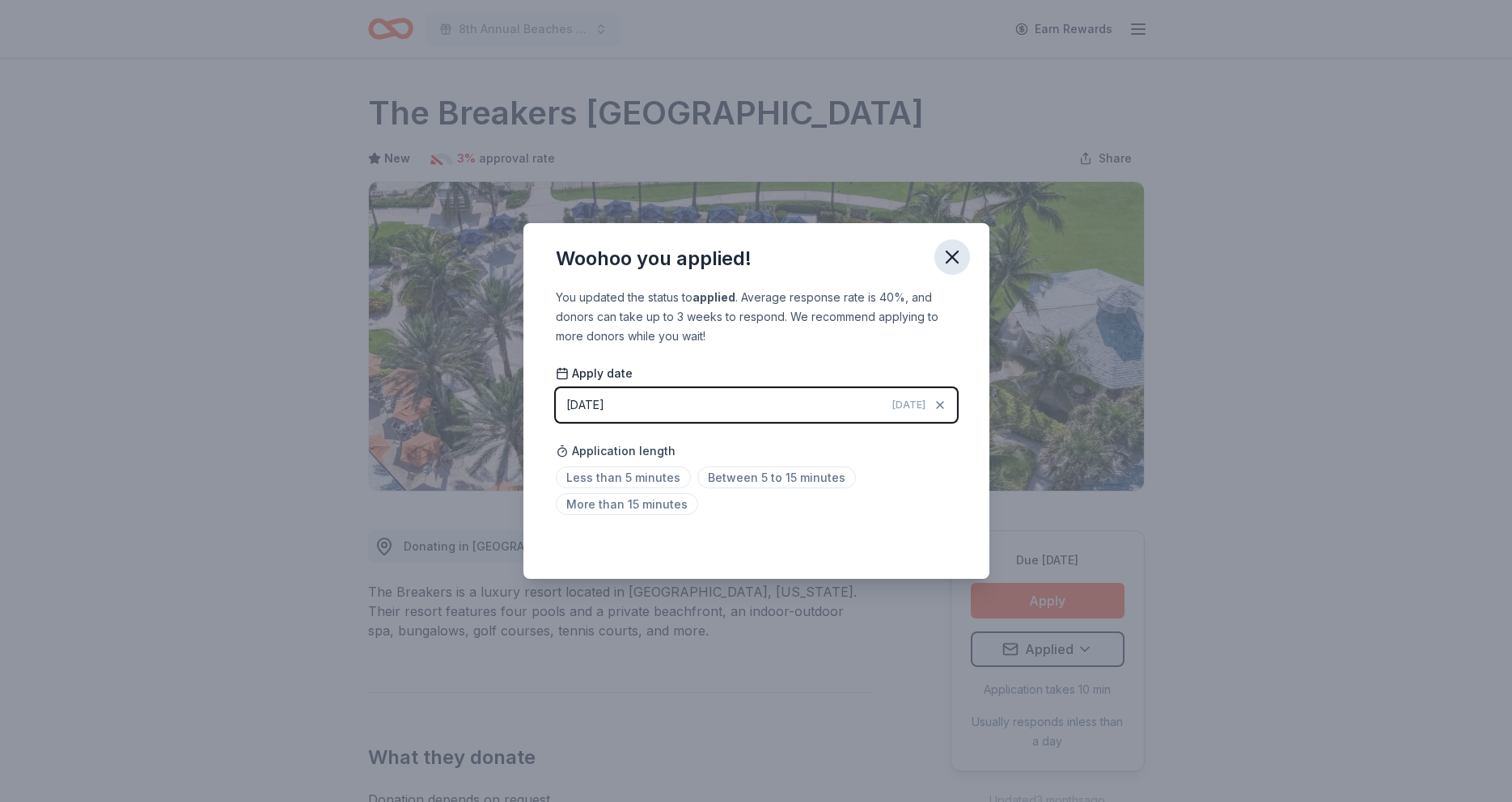
click at [954, 256] on icon "button" at bounding box center [952, 257] width 11 height 11
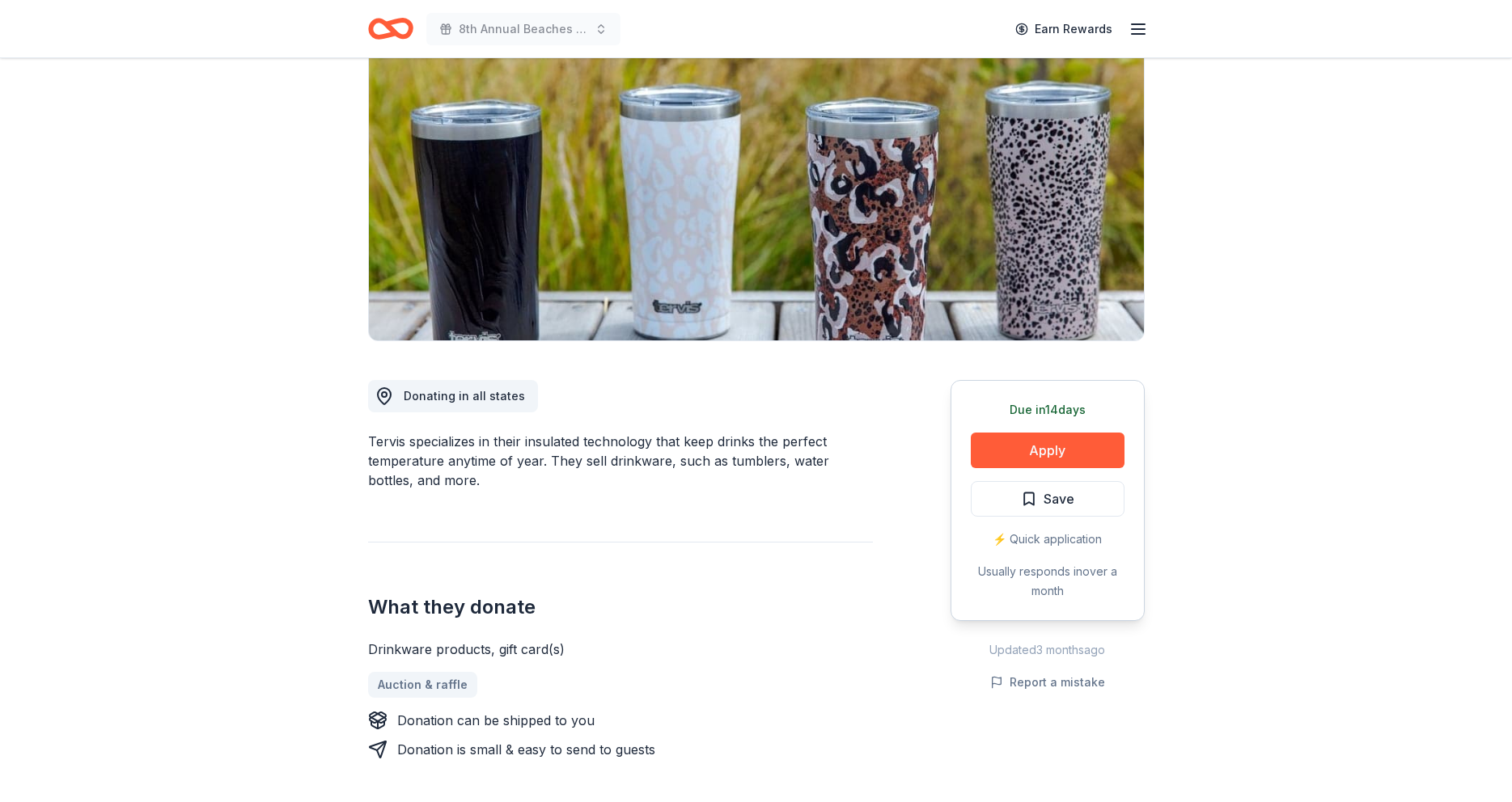
scroll to position [132, 0]
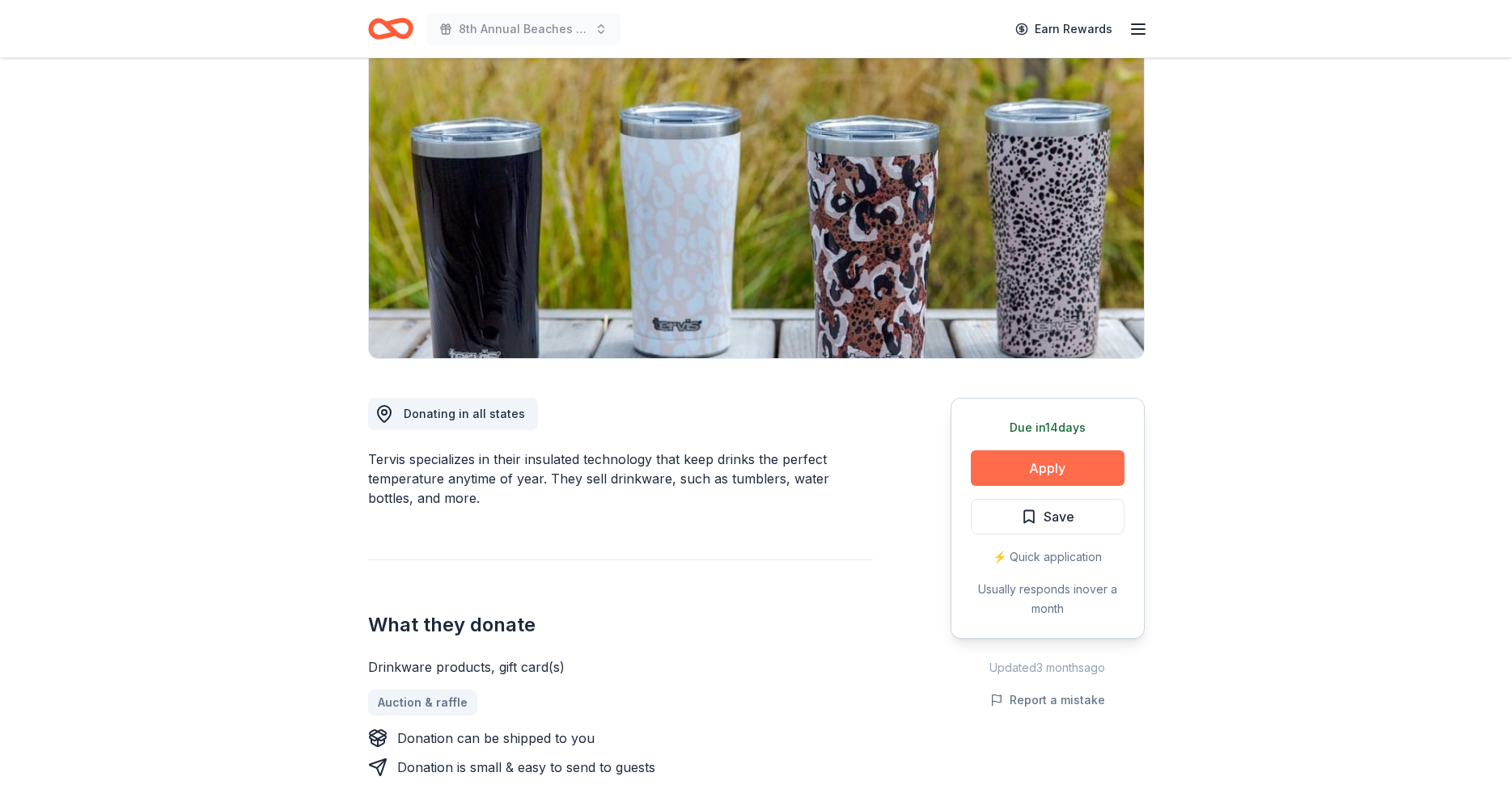
click at [1047, 469] on button "Apply" at bounding box center [1047, 468] width 153 height 36
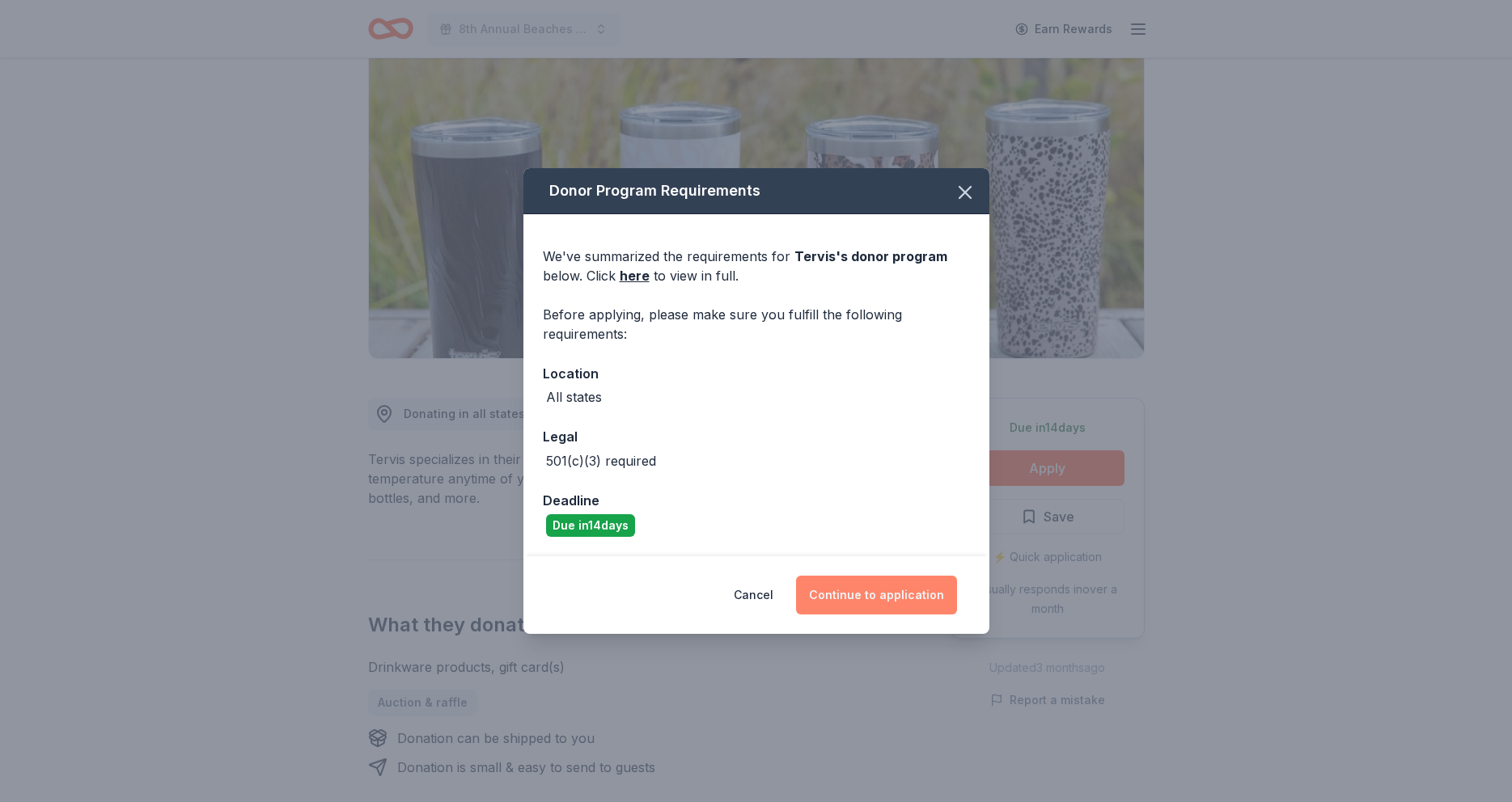
click at [877, 595] on button "Continue to application" at bounding box center [877, 595] width 161 height 39
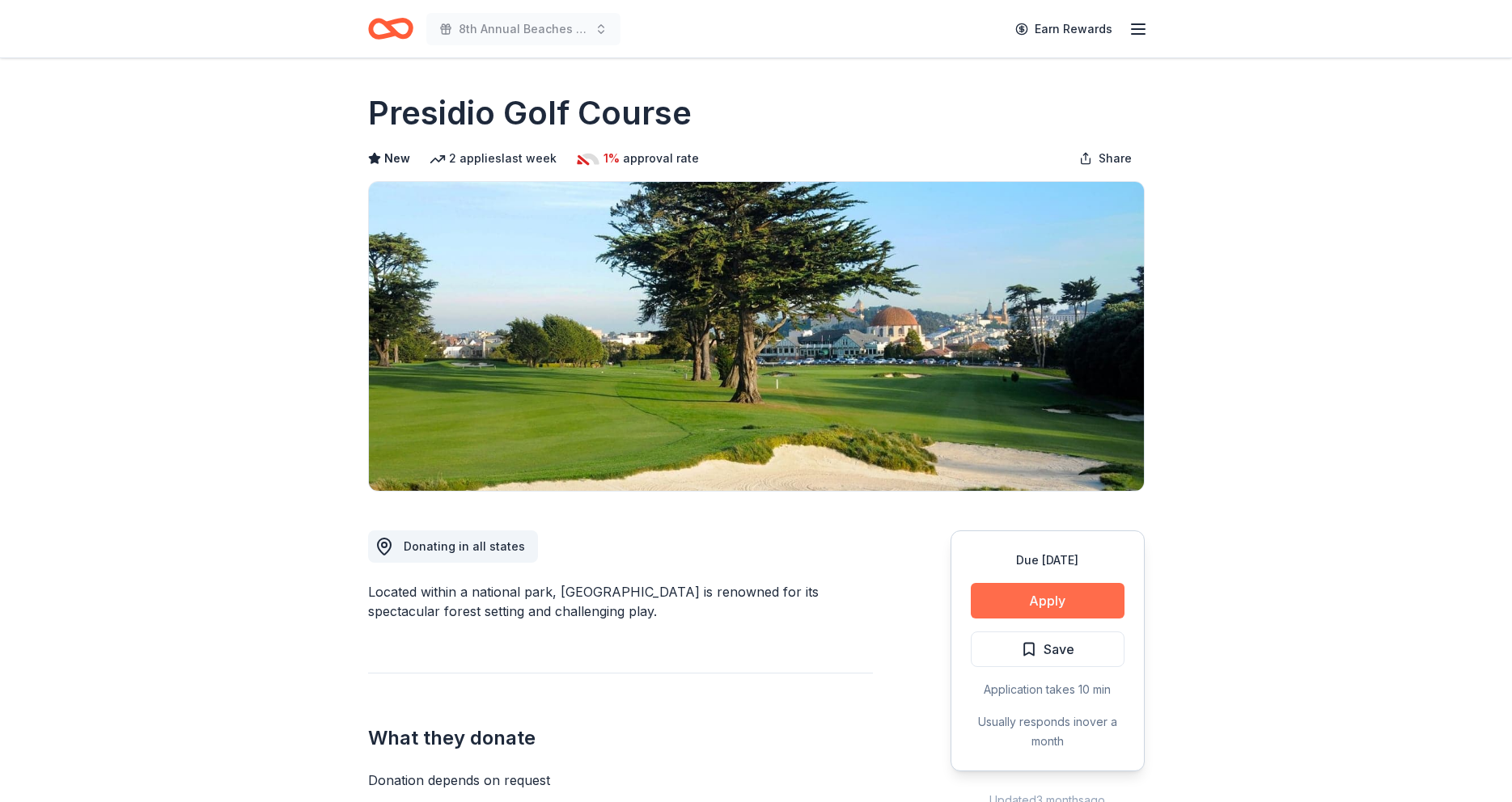
click at [1046, 602] on button "Apply" at bounding box center [1047, 601] width 153 height 36
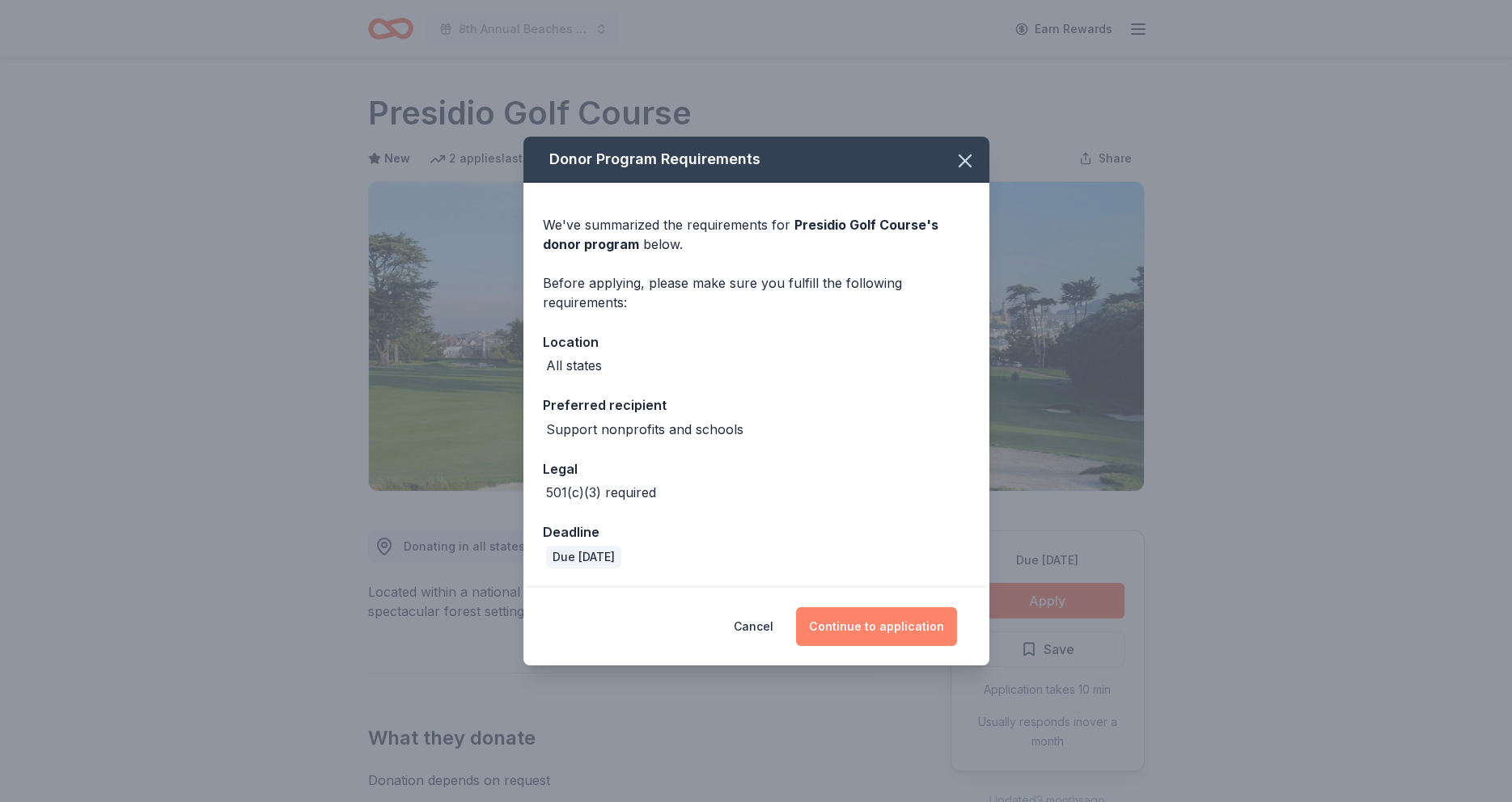
click at [866, 625] on button "Continue to application" at bounding box center [877, 627] width 161 height 39
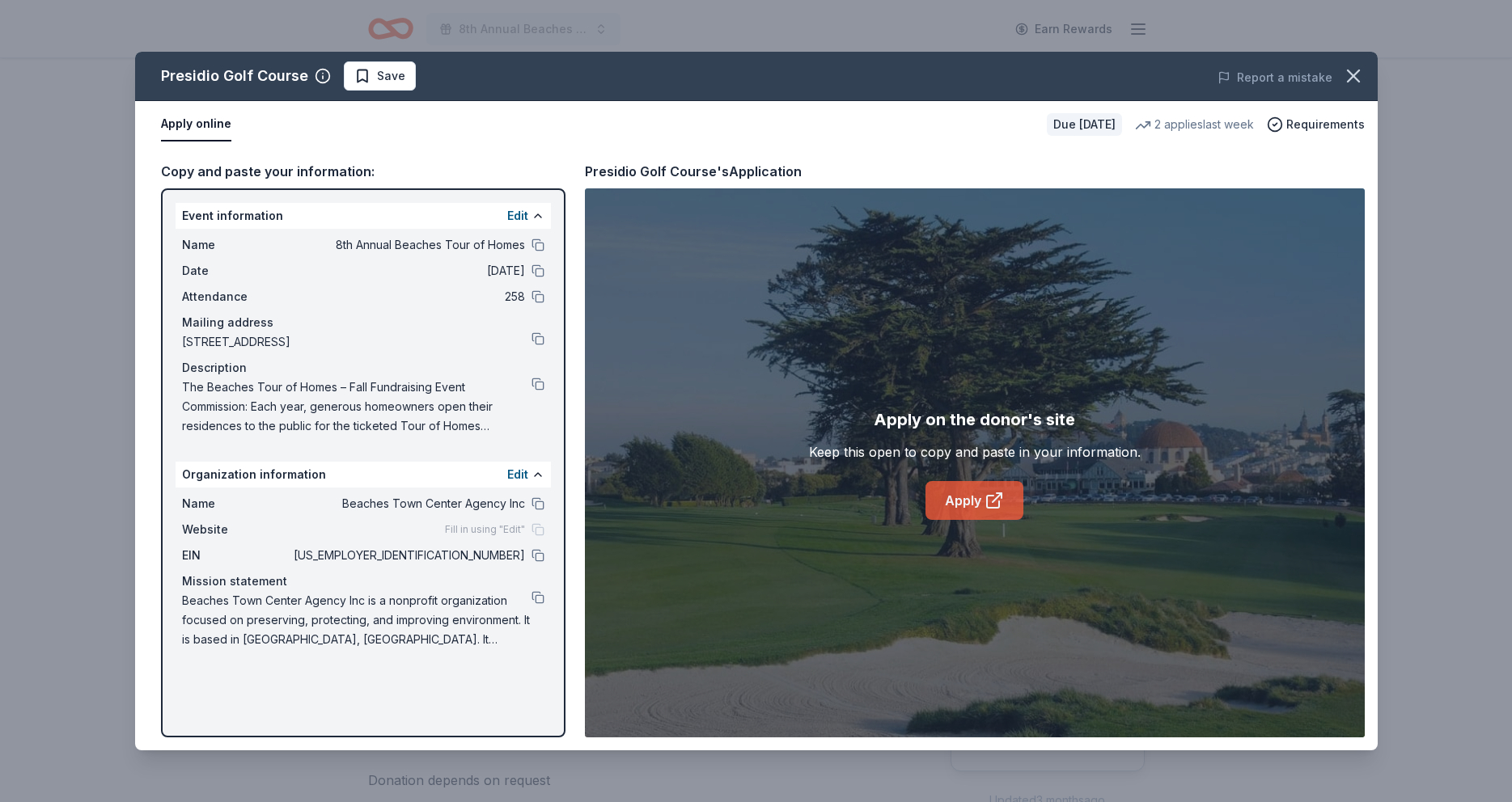
click at [956, 498] on link "Apply" at bounding box center [975, 501] width 98 height 39
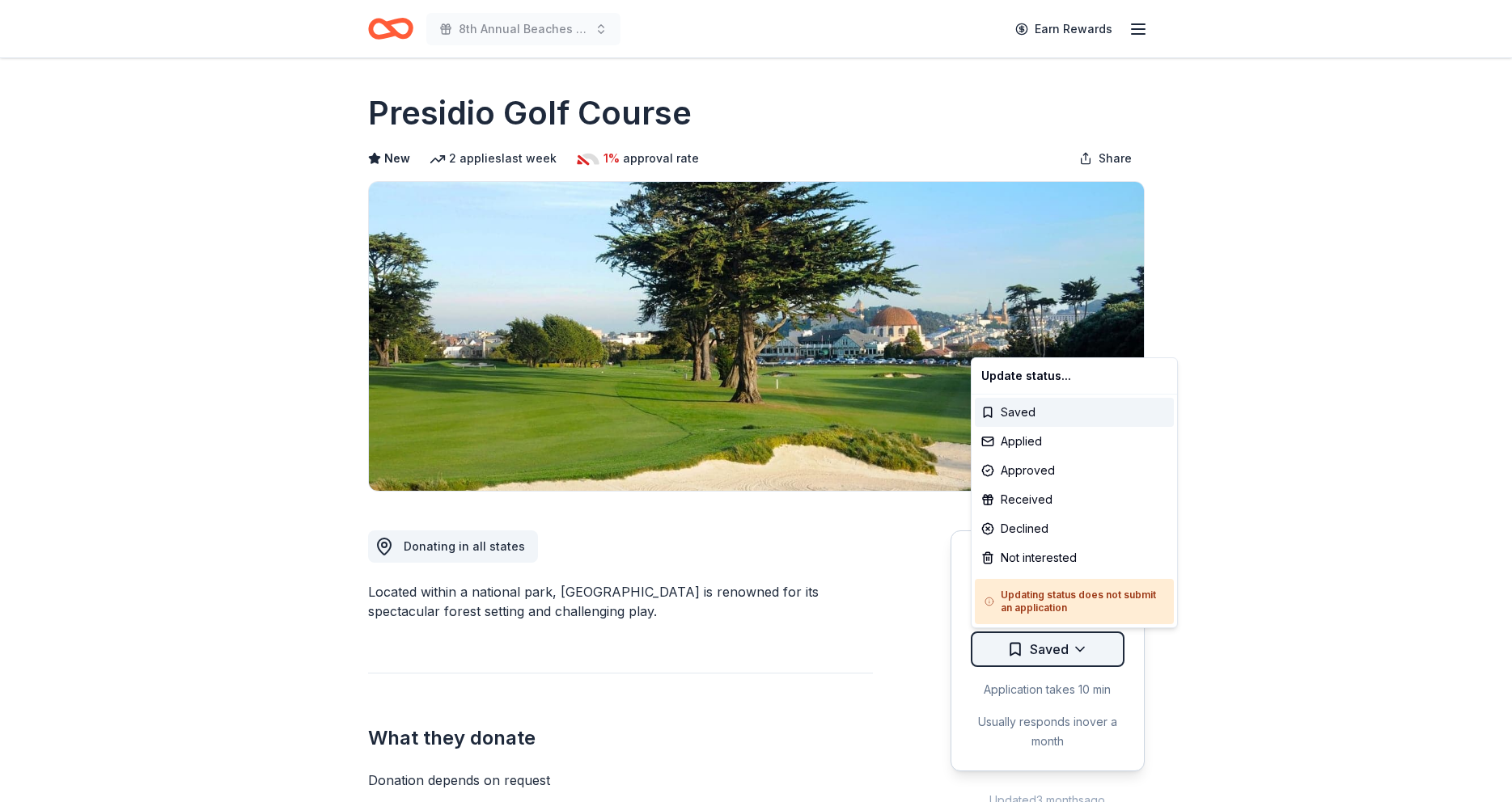
click at [1083, 650] on html "8th Annual Beaches Tour of Homes Earn Rewards Due [DATE] Share Presidio Golf Co…" at bounding box center [756, 401] width 1512 height 802
click at [1016, 446] on div "Applied" at bounding box center [1074, 441] width 199 height 29
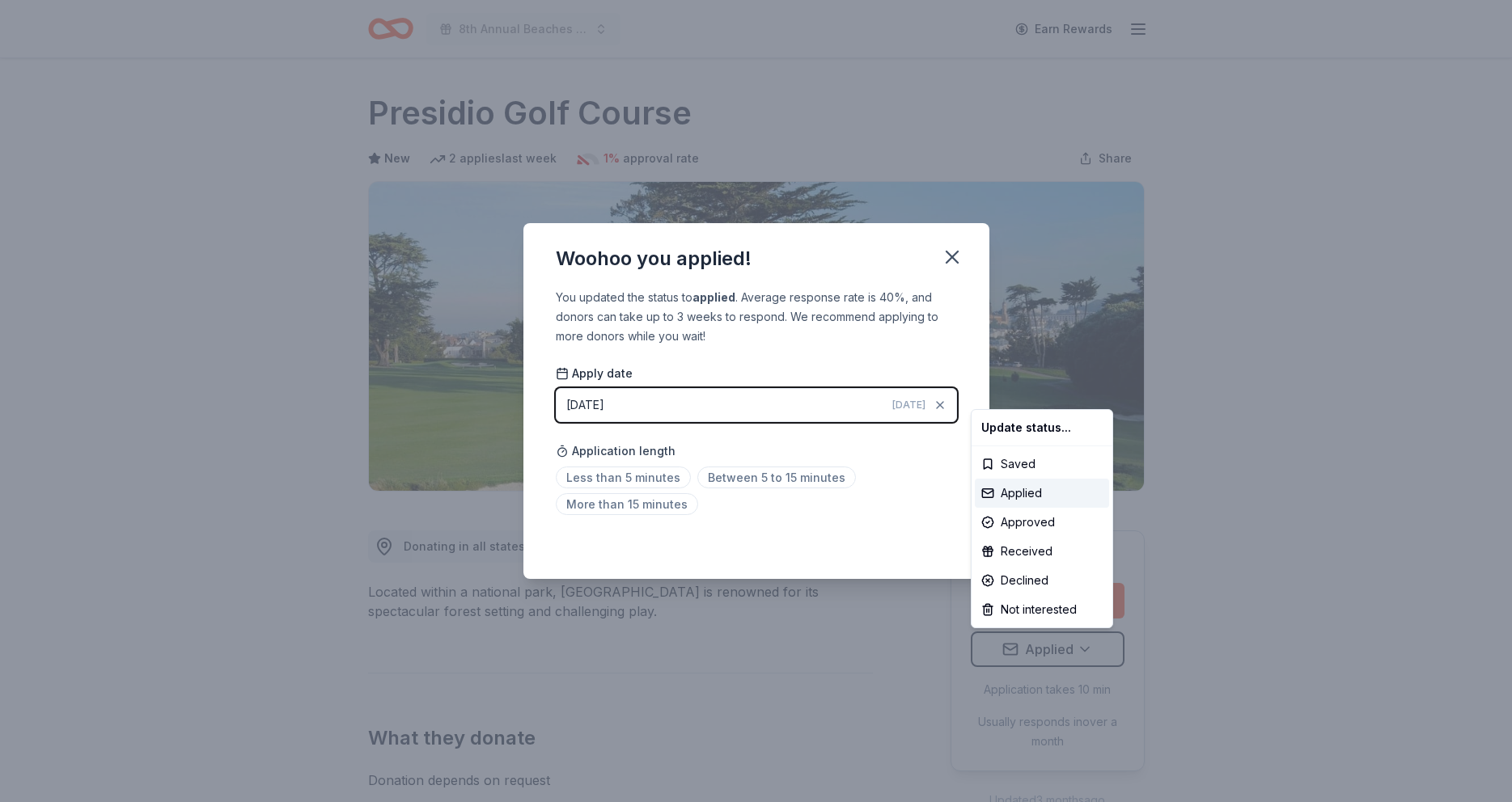
click at [680, 504] on html "8th Annual Beaches Tour of Homes Earn Rewards Due in 40 days Share Presidio Gol…" at bounding box center [756, 401] width 1512 height 802
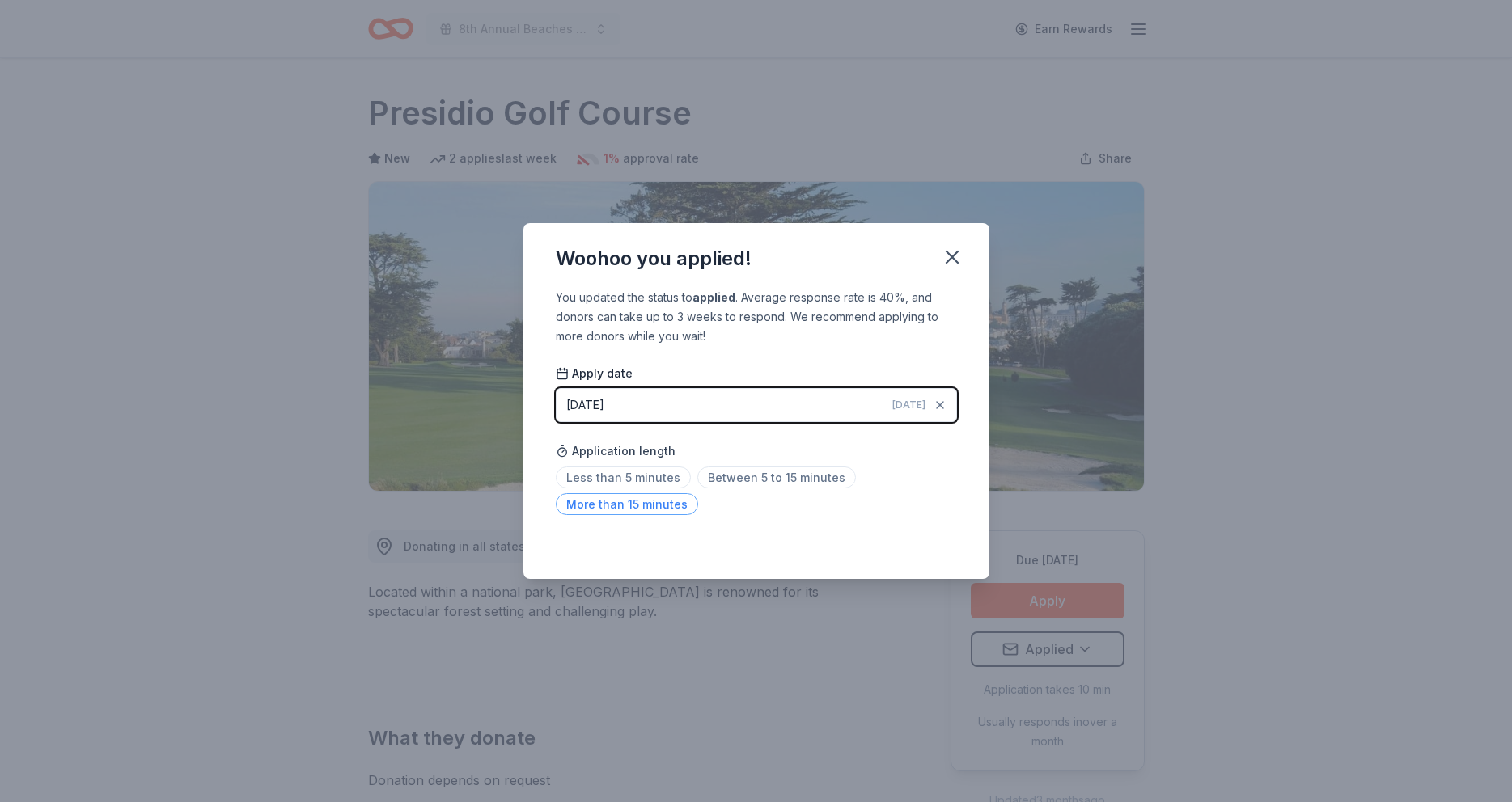
click at [673, 499] on span "More than 15 minutes" at bounding box center [627, 503] width 143 height 22
click at [950, 252] on icon "button" at bounding box center [952, 257] width 23 height 23
